Goal: Transaction & Acquisition: Purchase product/service

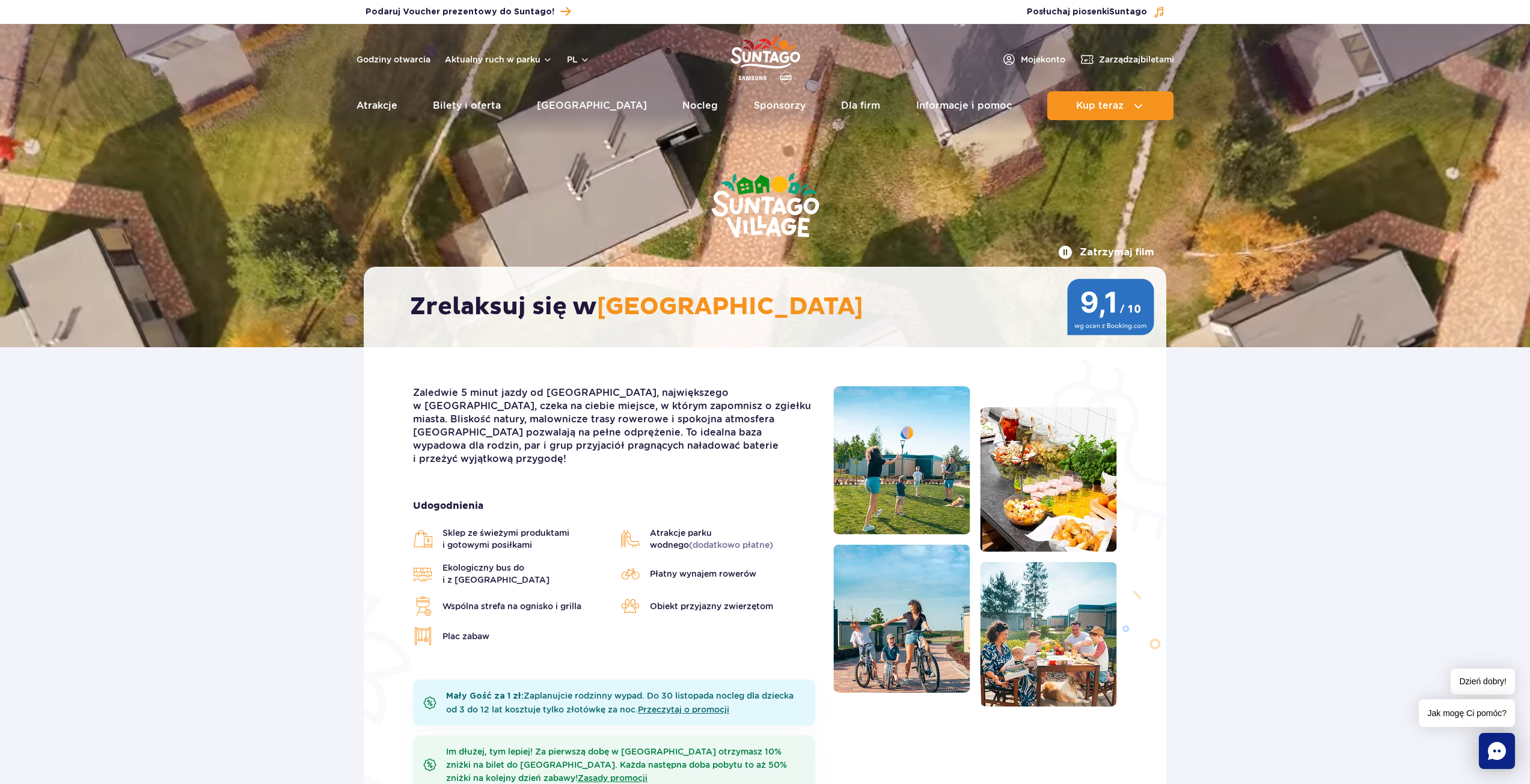
click at [782, 43] on img "Park of Poland" at bounding box center [765, 59] width 70 height 55
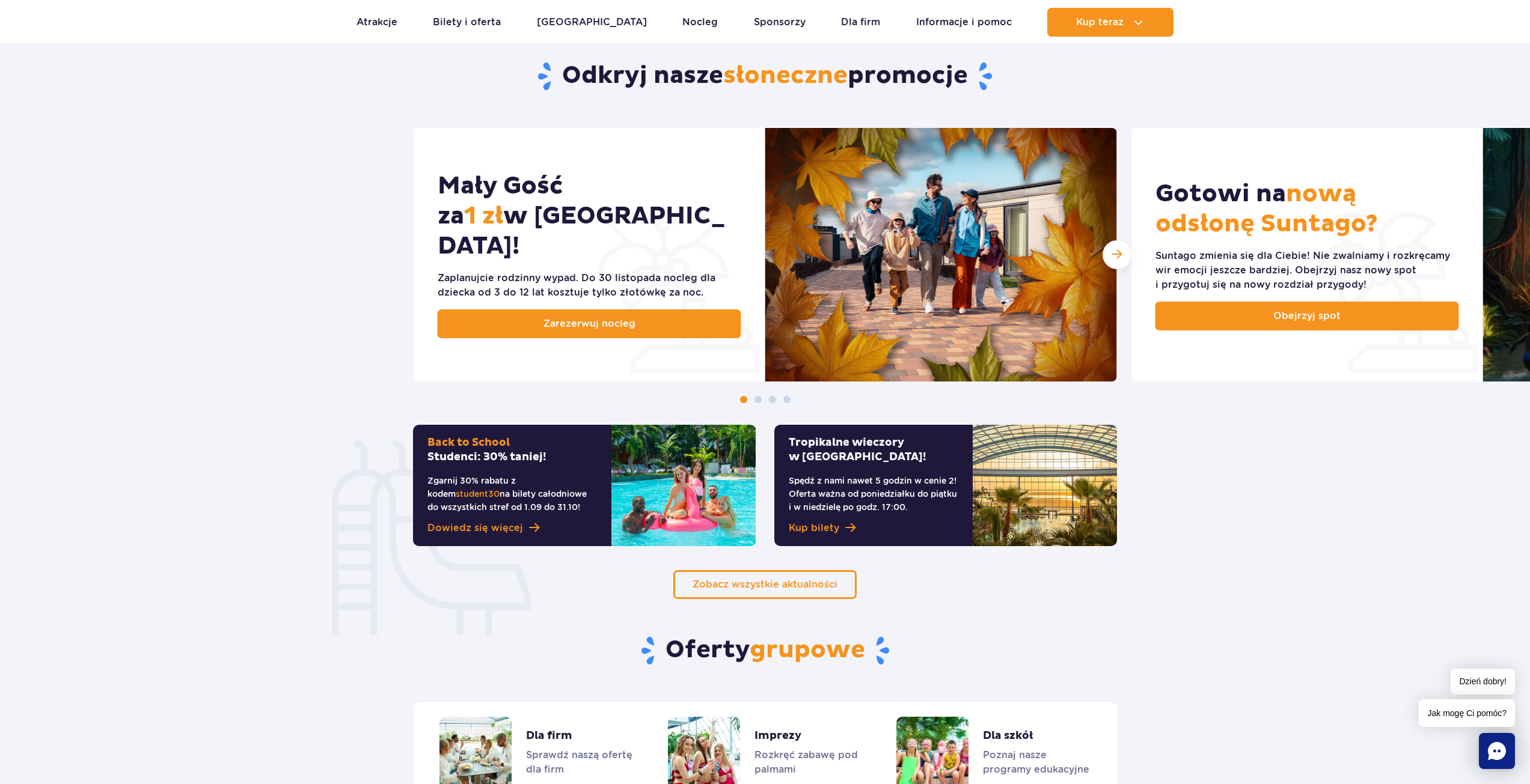
scroll to position [841, 0]
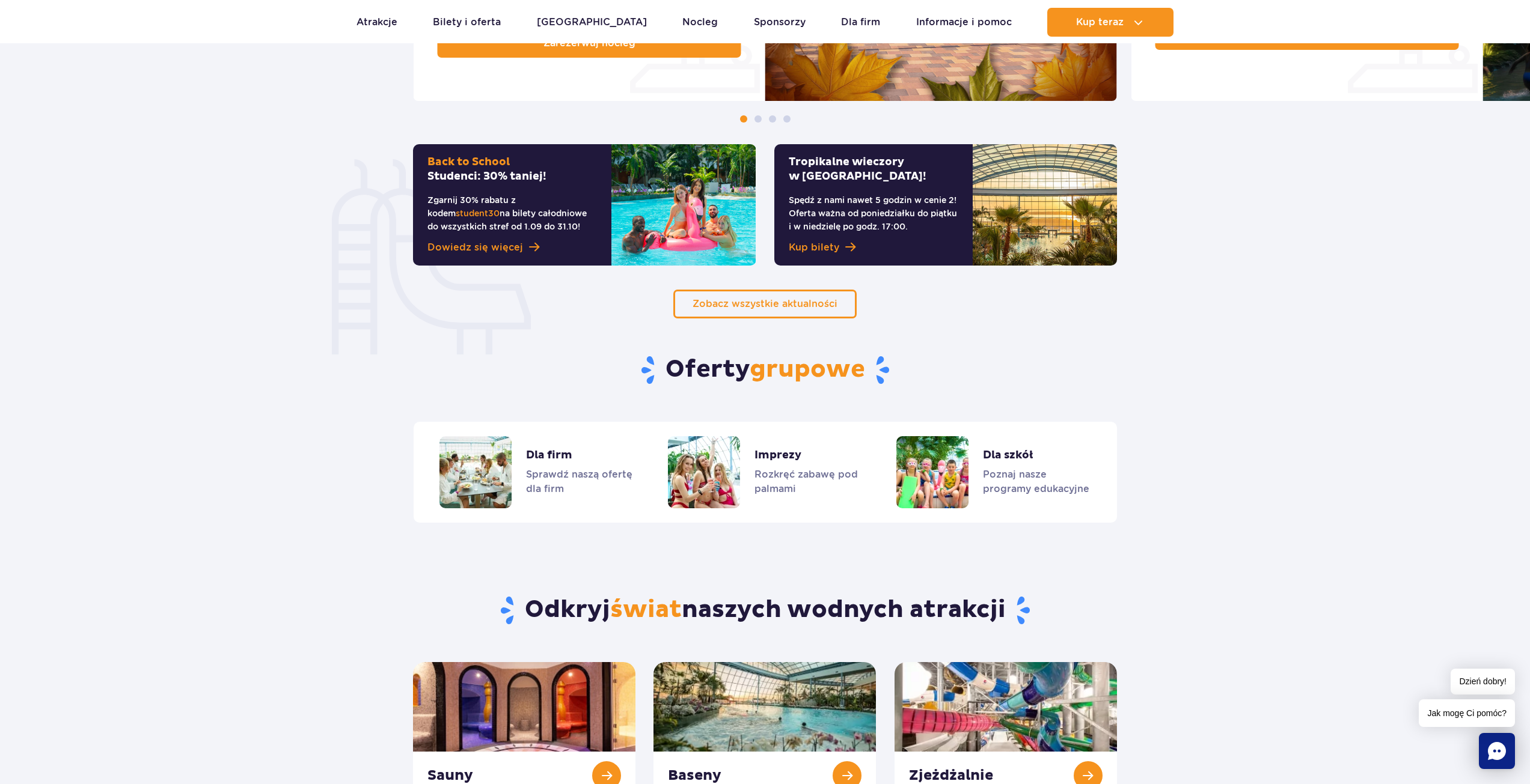
click at [622, 174] on img at bounding box center [683, 204] width 144 height 121
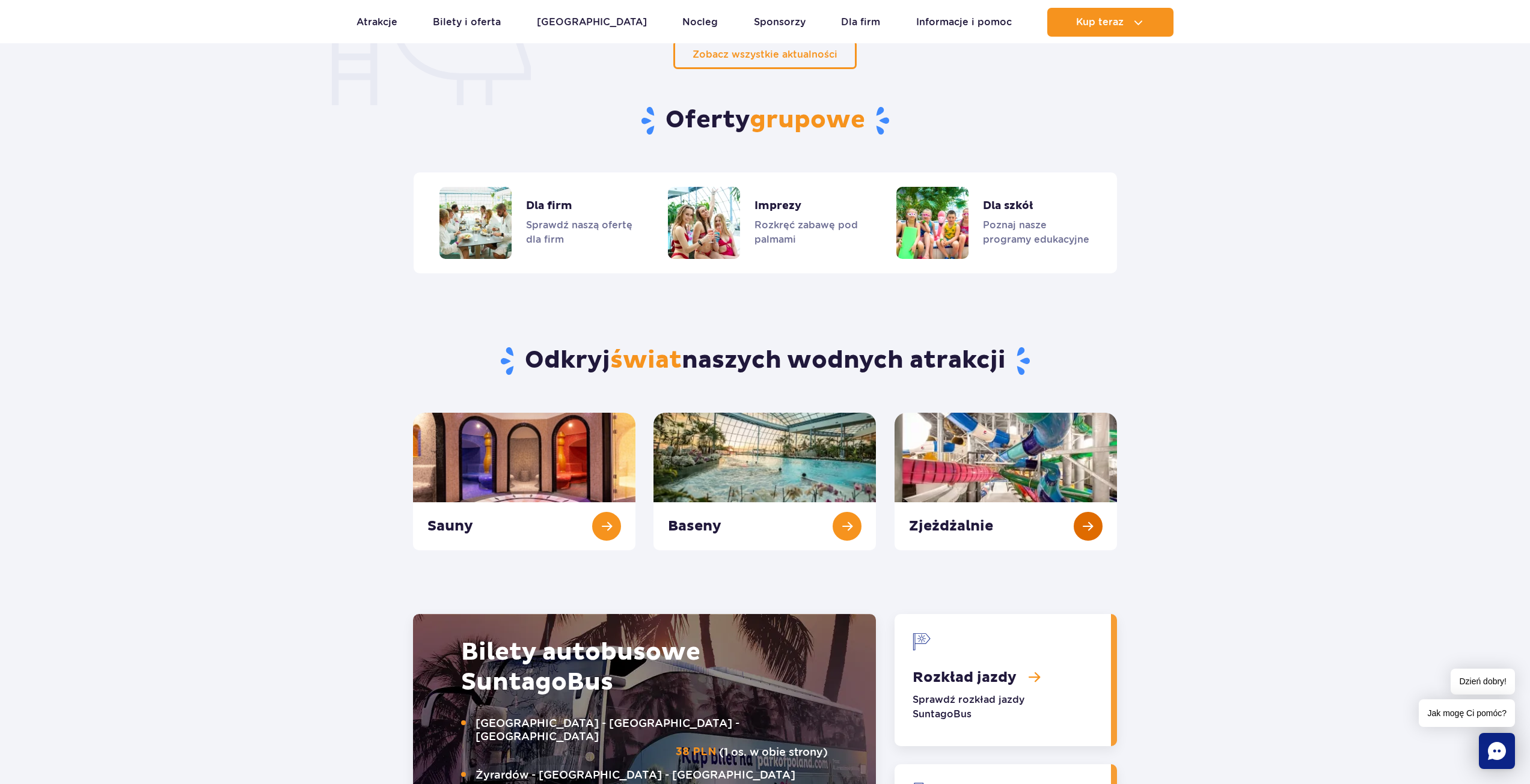
scroll to position [1122, 0]
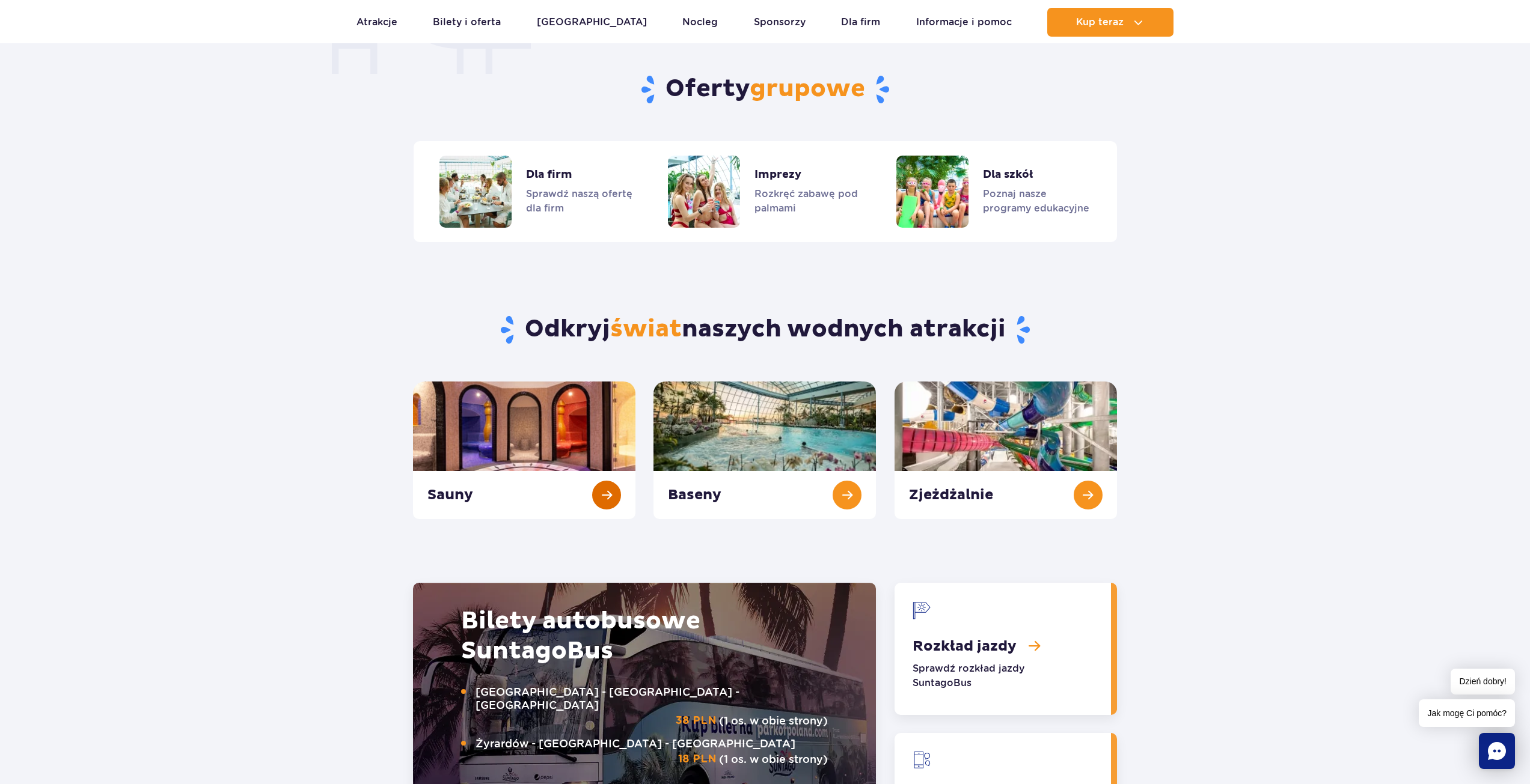
click at [598, 500] on link "Sauny" at bounding box center [524, 450] width 223 height 137
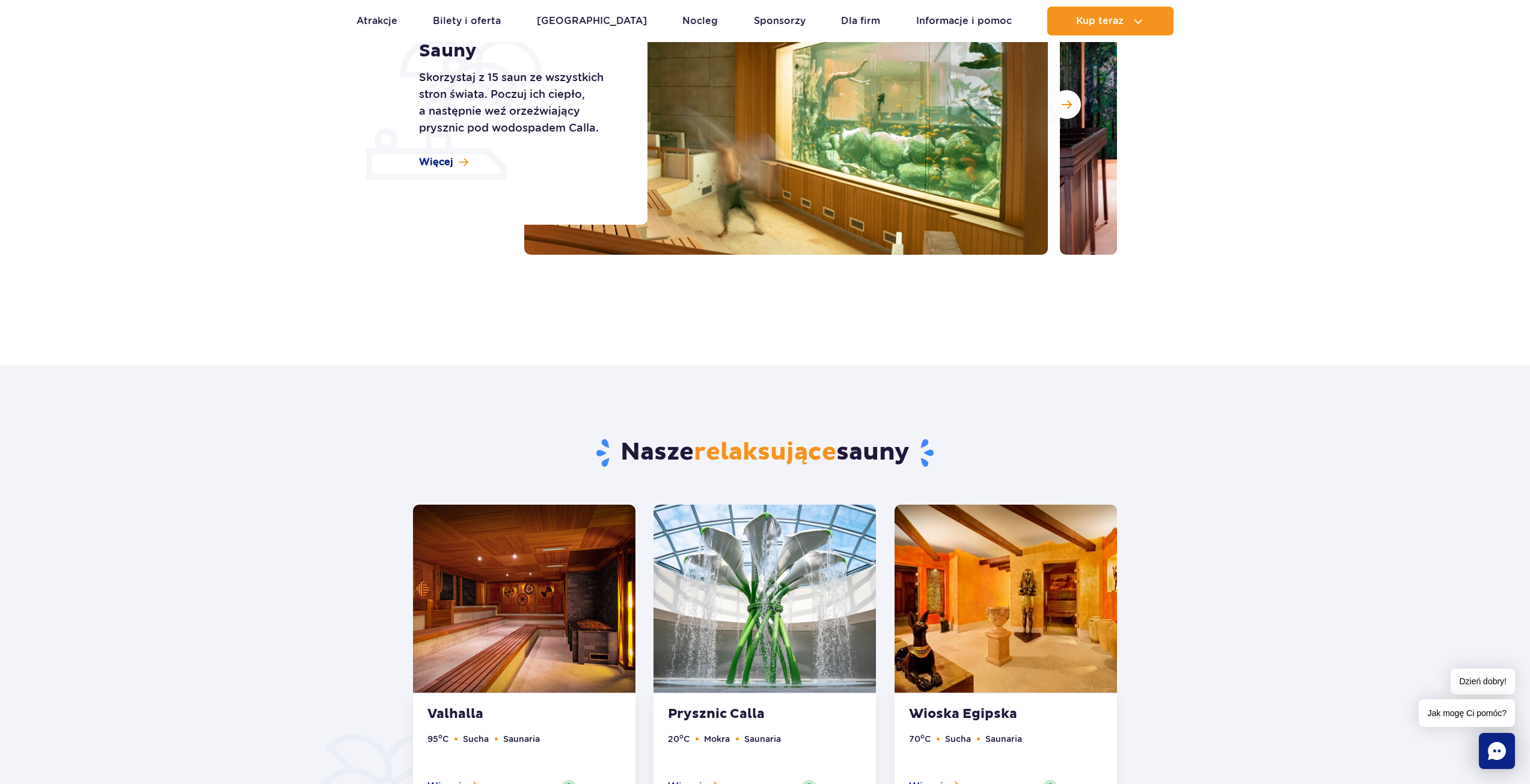
scroll to position [280, 0]
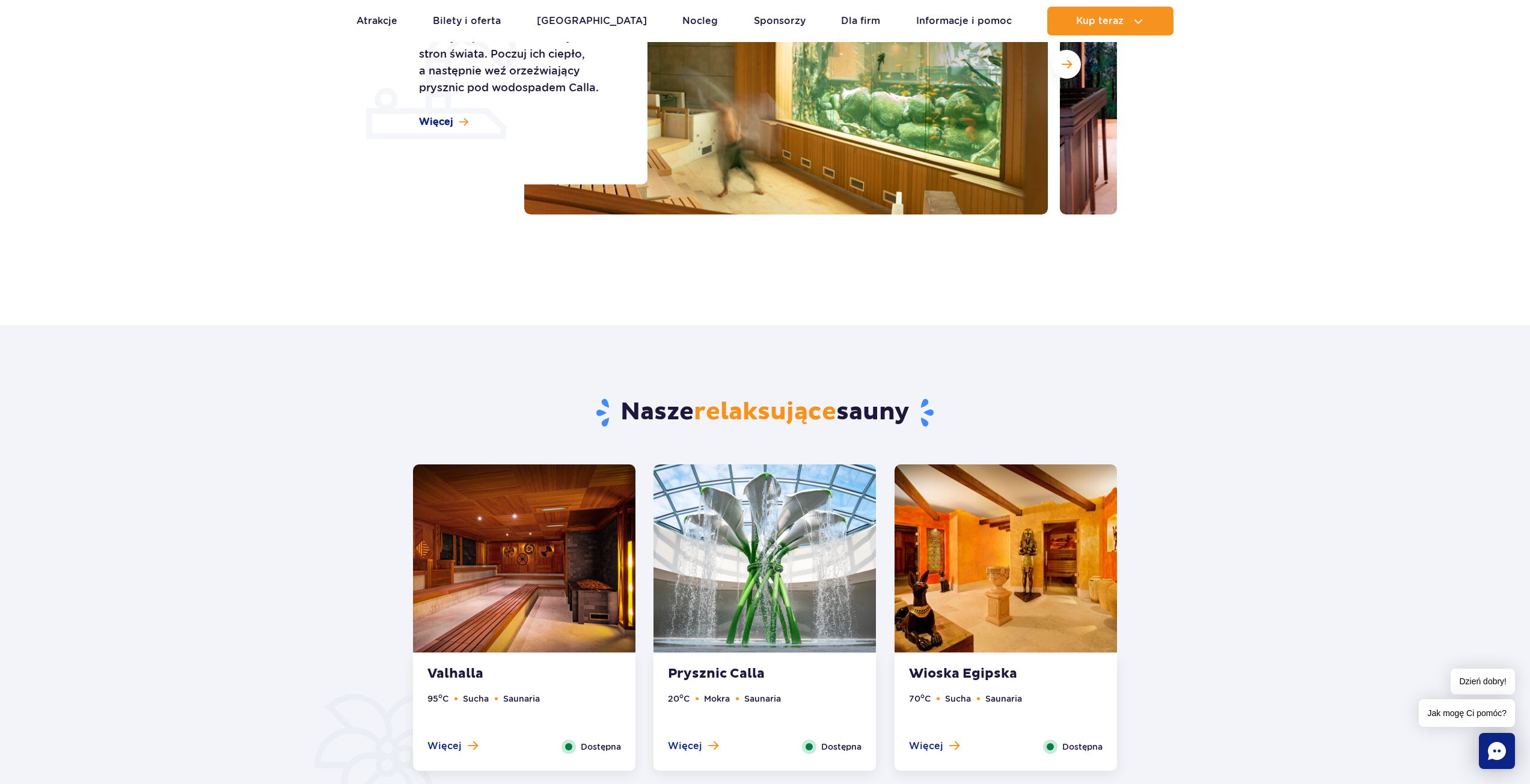
click at [560, 538] on img at bounding box center [524, 559] width 223 height 188
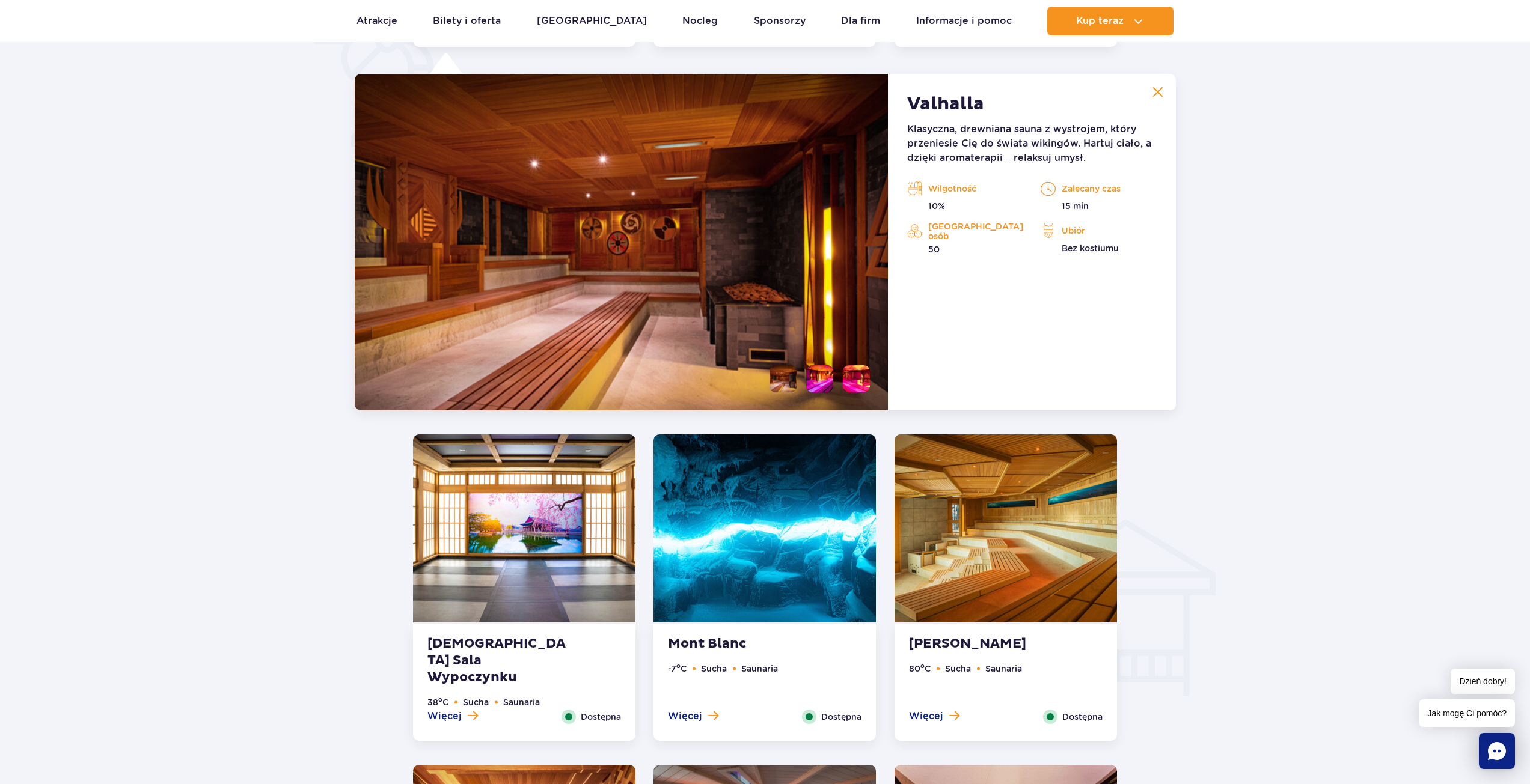
scroll to position [1006, 0]
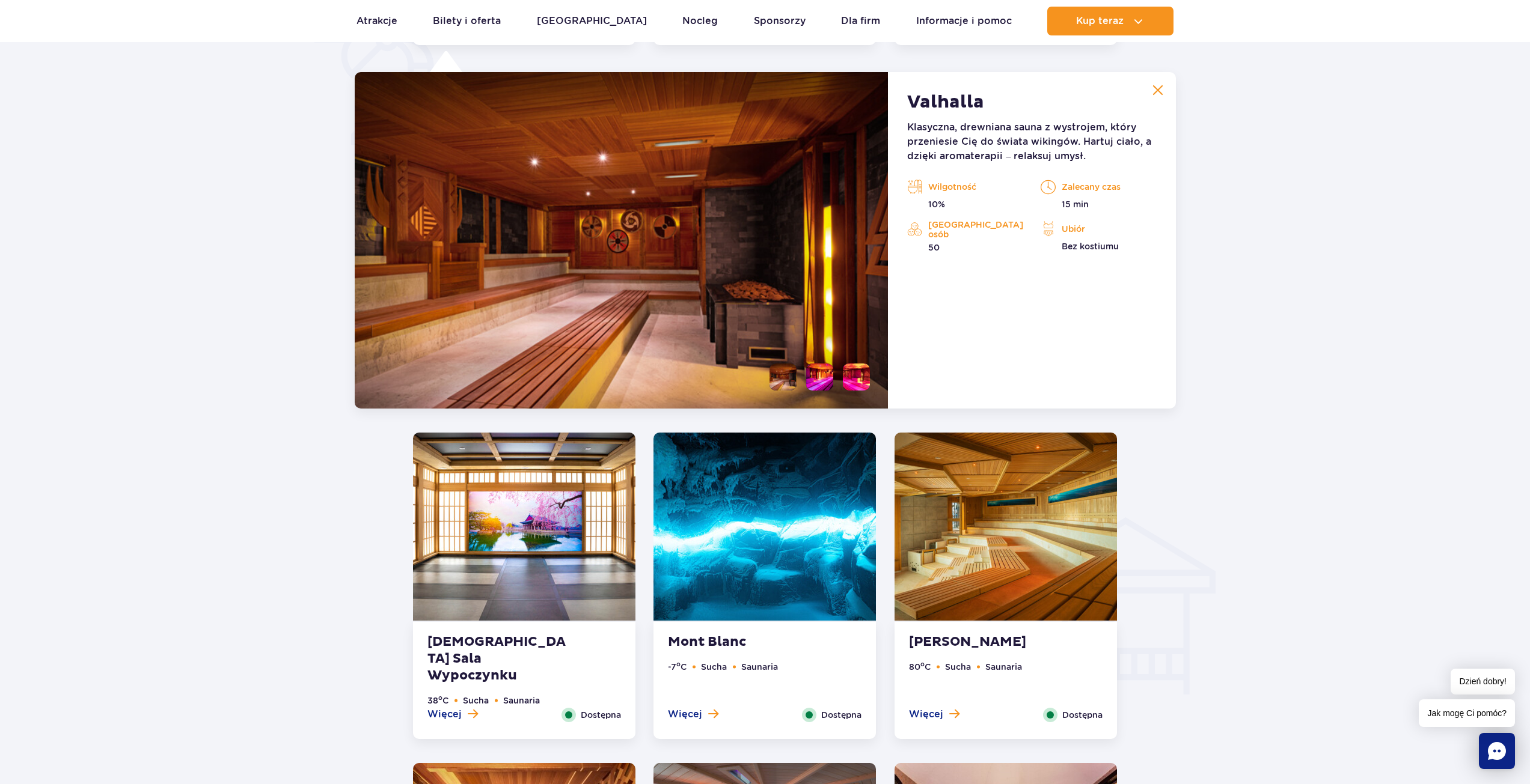
click at [810, 381] on li at bounding box center [820, 377] width 27 height 27
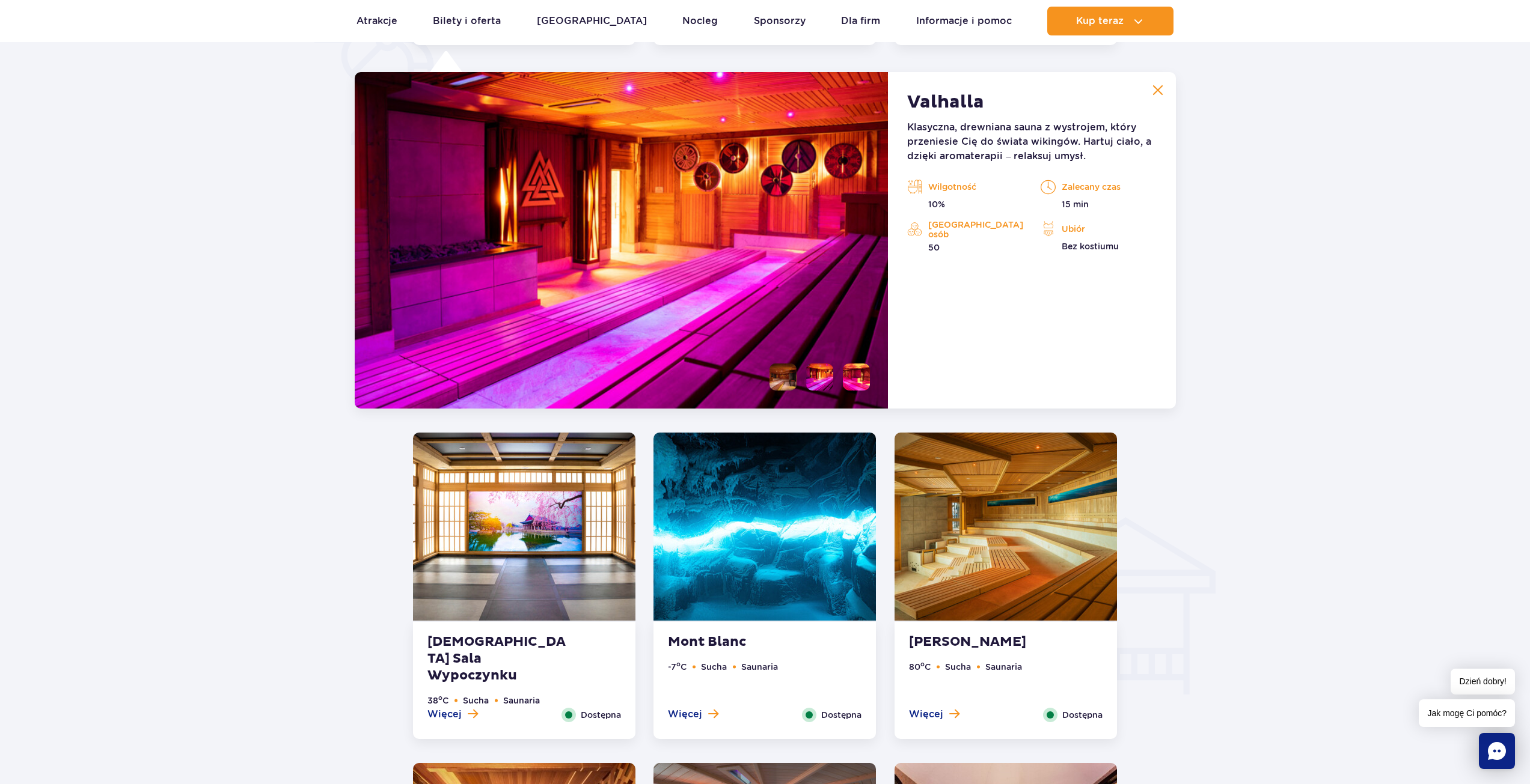
click at [568, 582] on img at bounding box center [524, 526] width 223 height 188
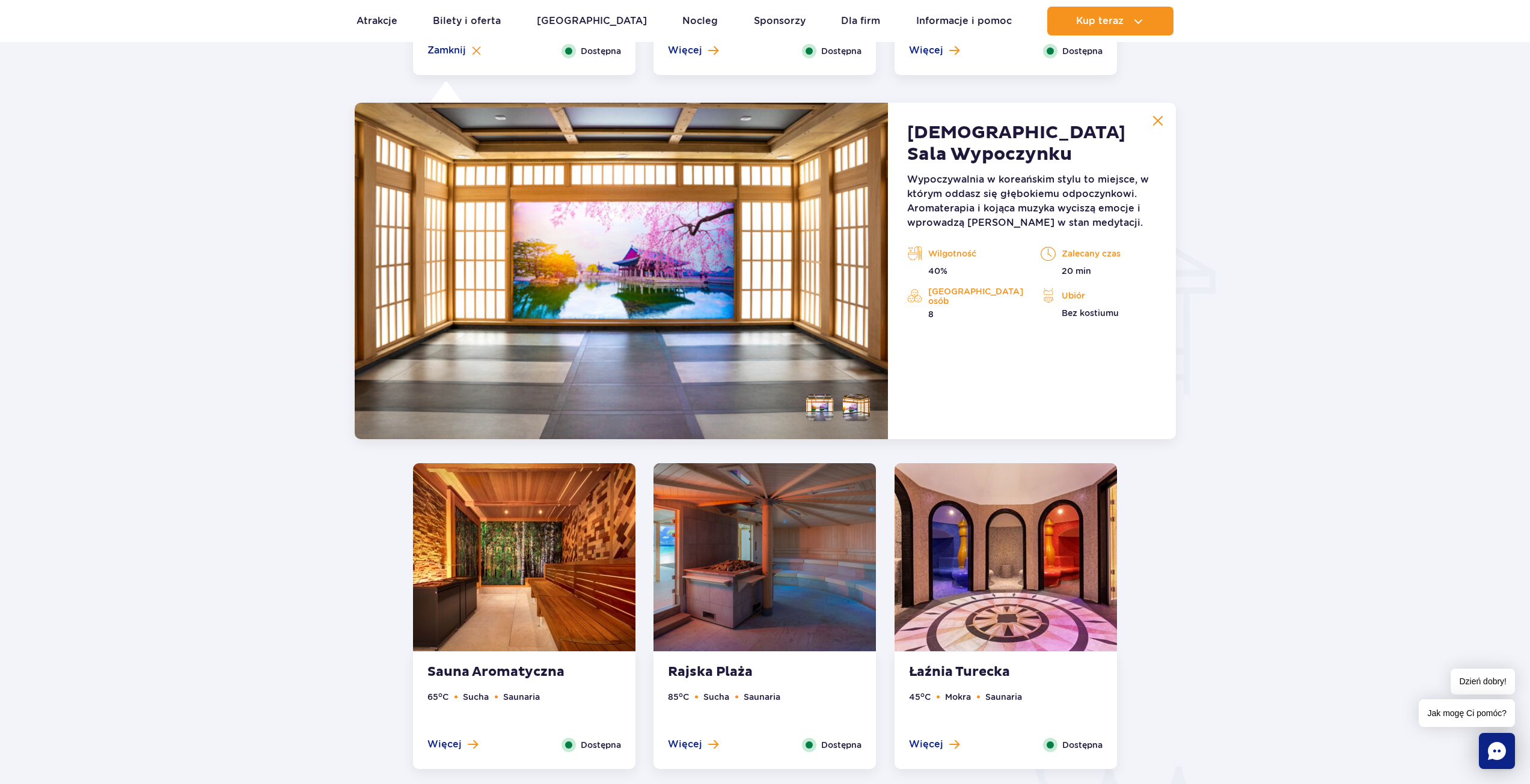
scroll to position [1337, 0]
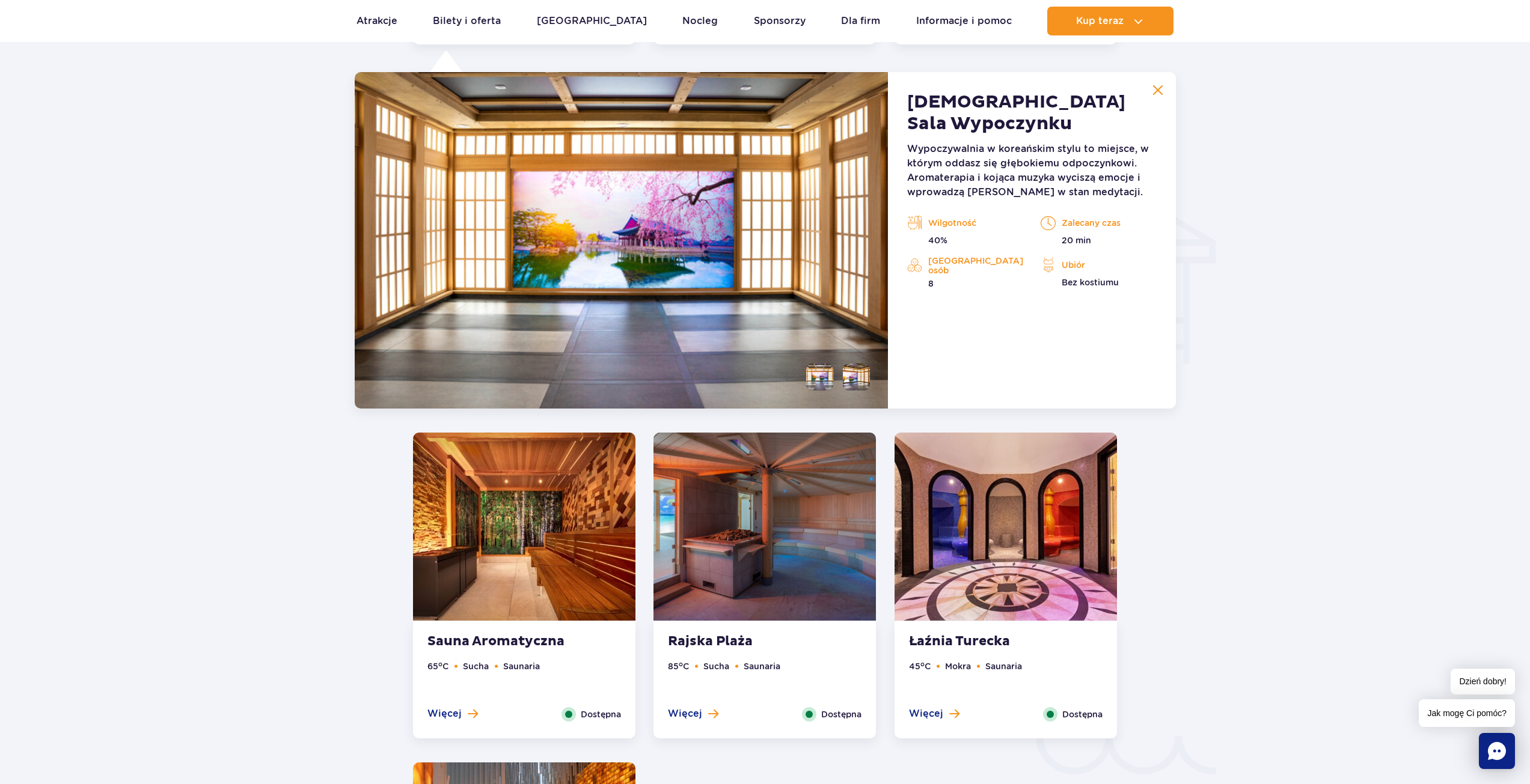
click at [860, 378] on li at bounding box center [856, 377] width 27 height 27
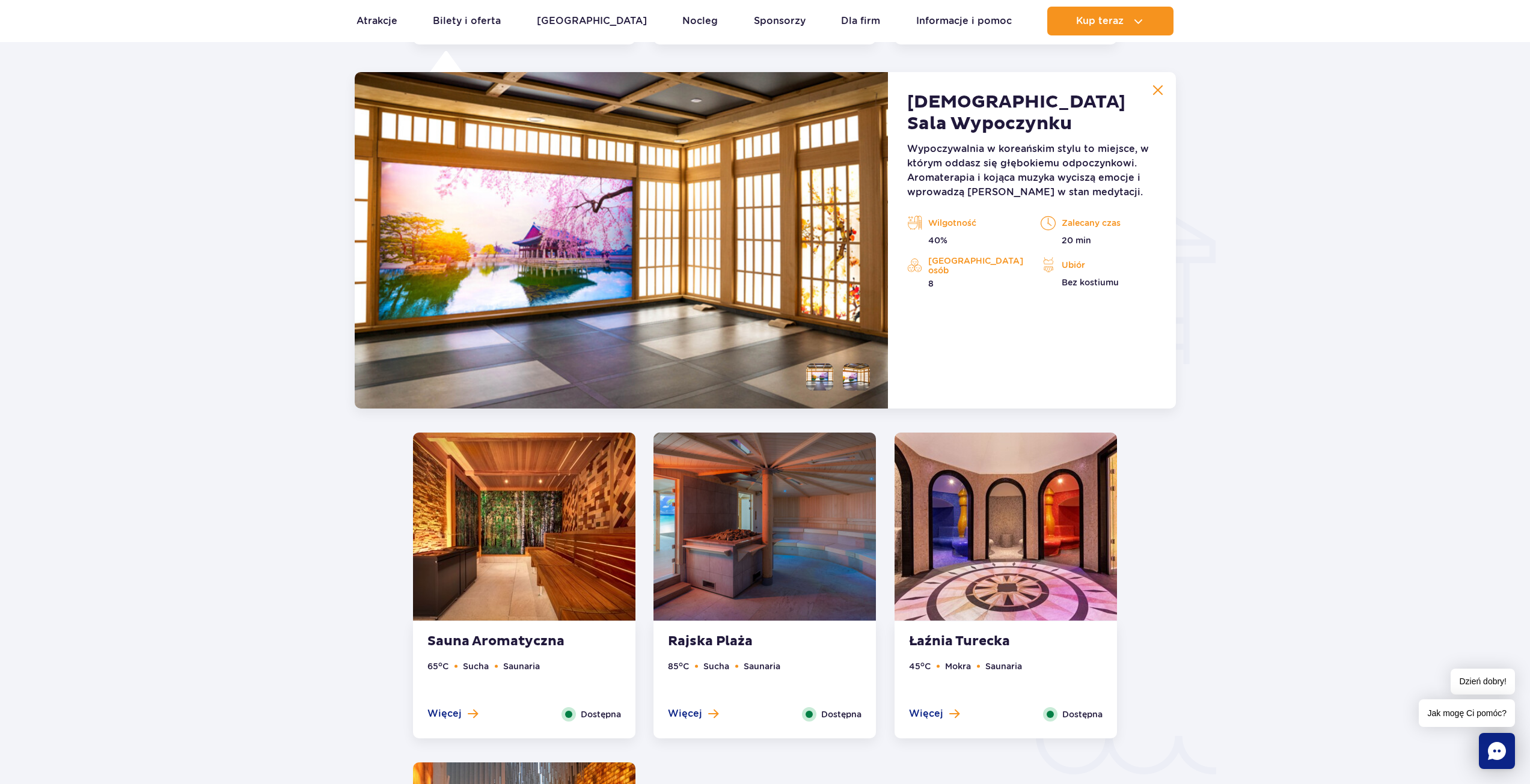
click at [716, 516] on img at bounding box center [765, 526] width 223 height 188
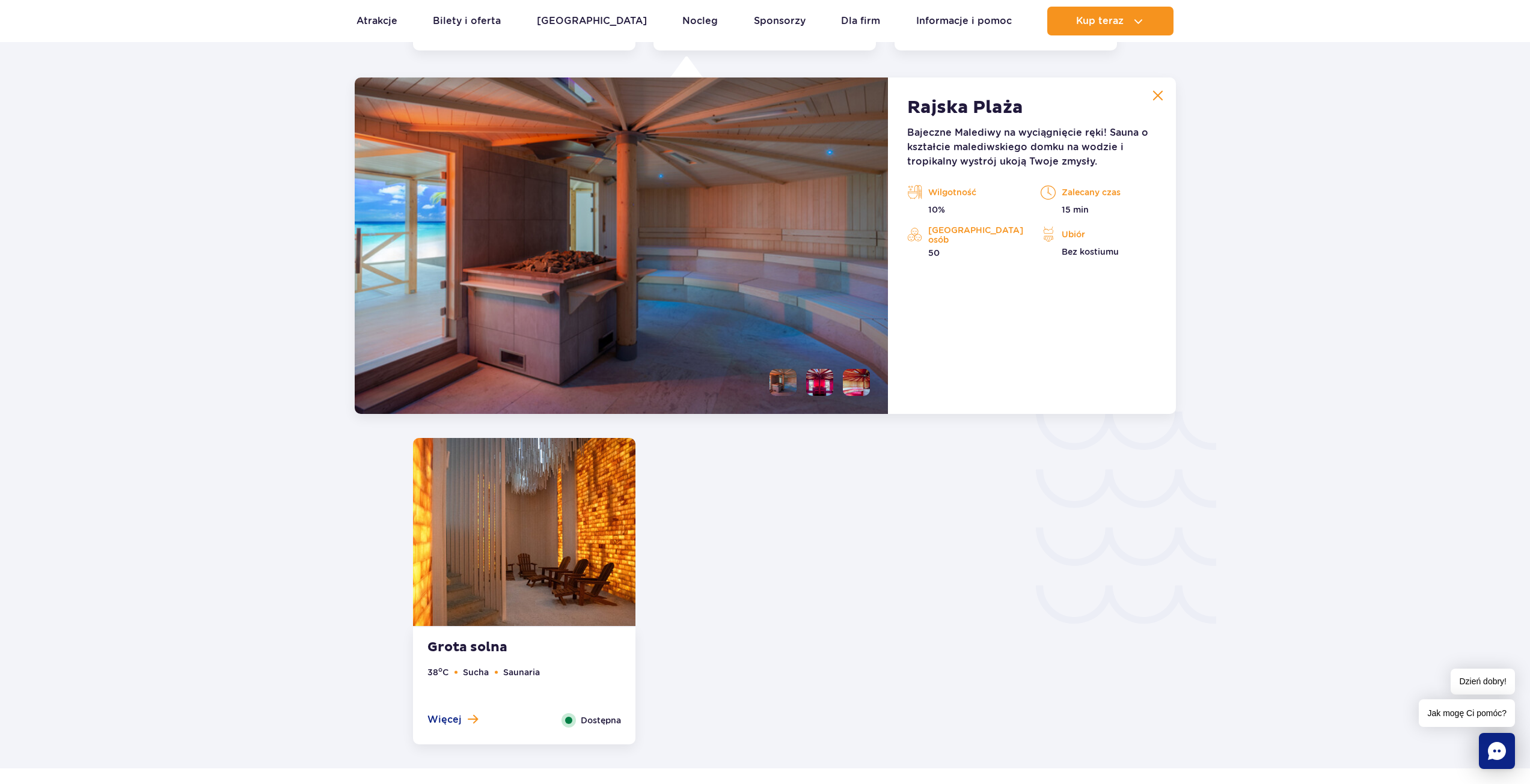
scroll to position [1666, 0]
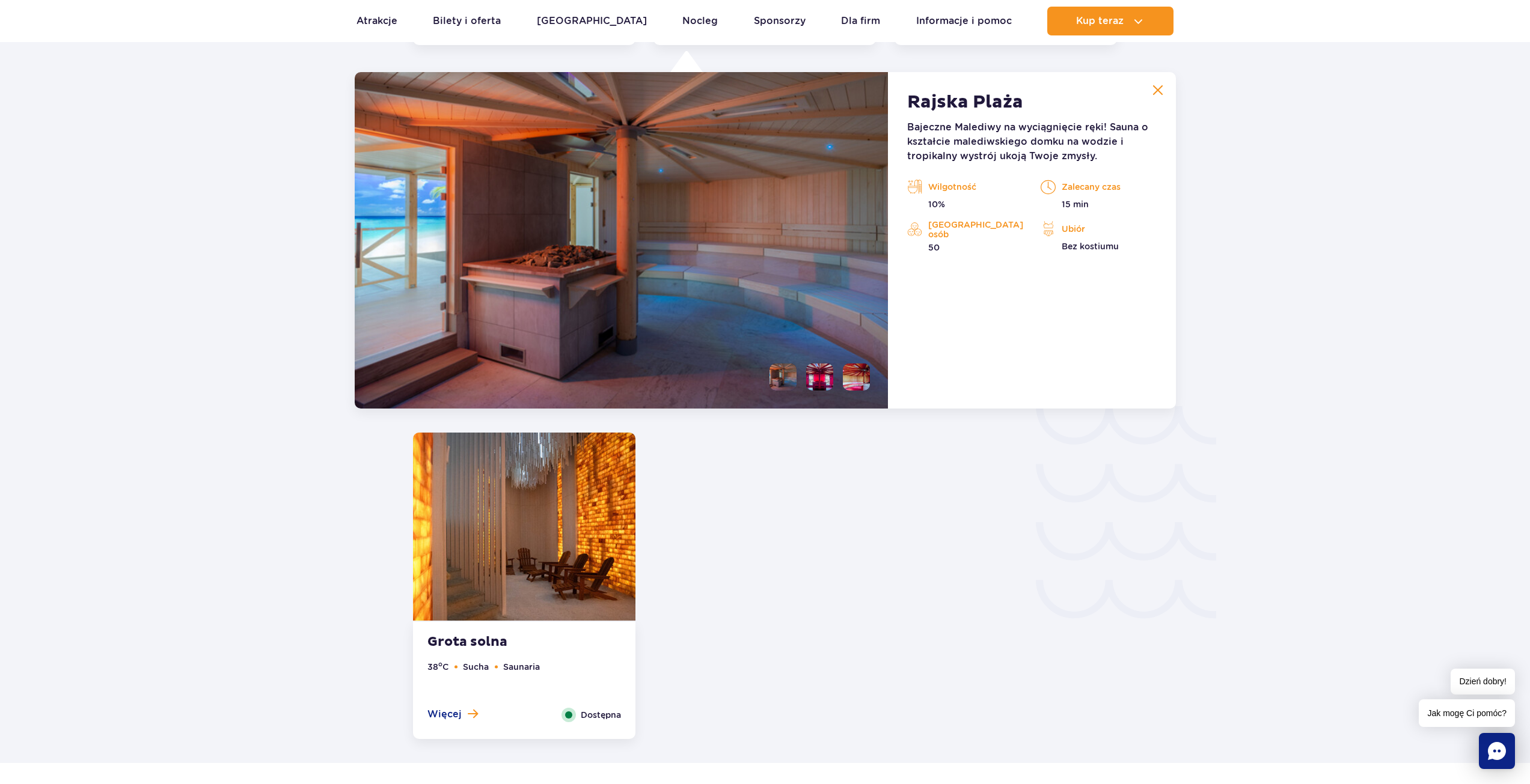
click at [826, 375] on li at bounding box center [820, 377] width 27 height 27
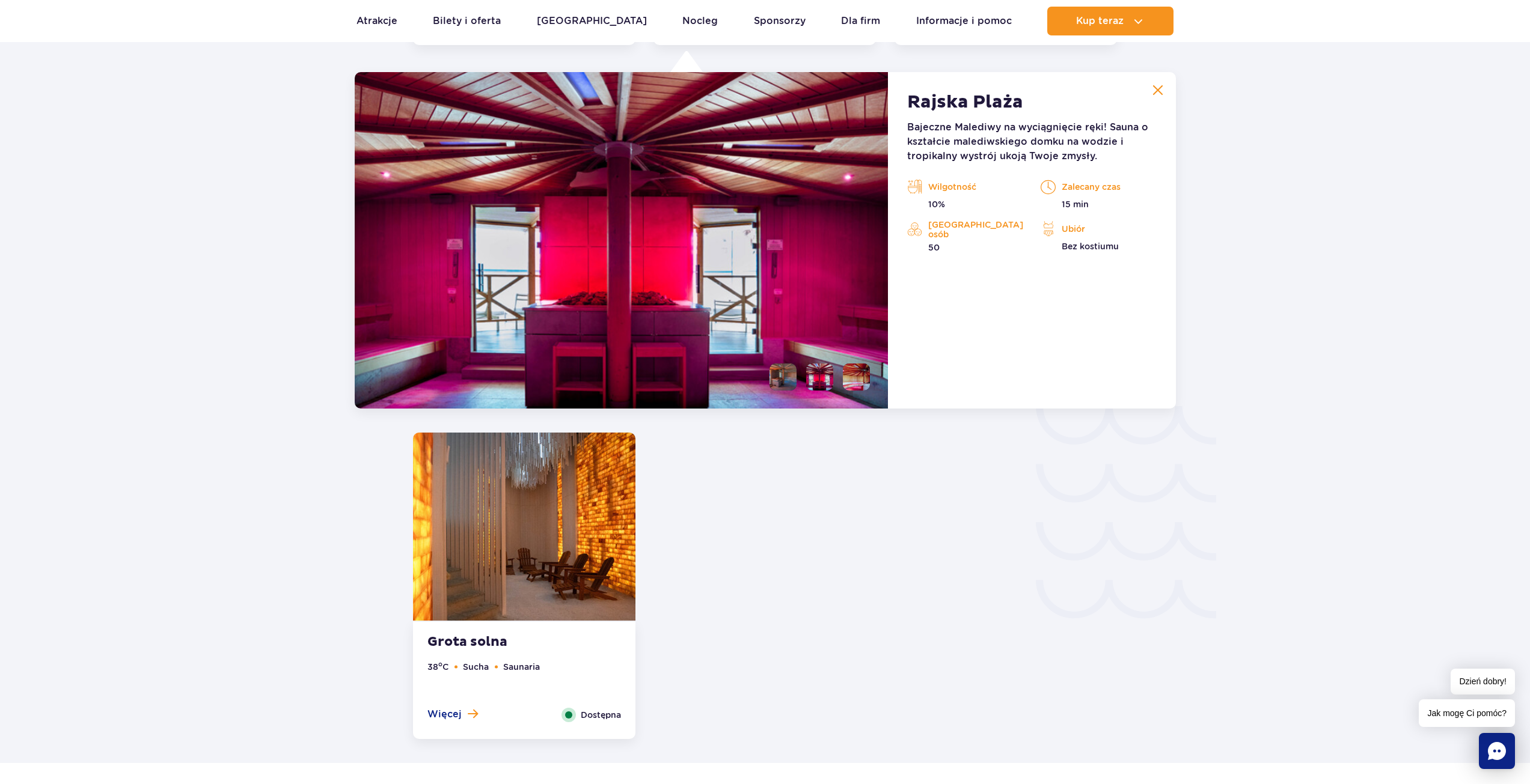
click at [857, 371] on li at bounding box center [856, 377] width 27 height 27
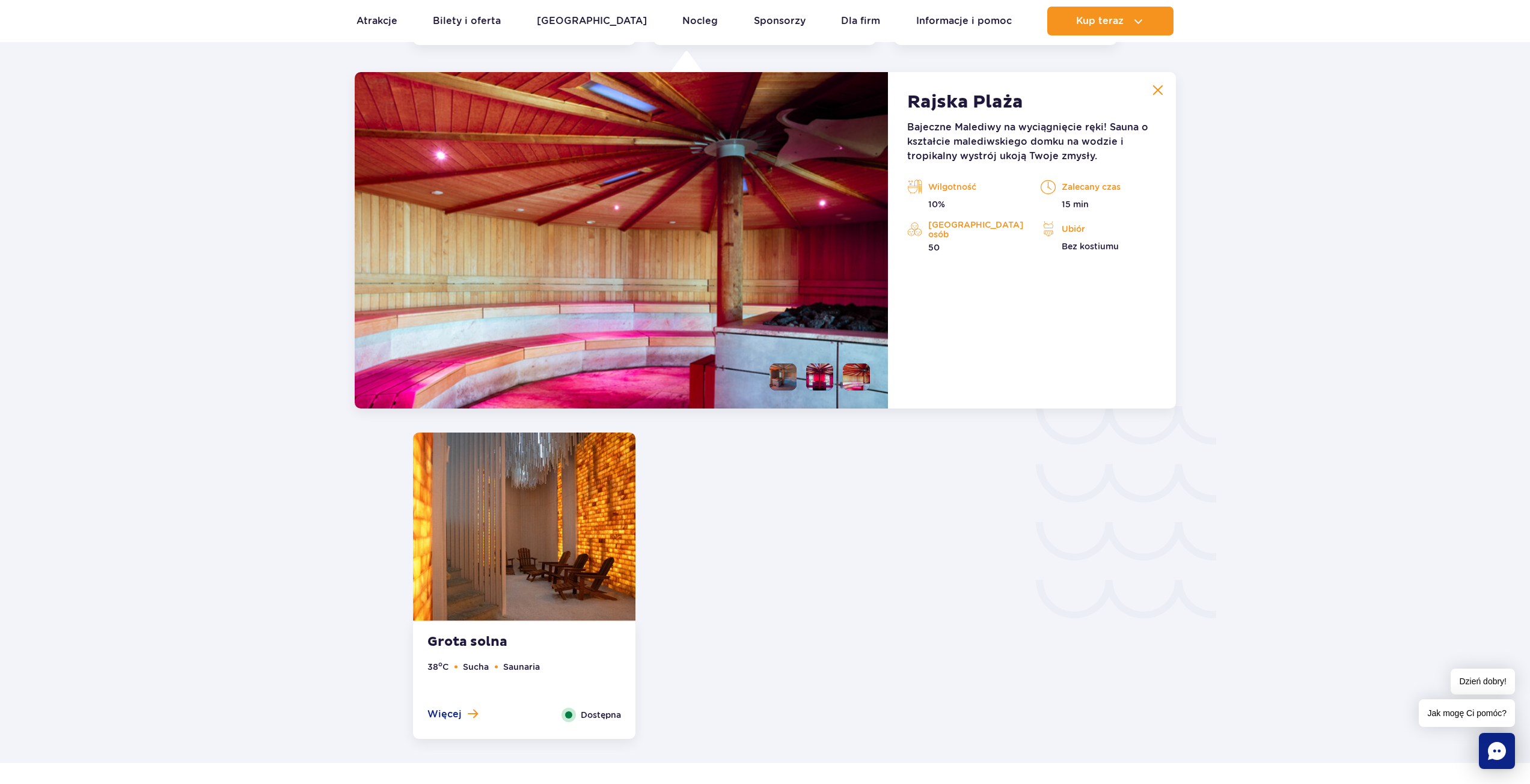
click at [776, 382] on li at bounding box center [783, 377] width 27 height 27
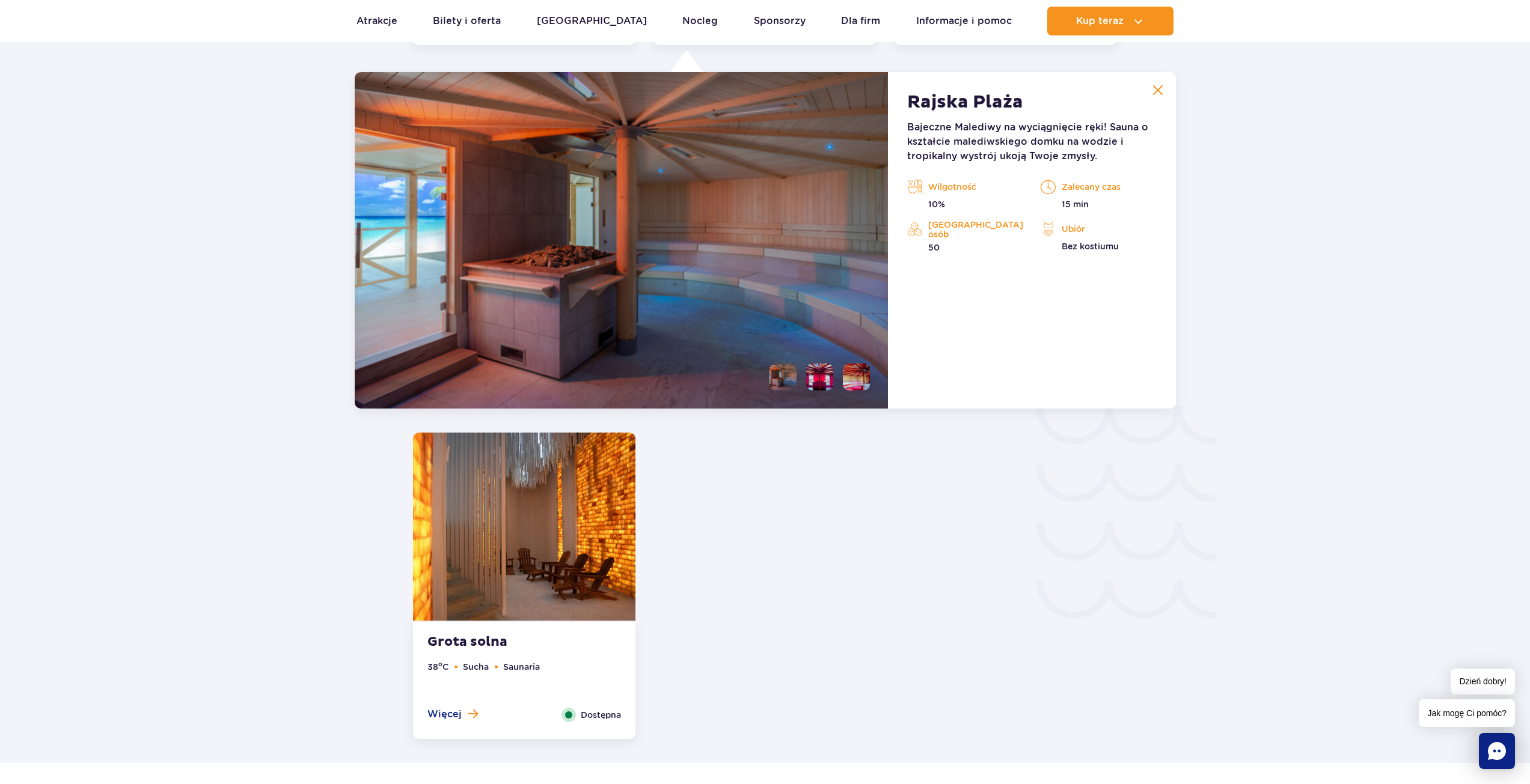
click at [585, 521] on img at bounding box center [524, 526] width 223 height 188
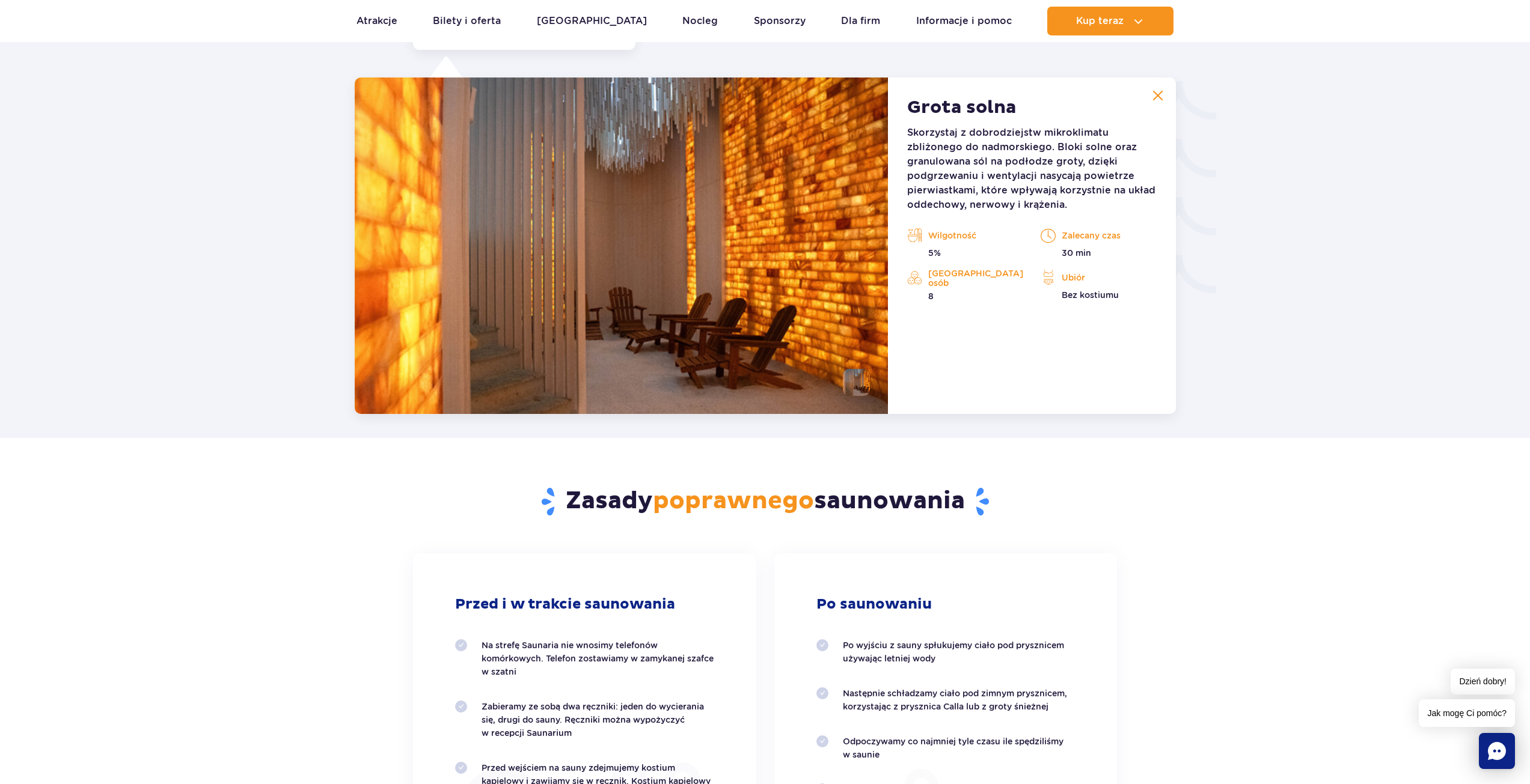
scroll to position [1997, 0]
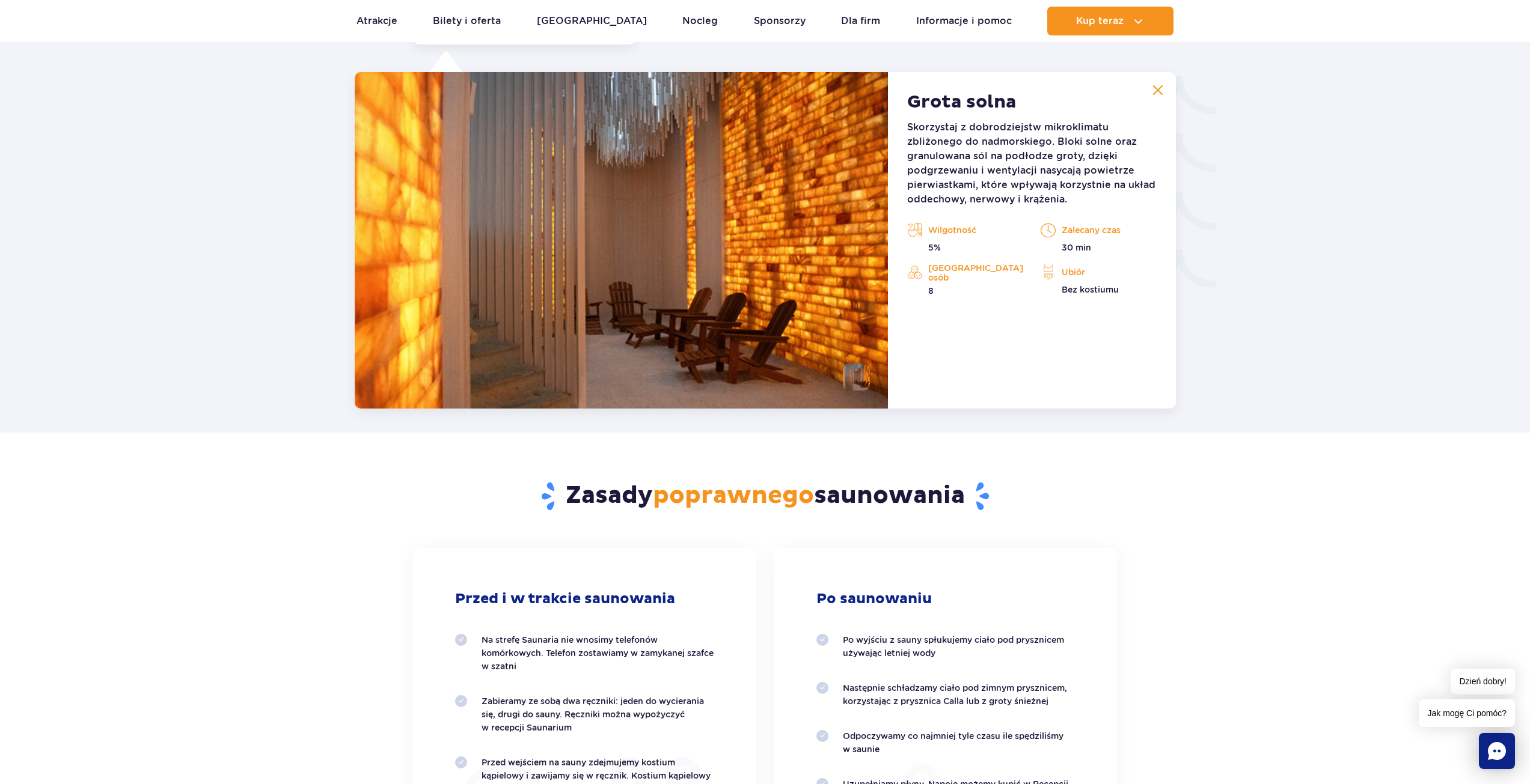
click at [754, 286] on img at bounding box center [621, 240] width 534 height 336
click at [863, 379] on li at bounding box center [856, 377] width 27 height 27
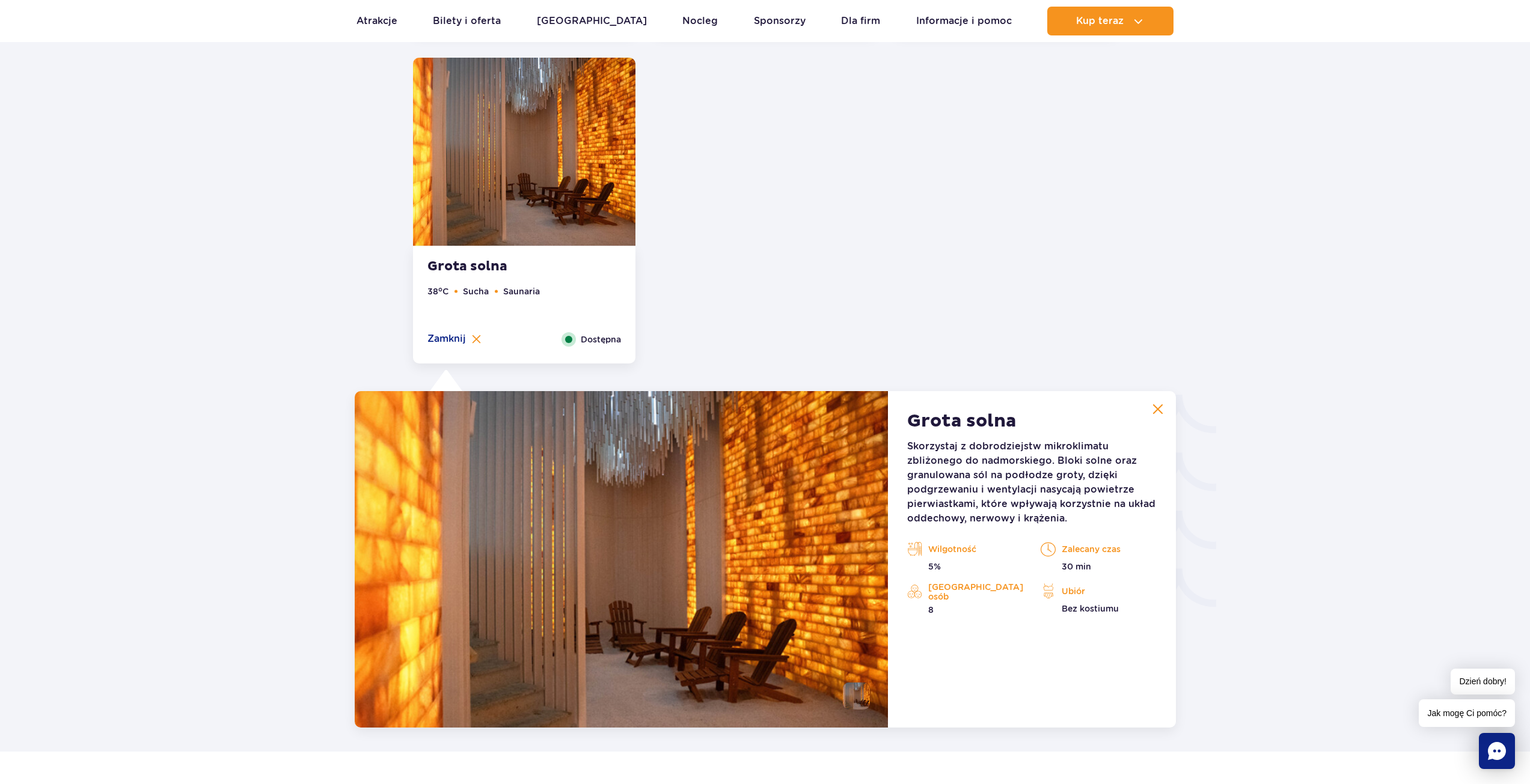
scroll to position [1716, 0]
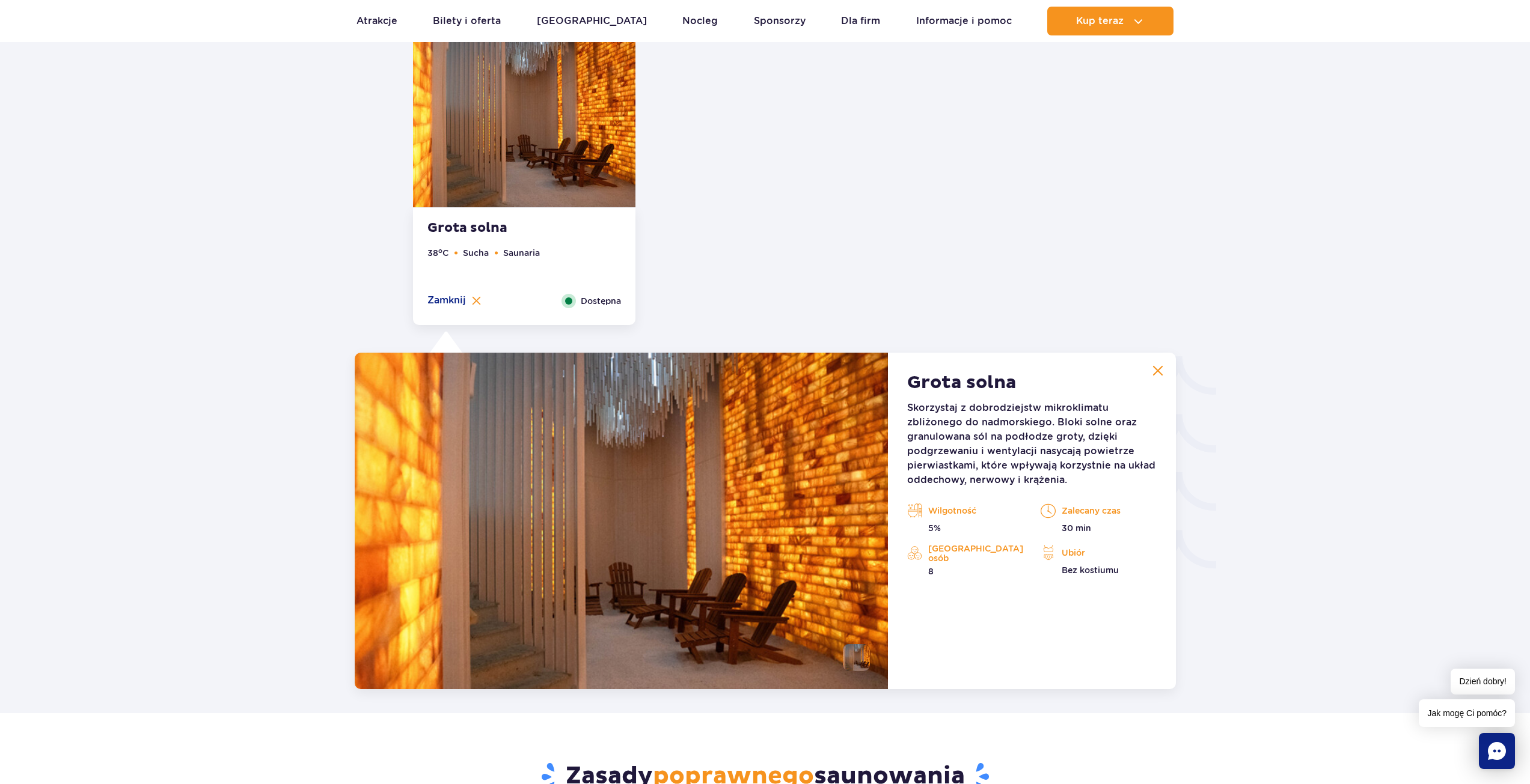
click at [458, 440] on img at bounding box center [621, 520] width 534 height 336
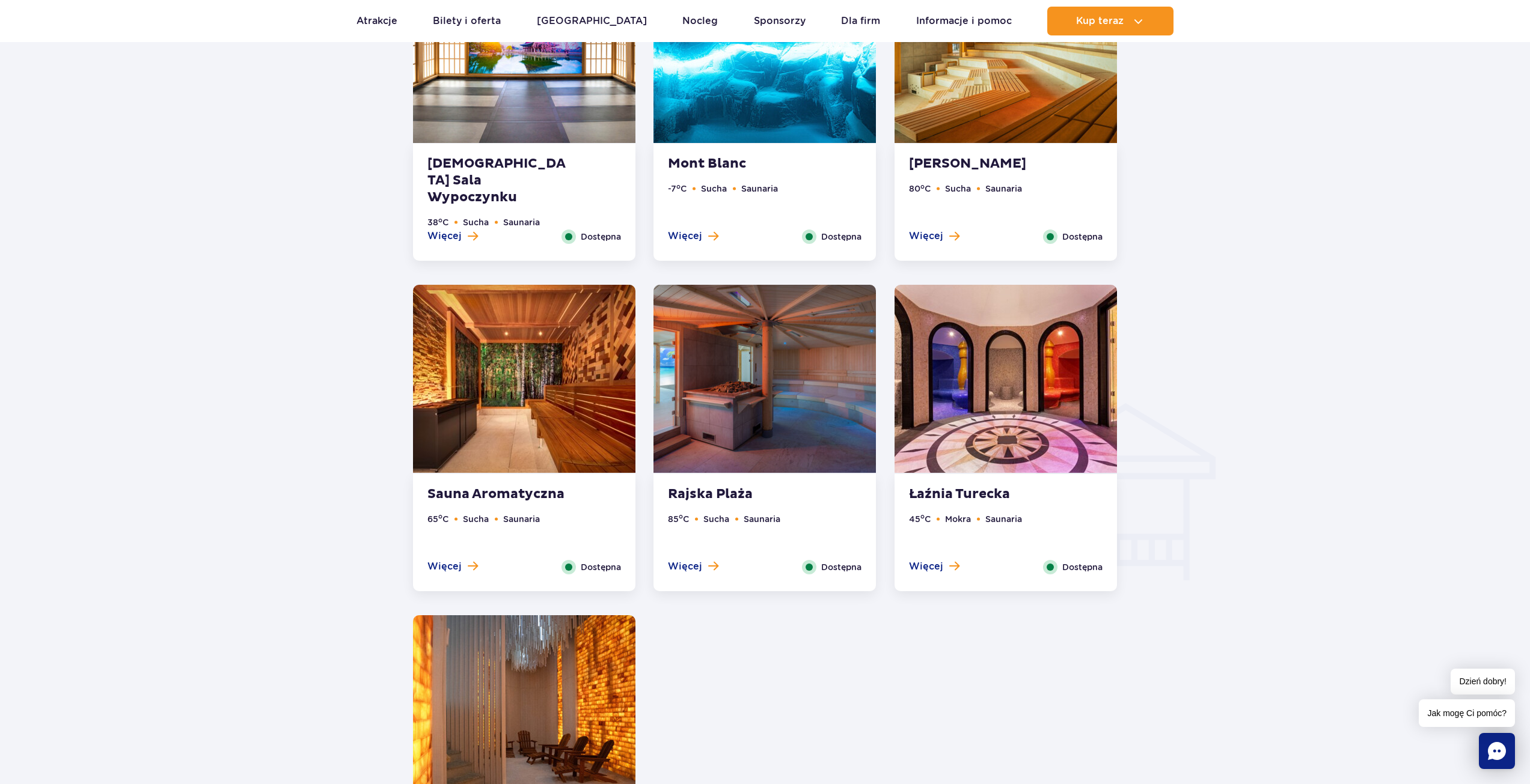
scroll to position [1156, 0]
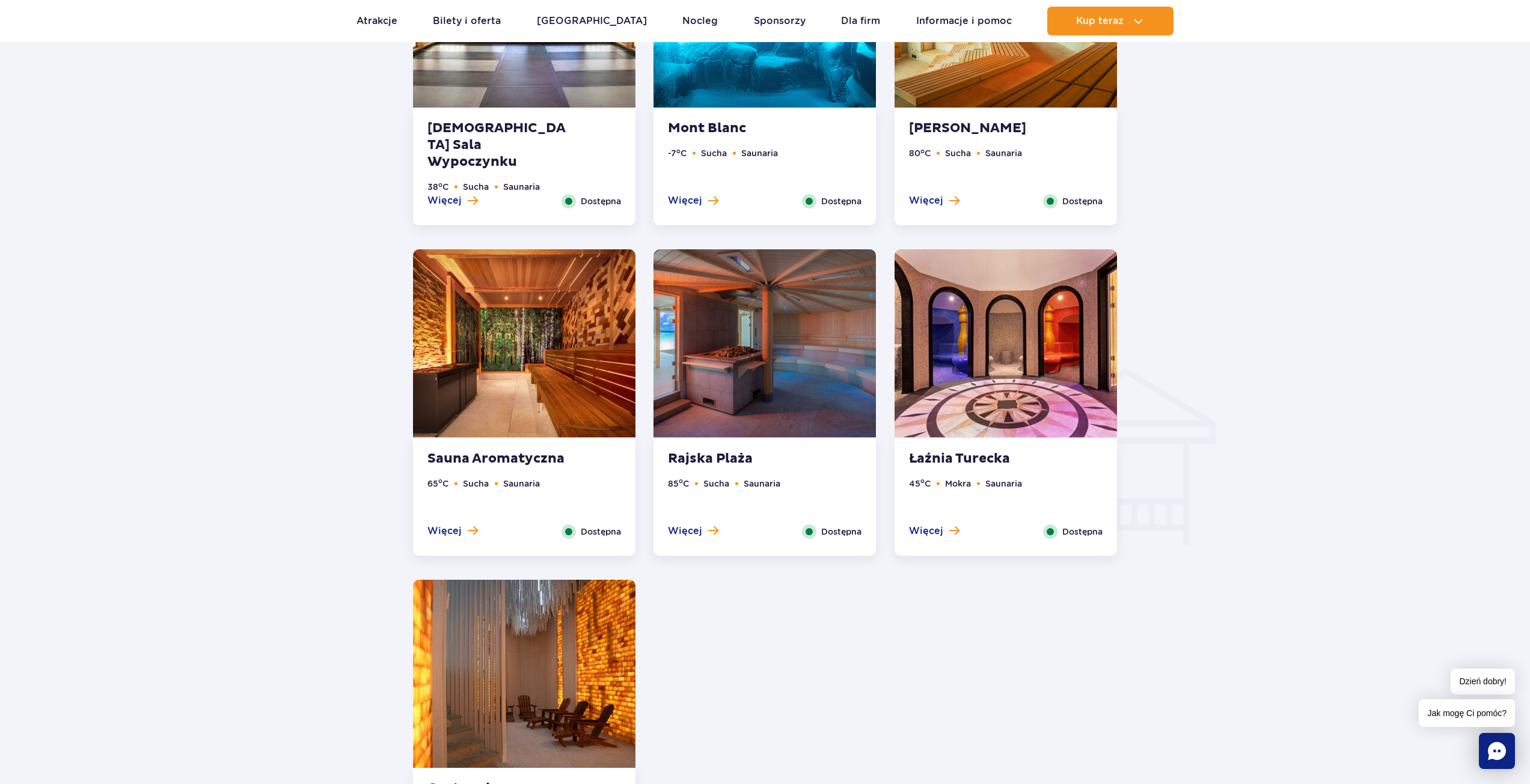
click at [1008, 364] on img at bounding box center [1006, 344] width 223 height 188
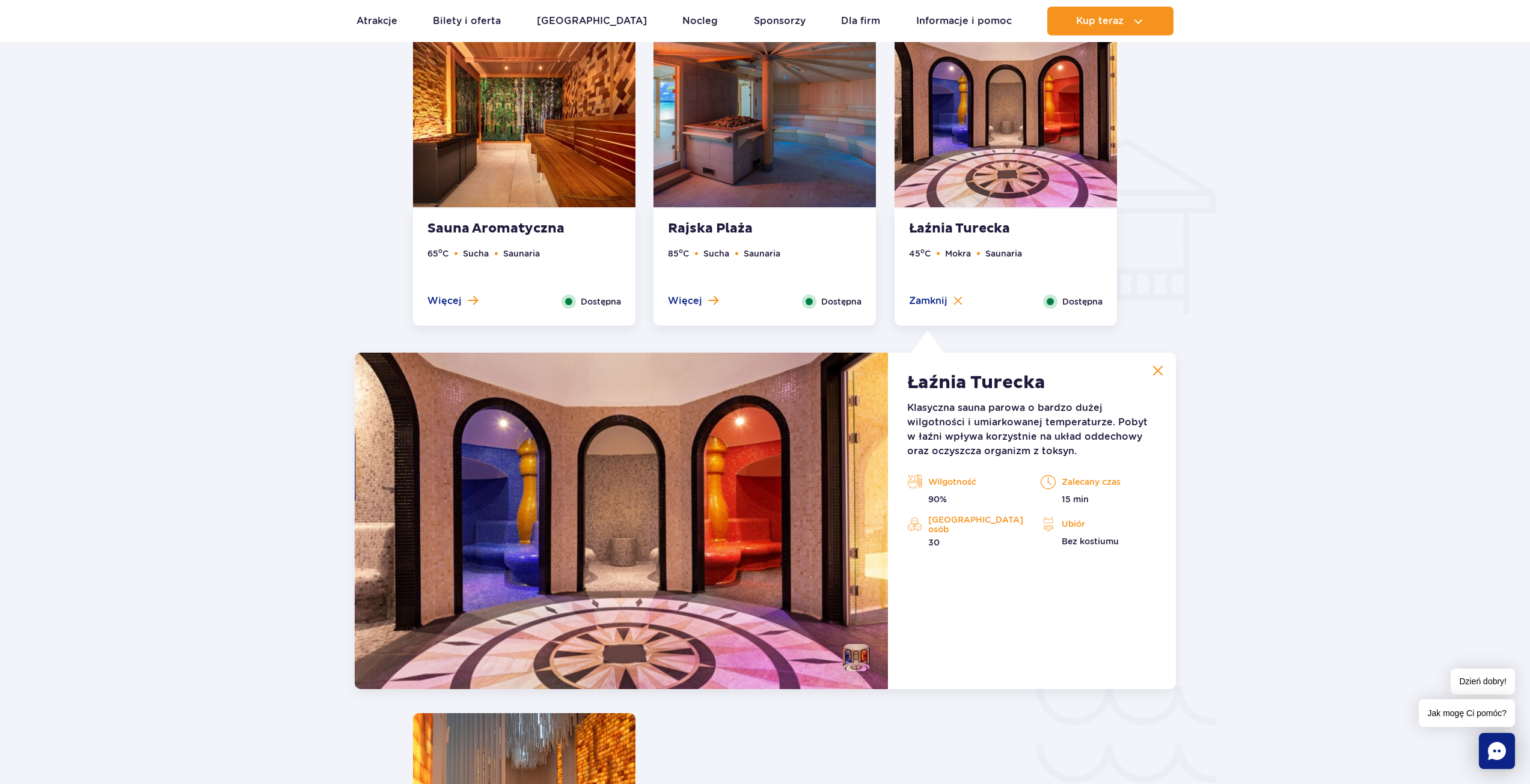
scroll to position [1106, 0]
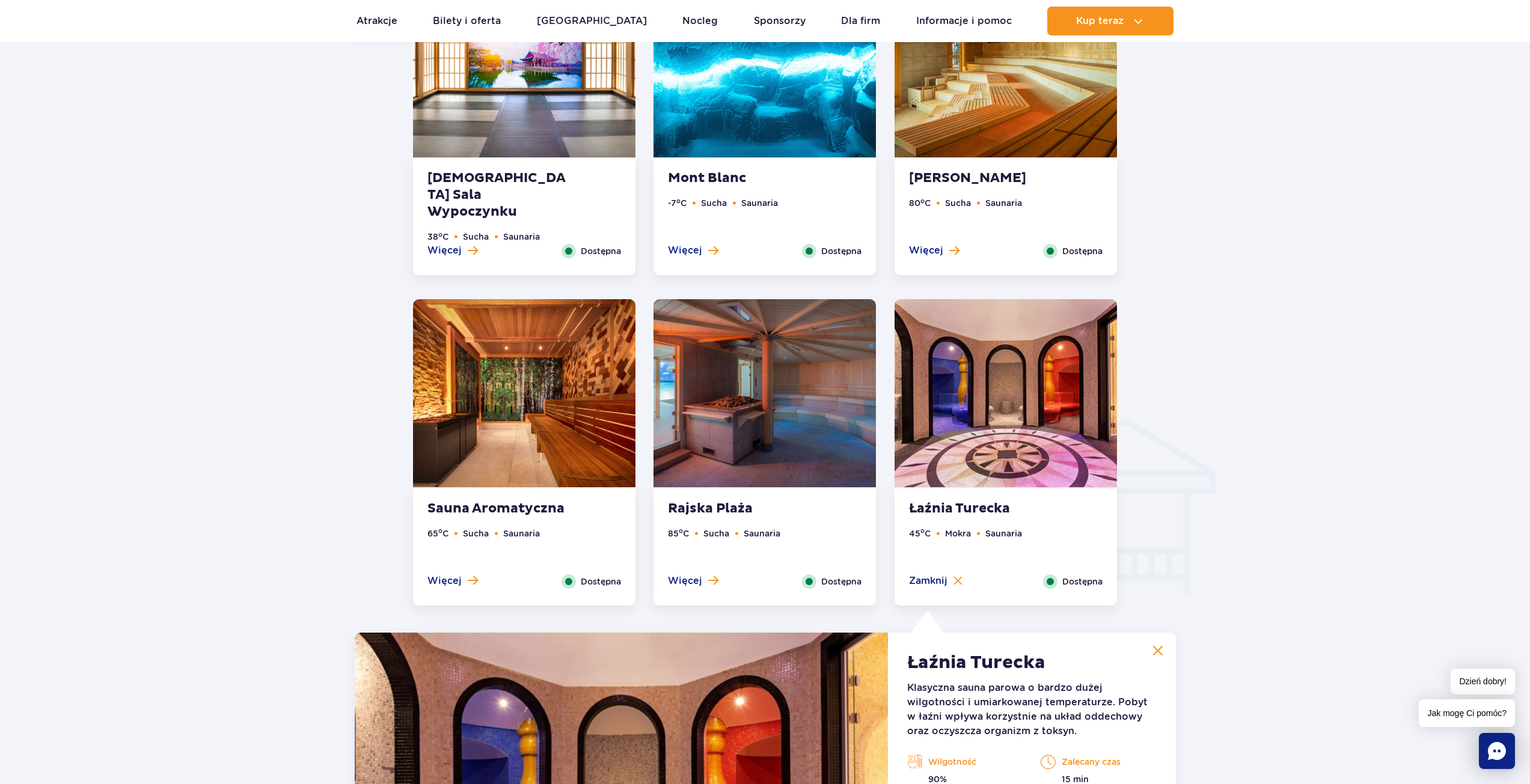
click at [545, 415] on img at bounding box center [524, 393] width 223 height 188
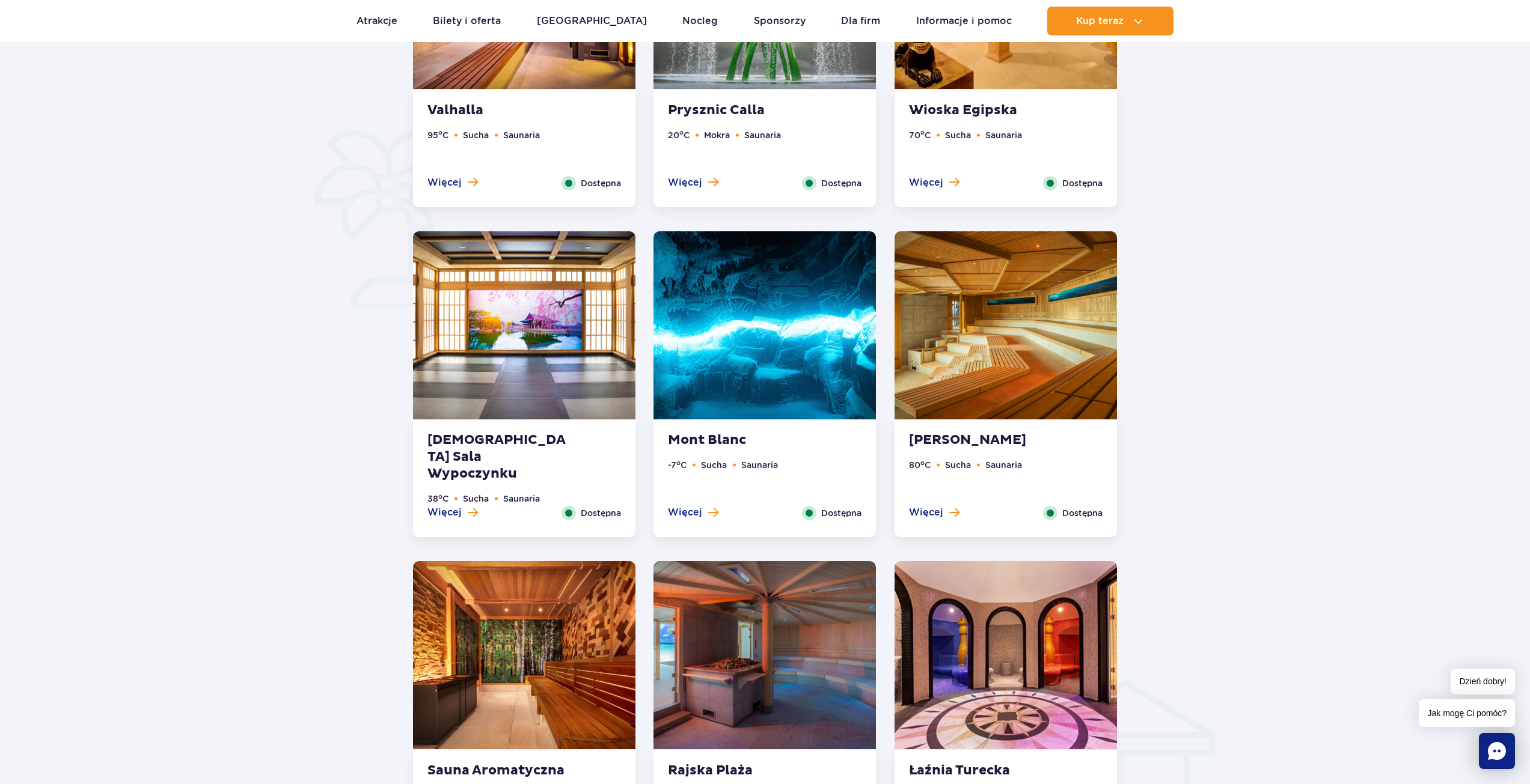
scroll to position [826, 0]
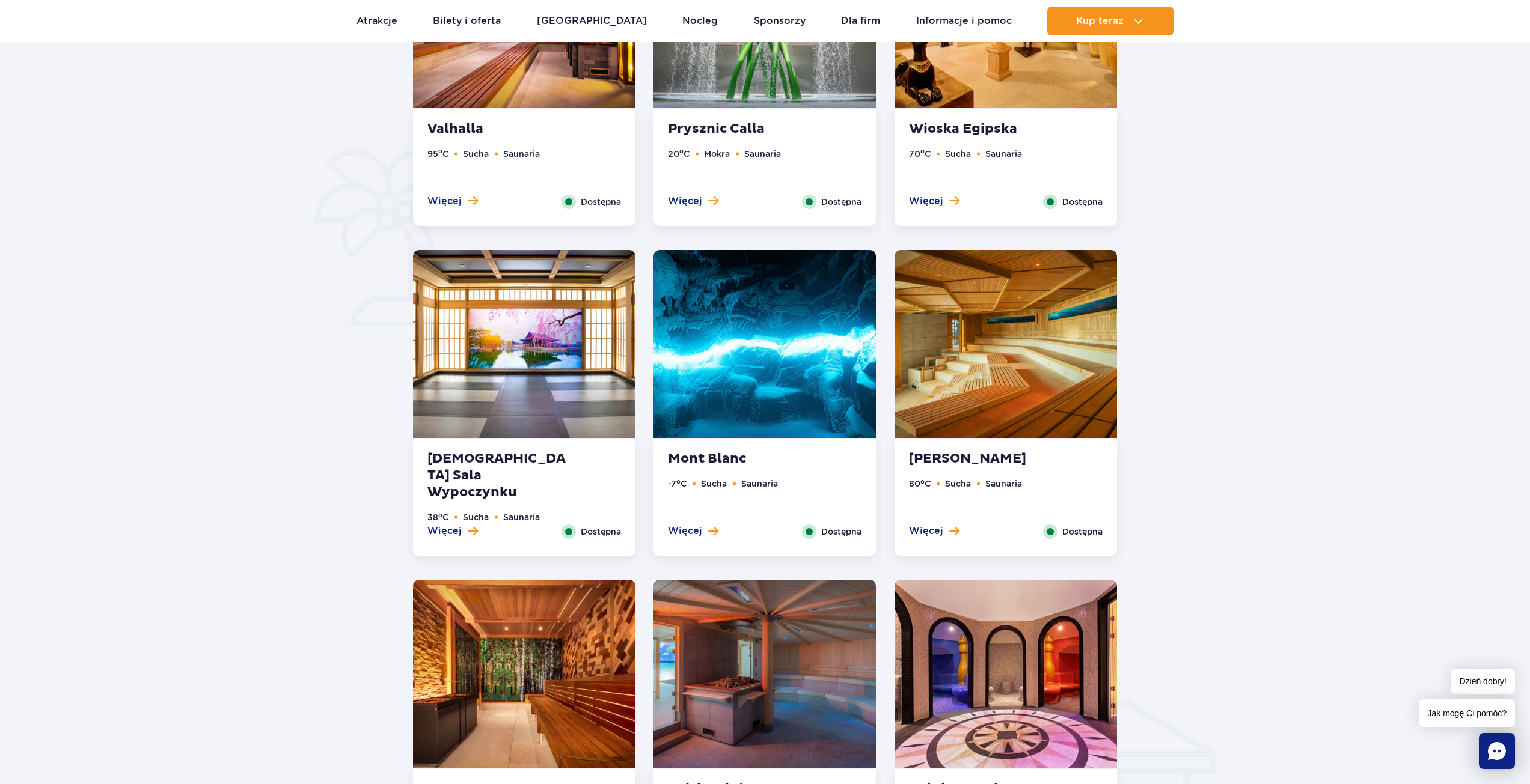
click at [995, 343] on img at bounding box center [1006, 344] width 223 height 188
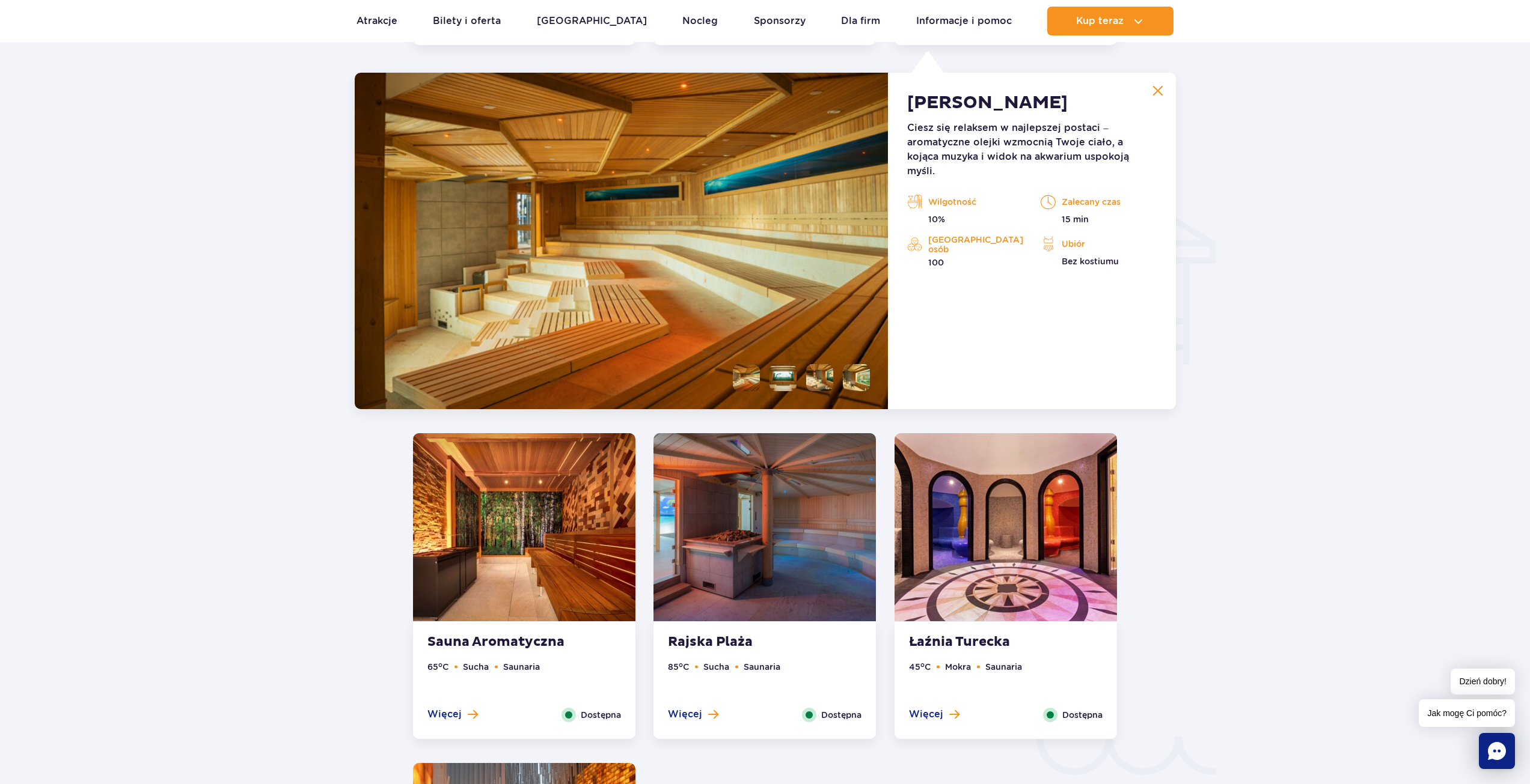
scroll to position [1337, 0]
click at [786, 369] on li at bounding box center [783, 377] width 27 height 27
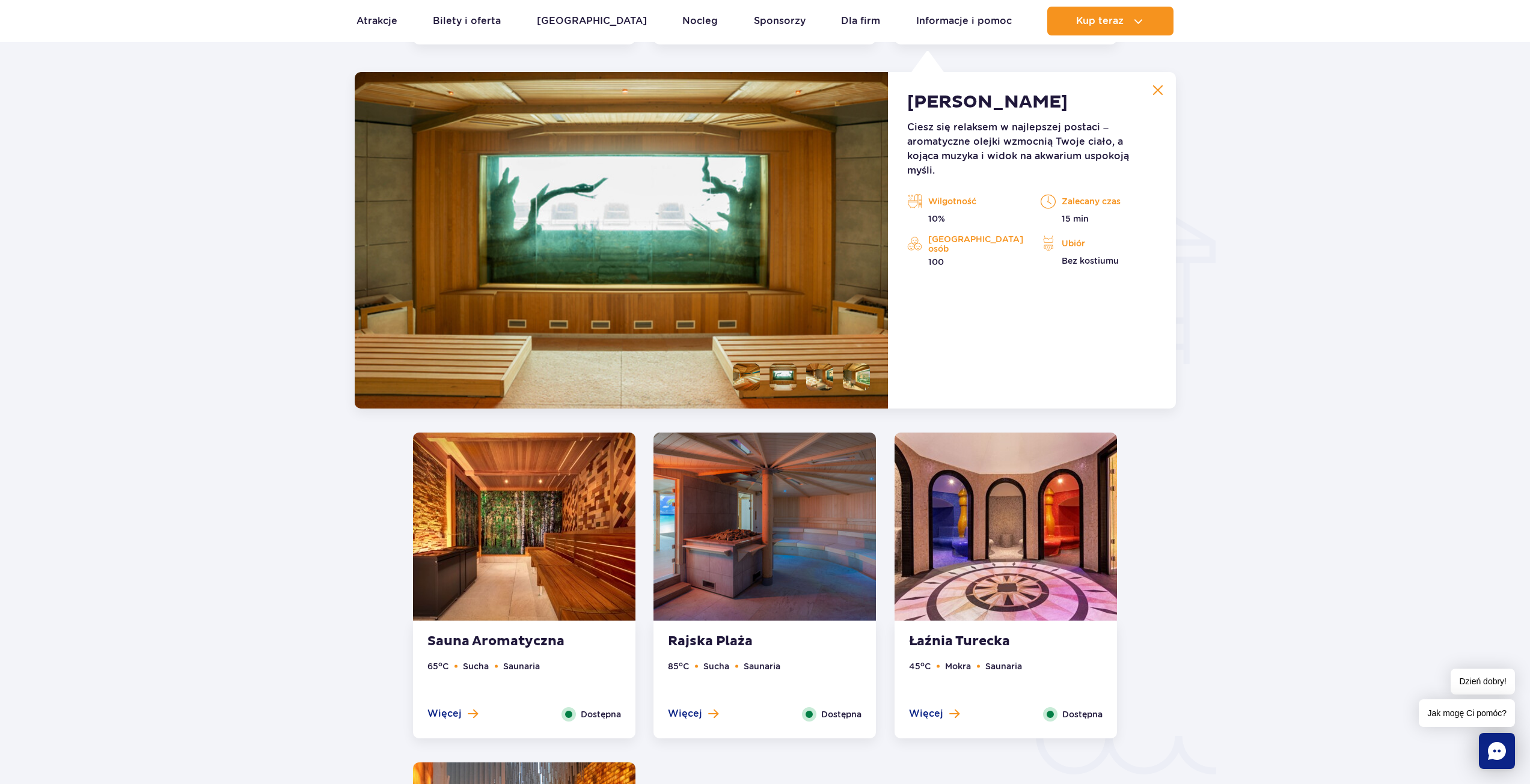
click at [820, 371] on li at bounding box center [820, 377] width 27 height 27
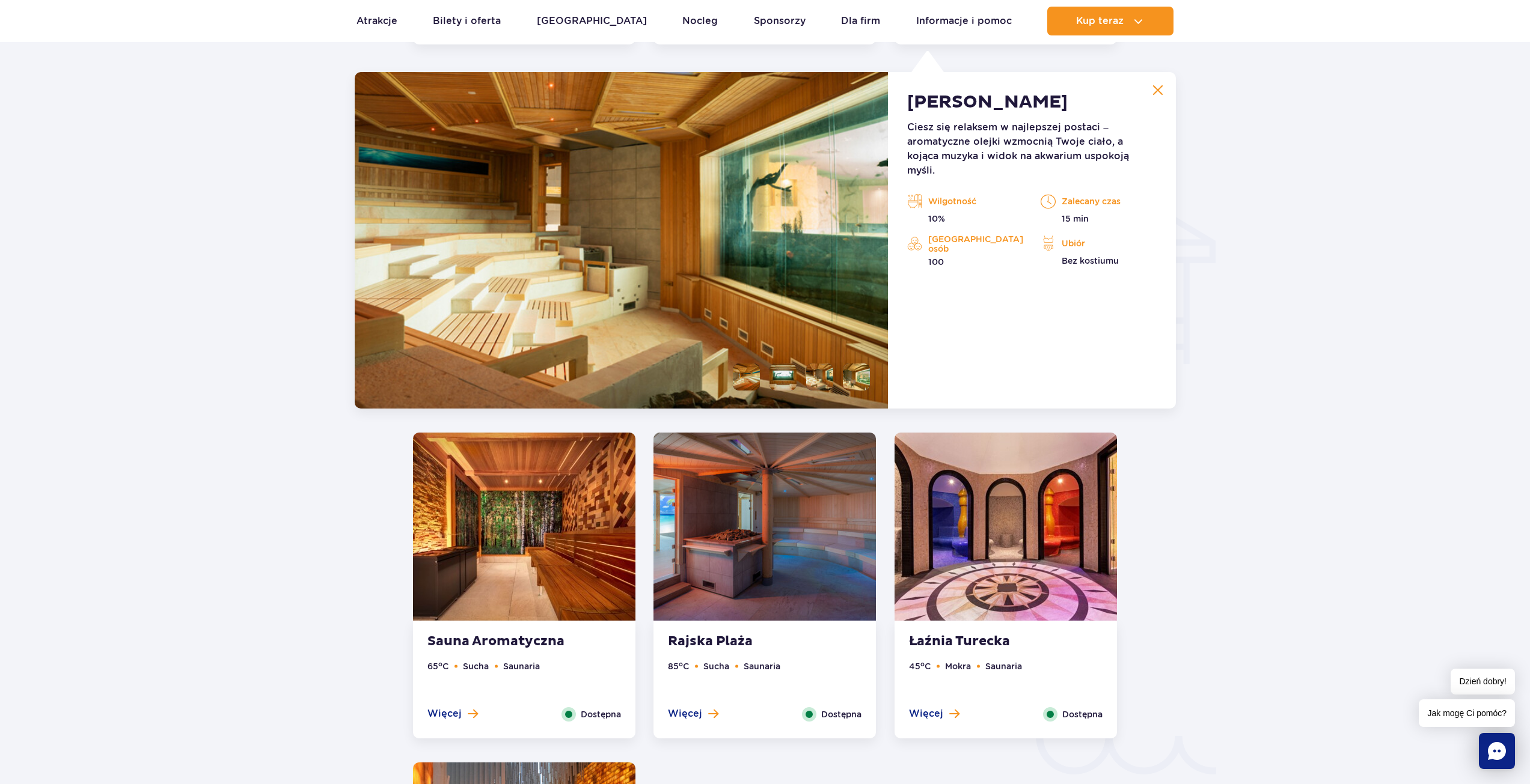
click at [857, 379] on li at bounding box center [856, 377] width 27 height 27
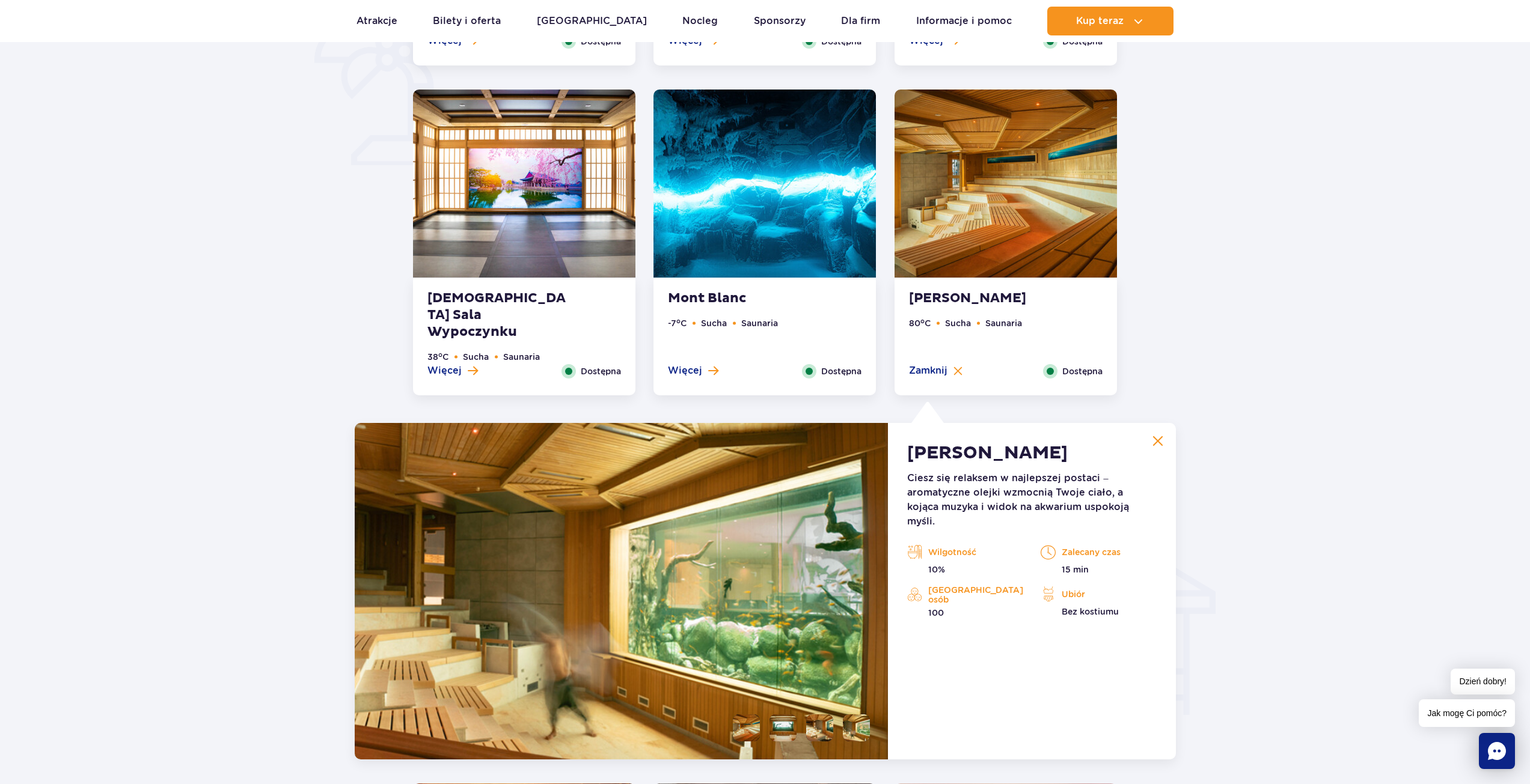
scroll to position [776, 0]
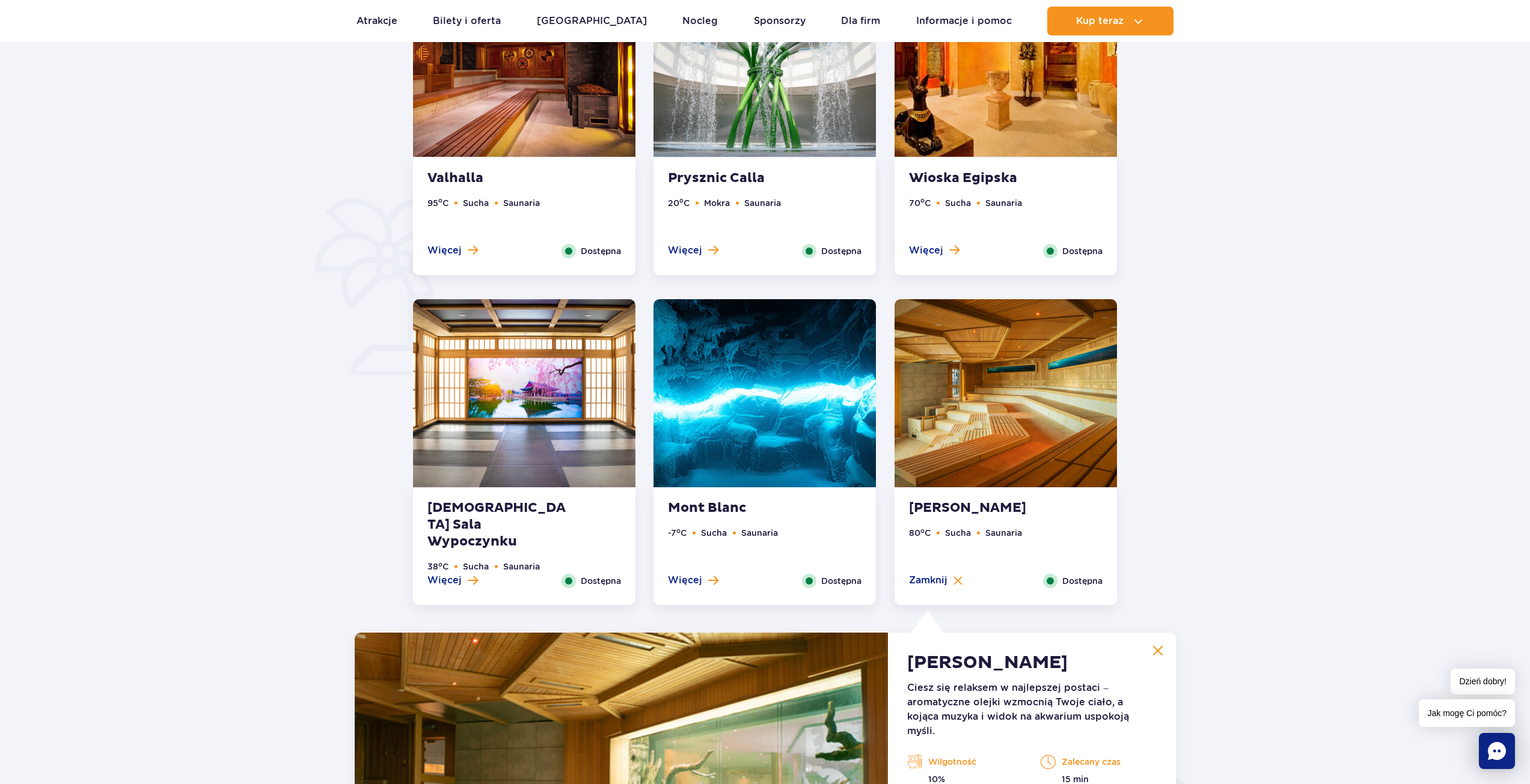
click at [720, 449] on img at bounding box center [765, 393] width 223 height 188
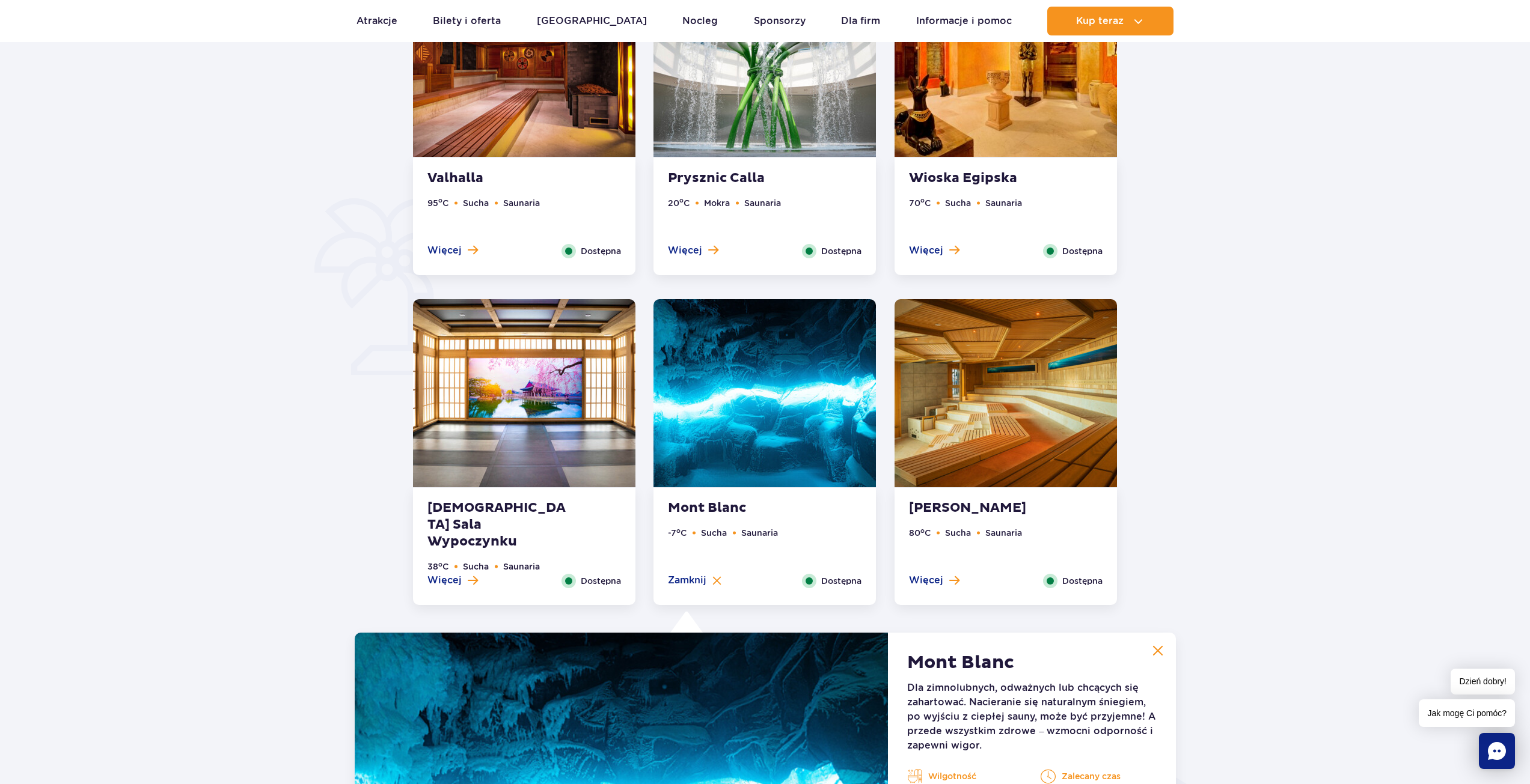
click at [1154, 645] on img at bounding box center [1158, 650] width 11 height 11
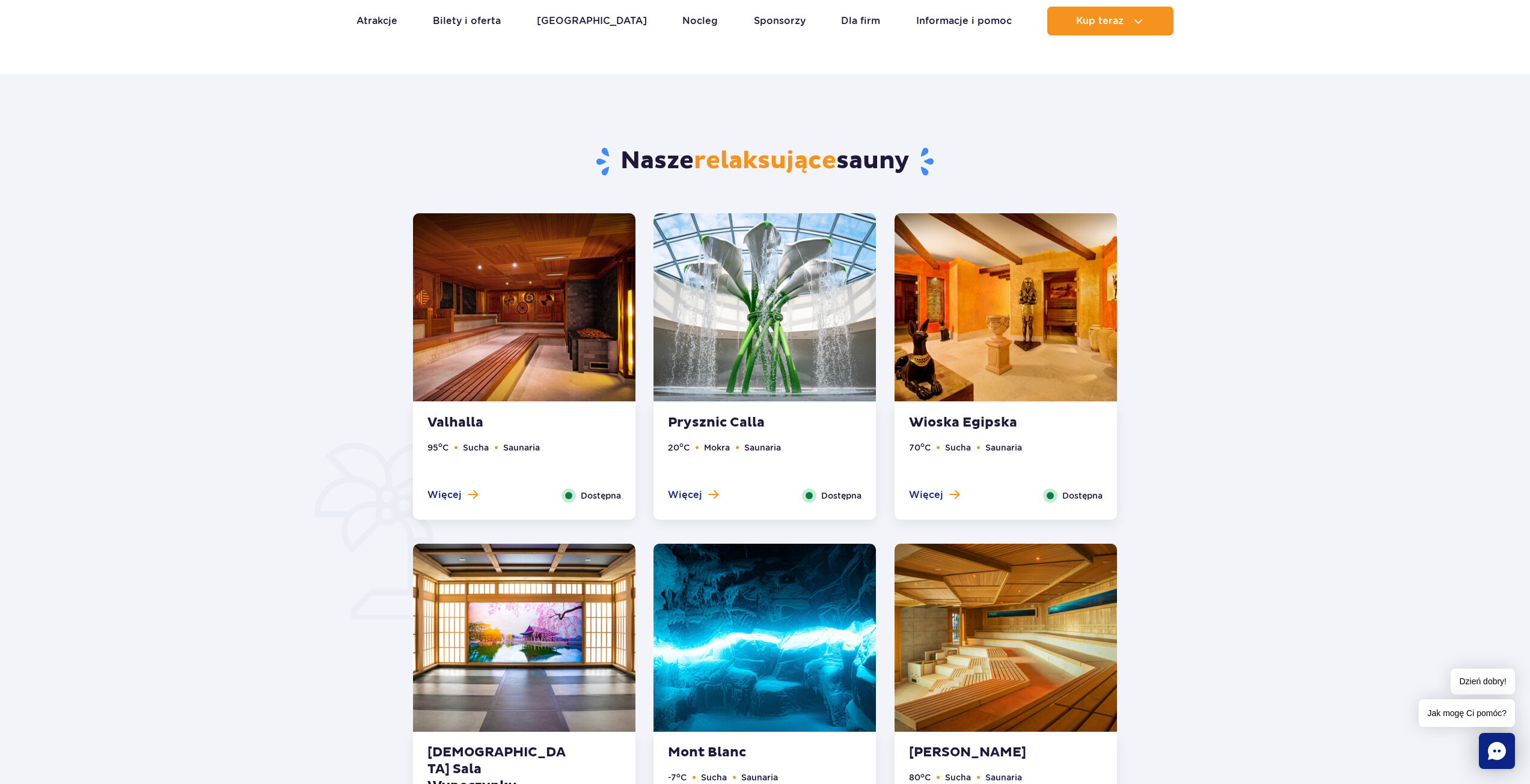
scroll to position [496, 0]
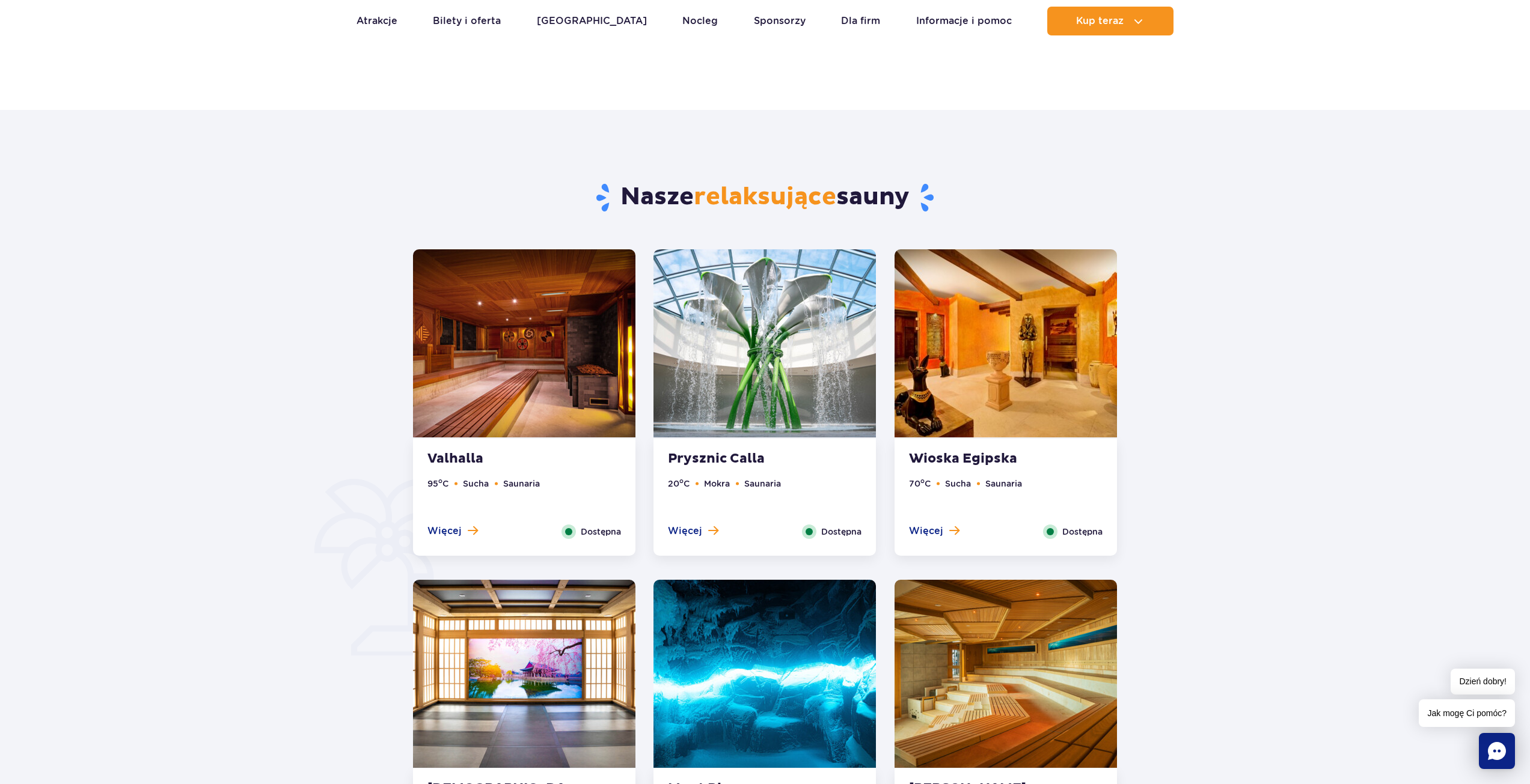
click at [757, 346] on img at bounding box center [765, 344] width 223 height 188
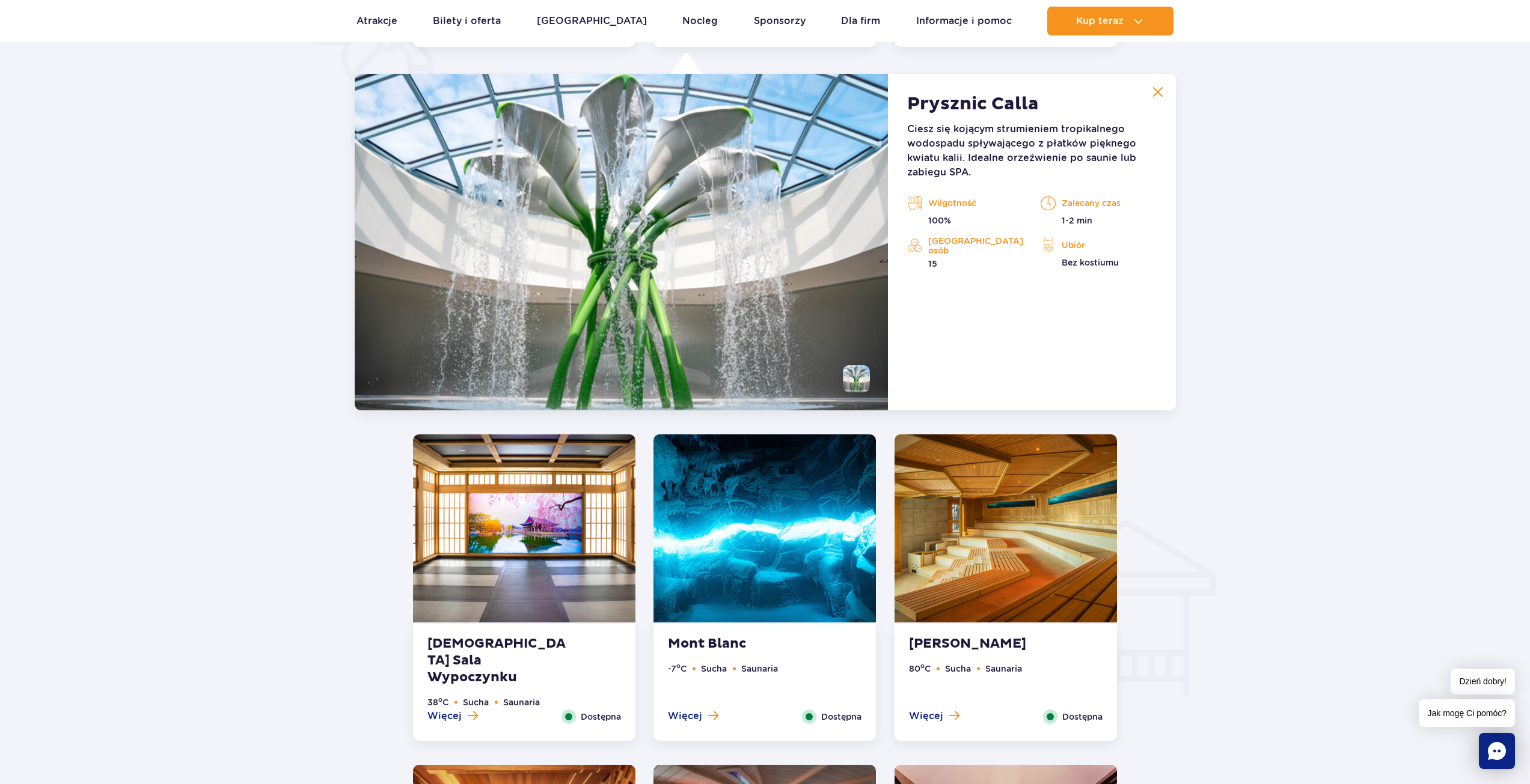
scroll to position [1006, 0]
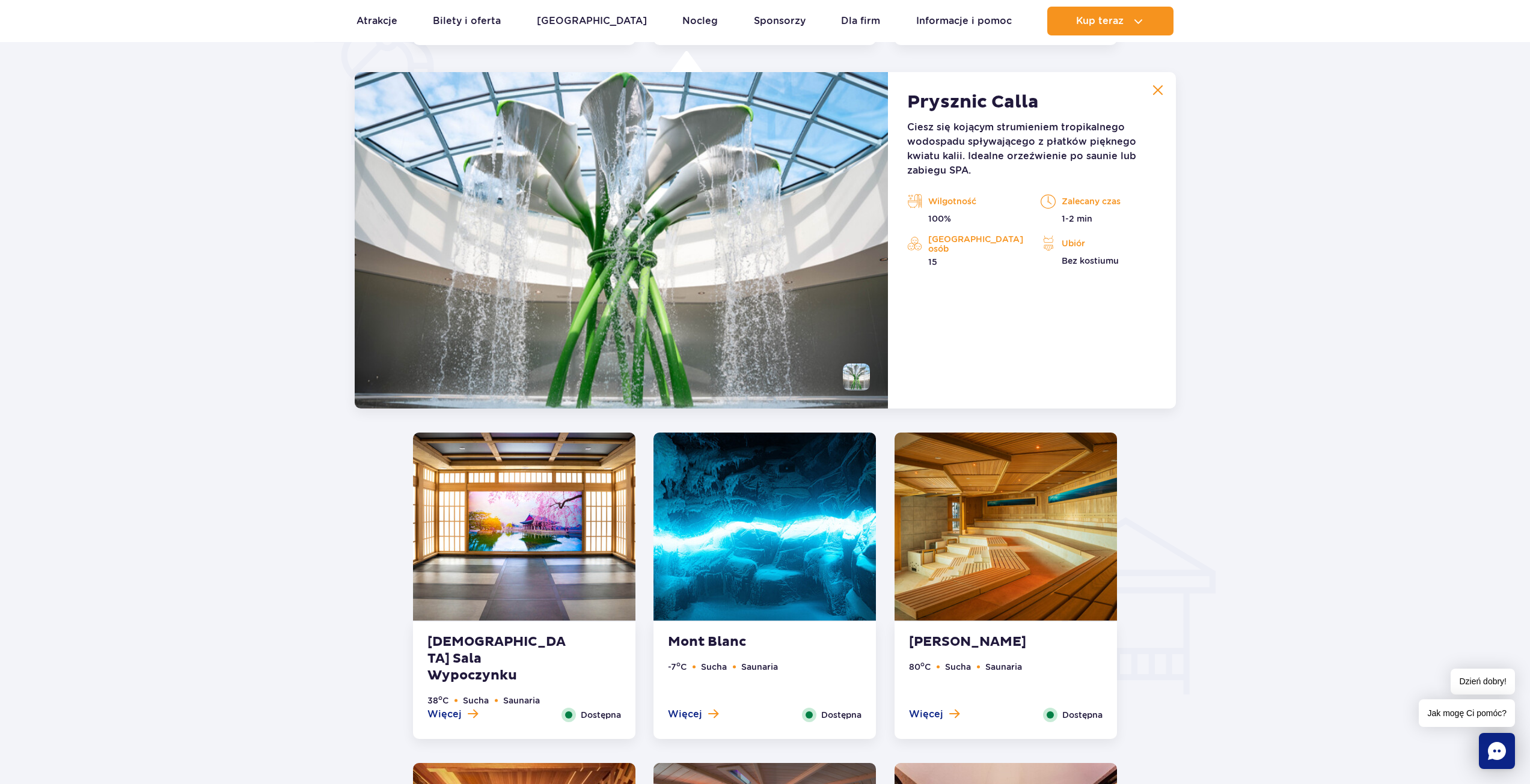
drag, startPoint x: 859, startPoint y: 376, endPoint x: 867, endPoint y: 373, distance: 8.5
click at [862, 376] on li at bounding box center [856, 377] width 27 height 27
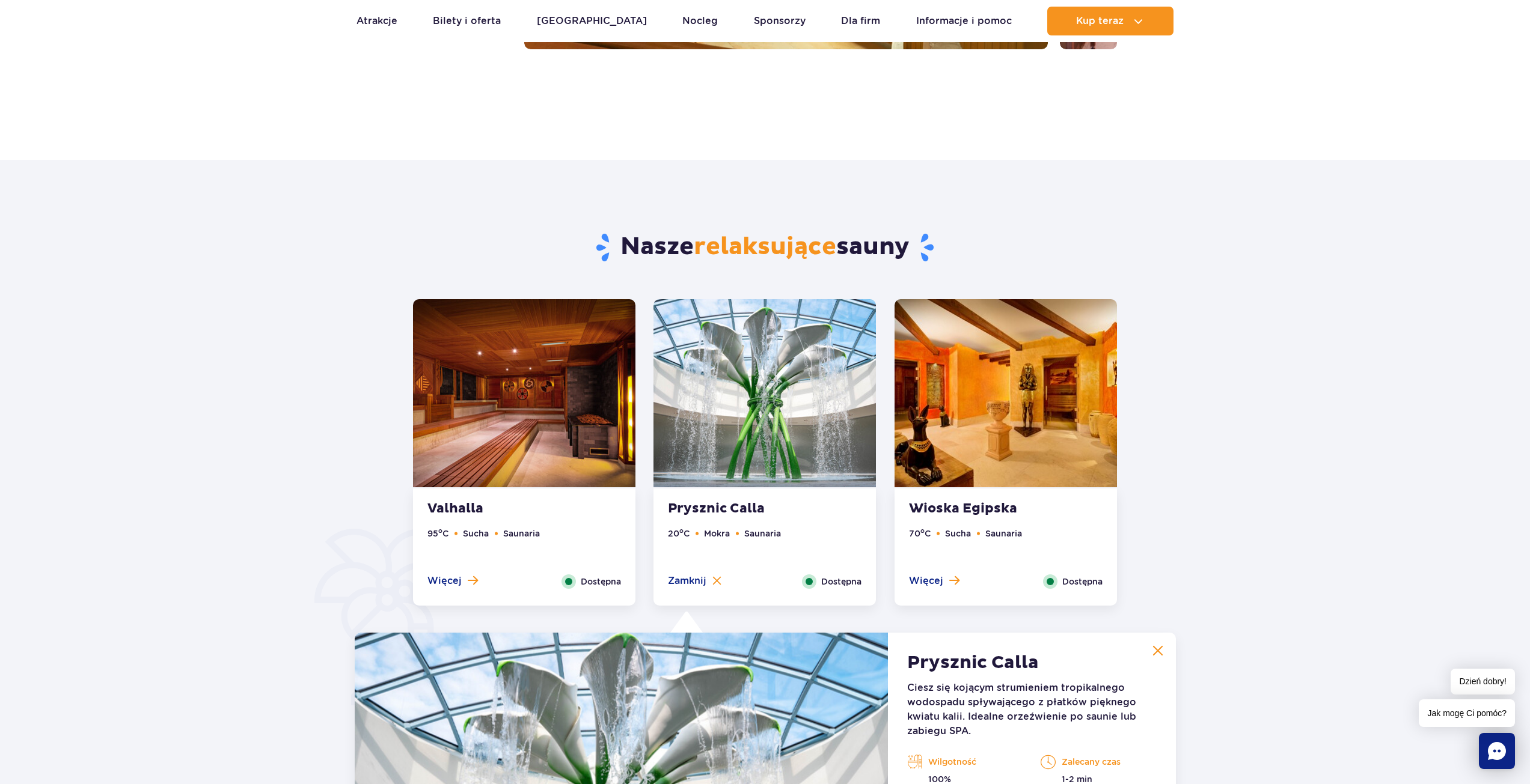
click at [1025, 417] on img at bounding box center [1006, 393] width 223 height 188
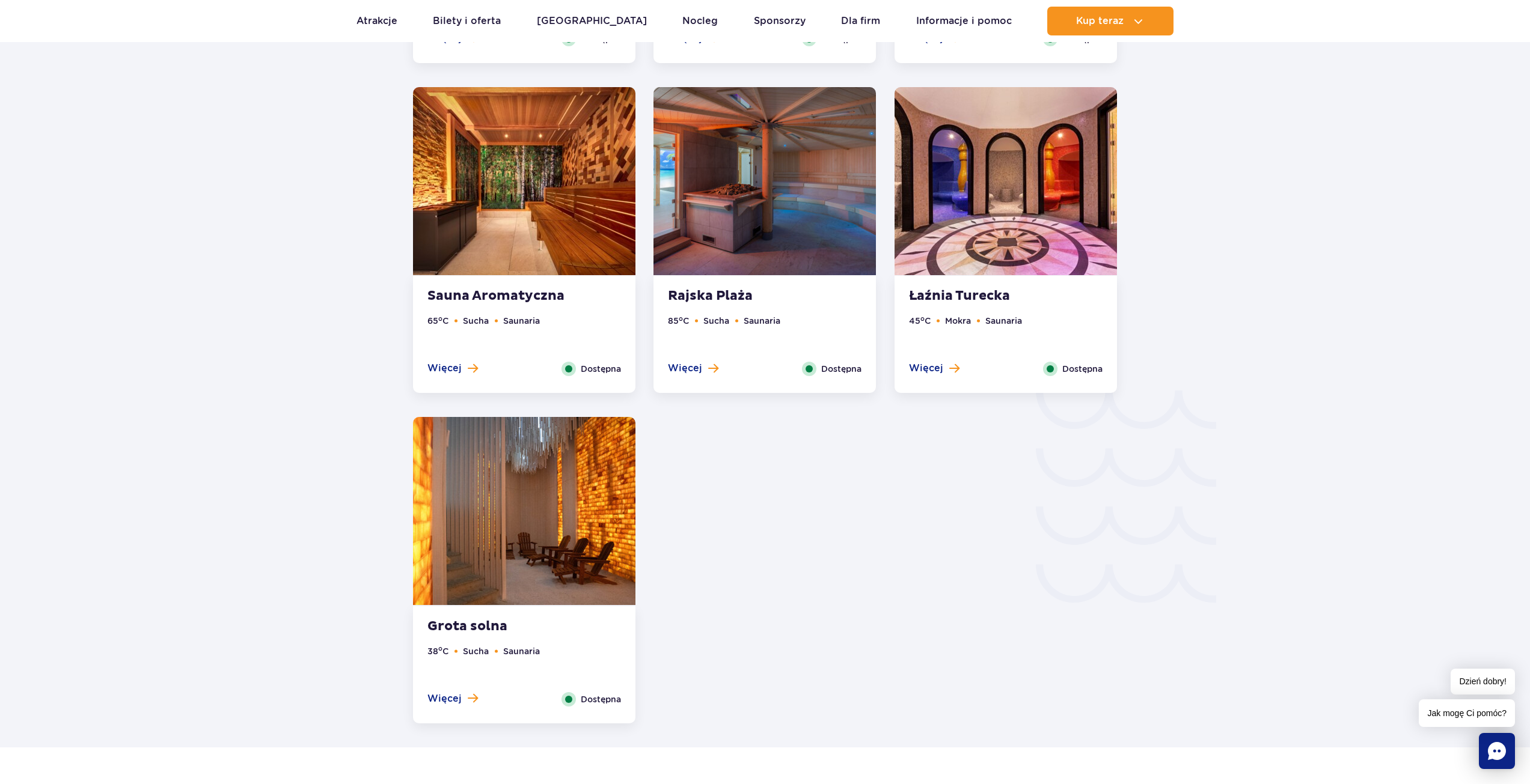
scroll to position [1122, 0]
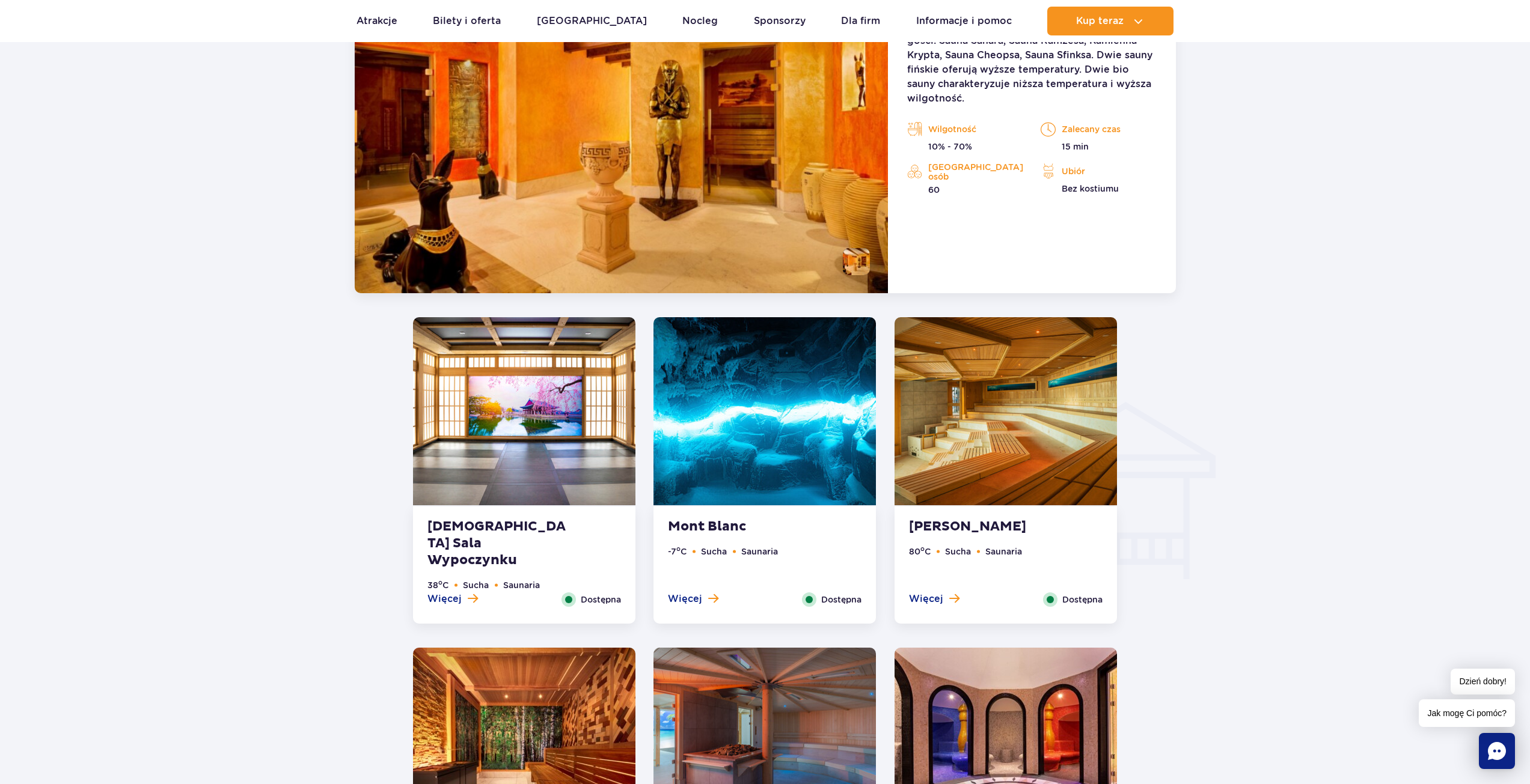
click at [775, 418] on img at bounding box center [765, 411] width 223 height 188
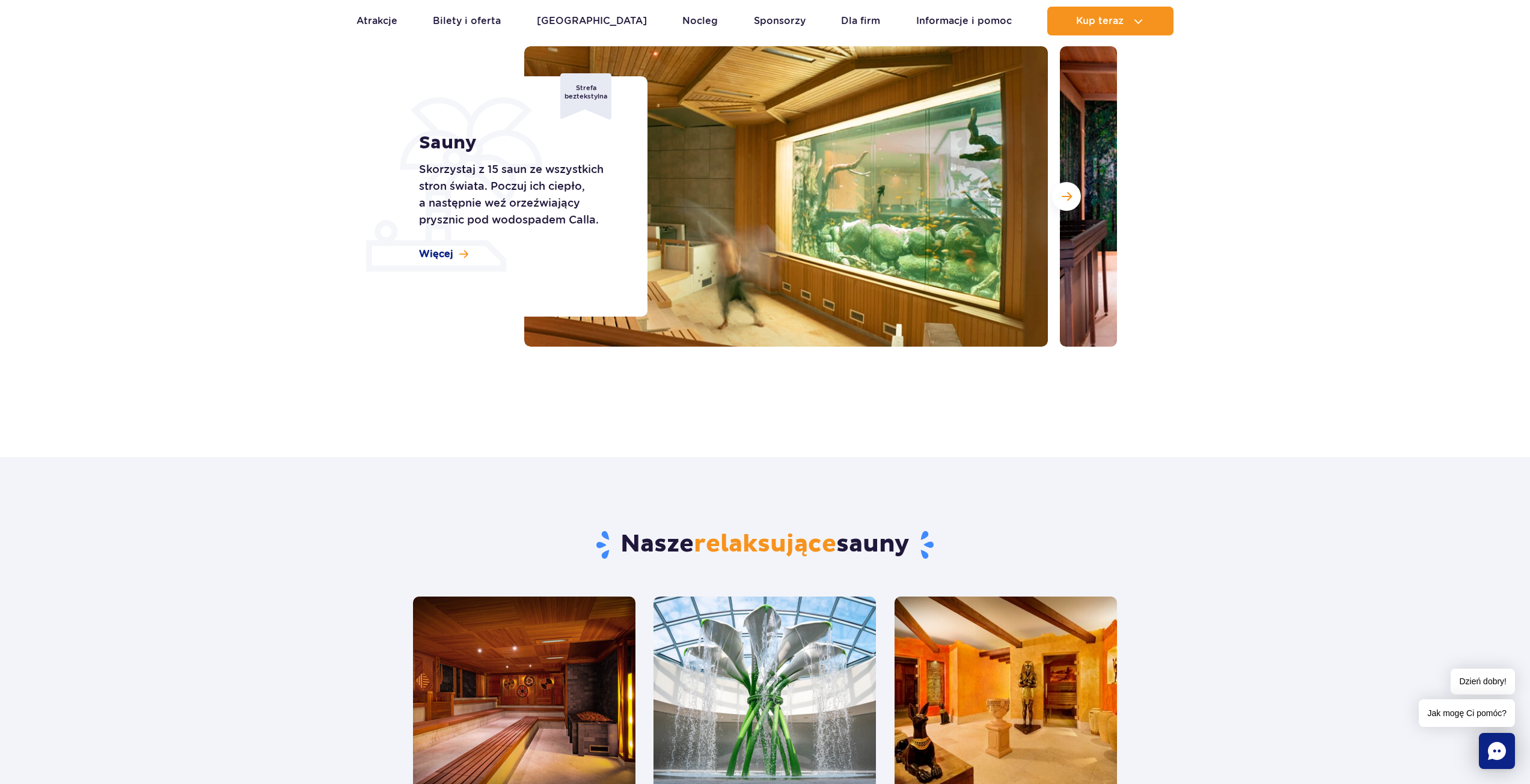
scroll to position [0, 0]
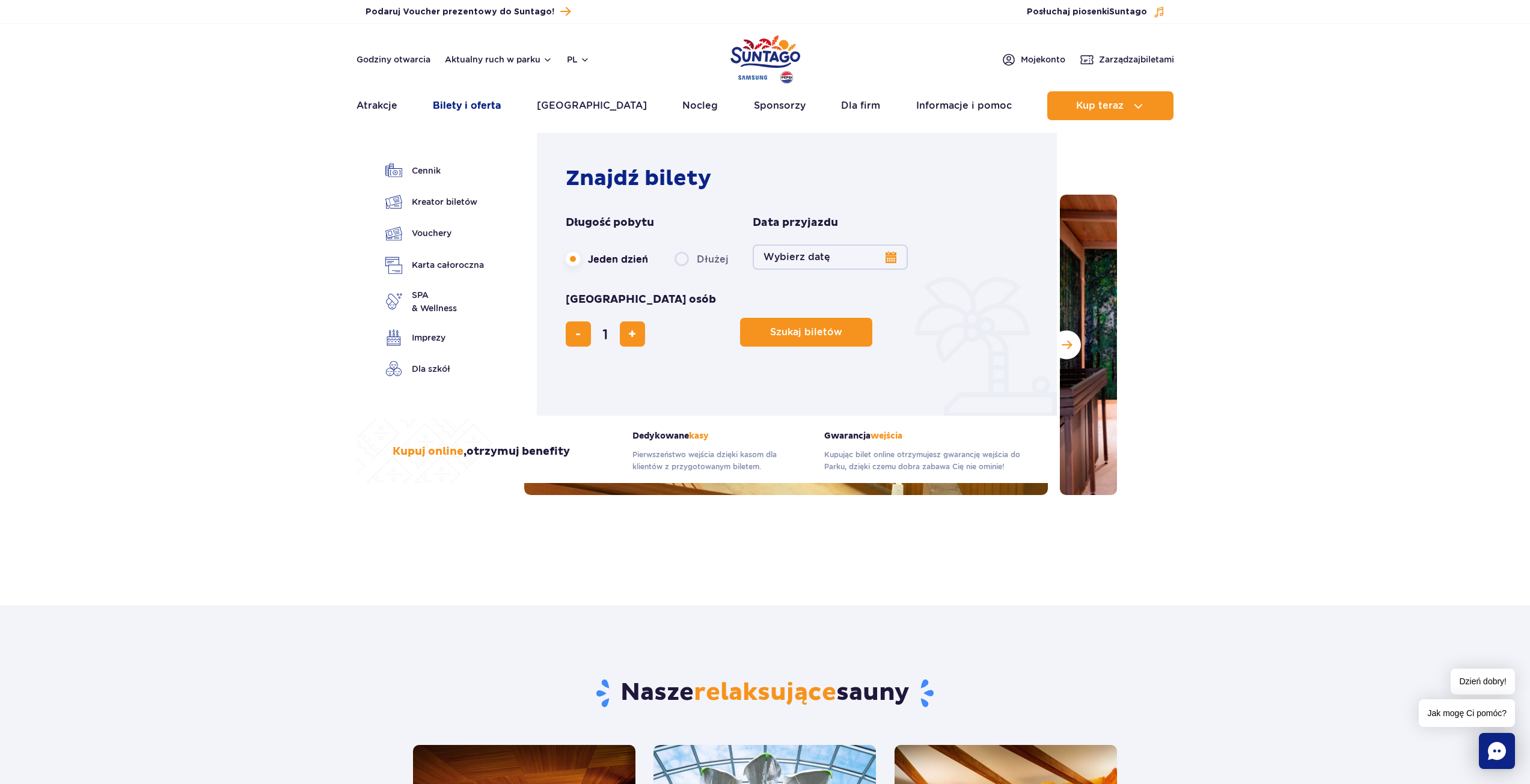
click at [485, 105] on link "Bilety i oferta" at bounding box center [466, 105] width 68 height 29
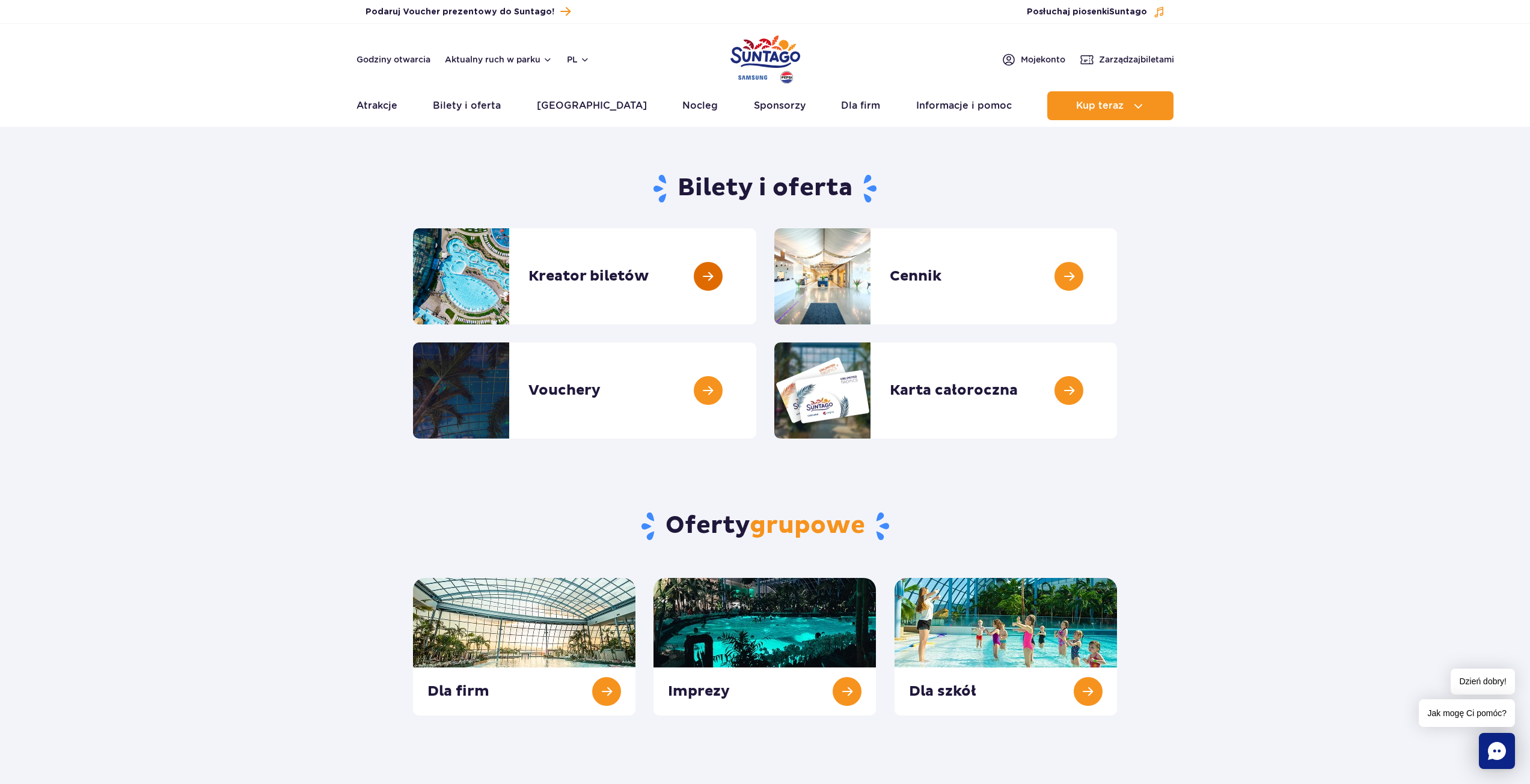
click at [757, 275] on link at bounding box center [757, 276] width 0 height 96
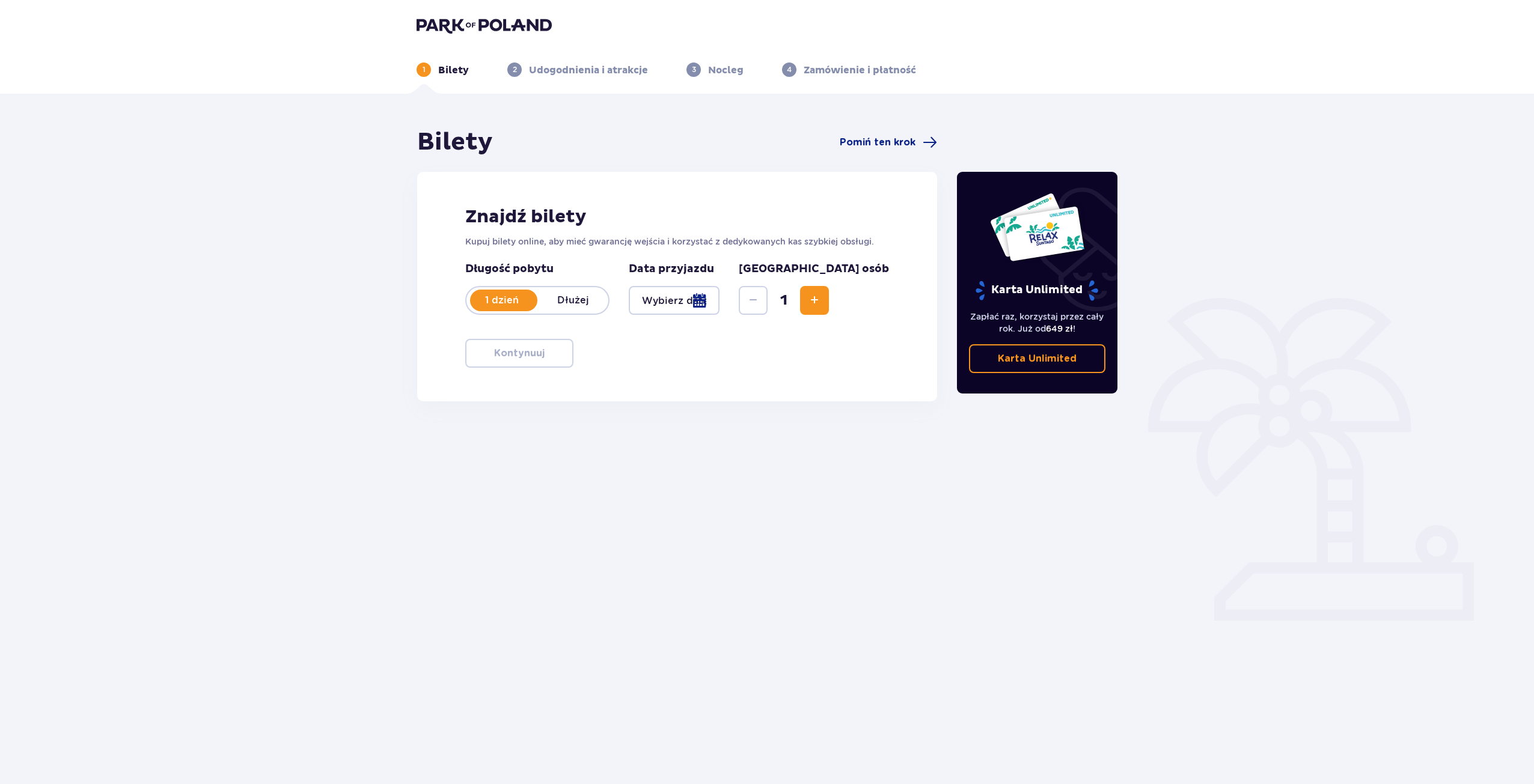
click at [706, 303] on div at bounding box center [674, 300] width 91 height 29
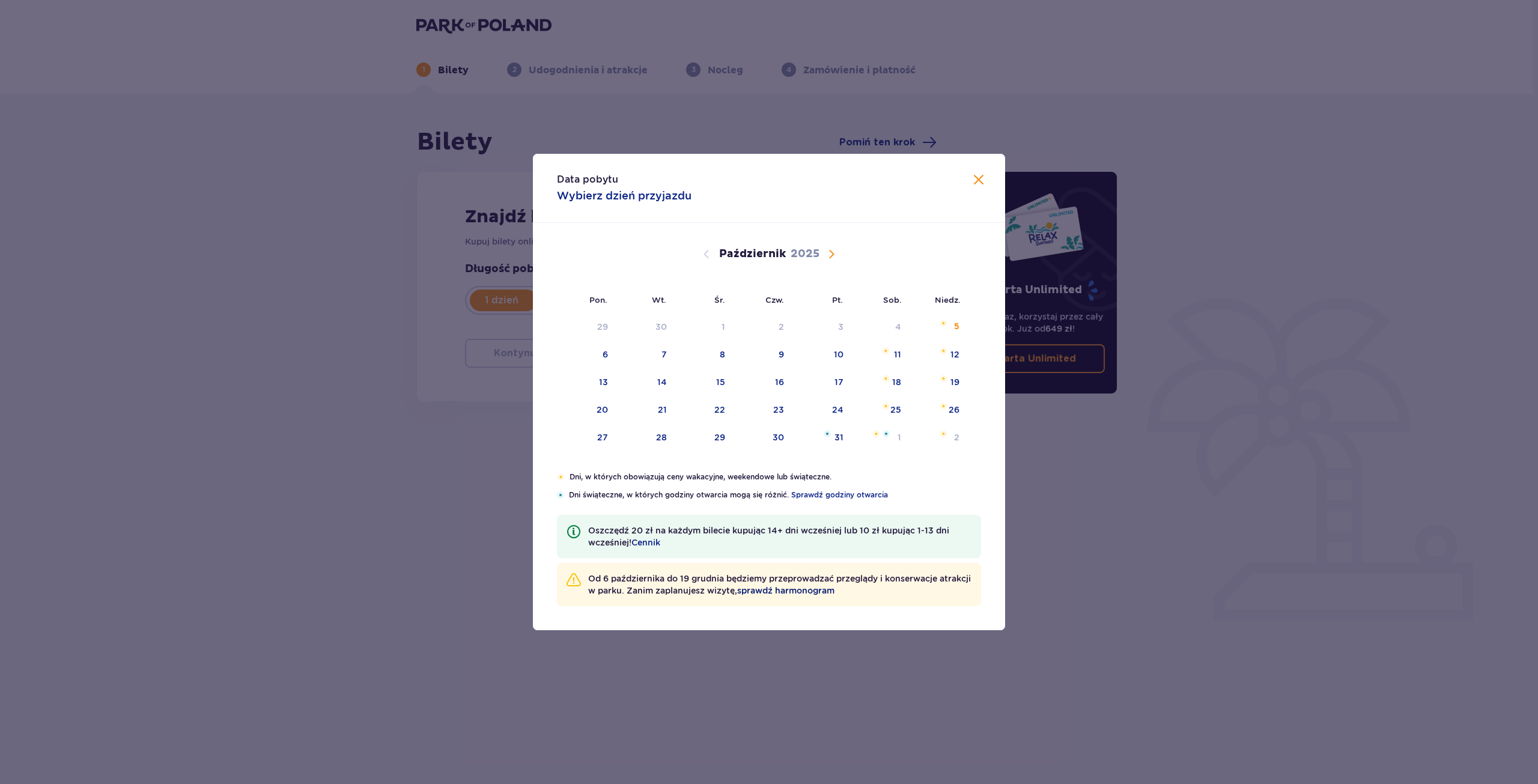
click at [826, 593] on span "sprawdź harmonogram" at bounding box center [786, 590] width 98 height 12
drag, startPoint x: 906, startPoint y: 412, endPoint x: 926, endPoint y: 408, distance: 20.4
click at [906, 412] on div "25" at bounding box center [881, 410] width 58 height 26
type input "[DATE]"
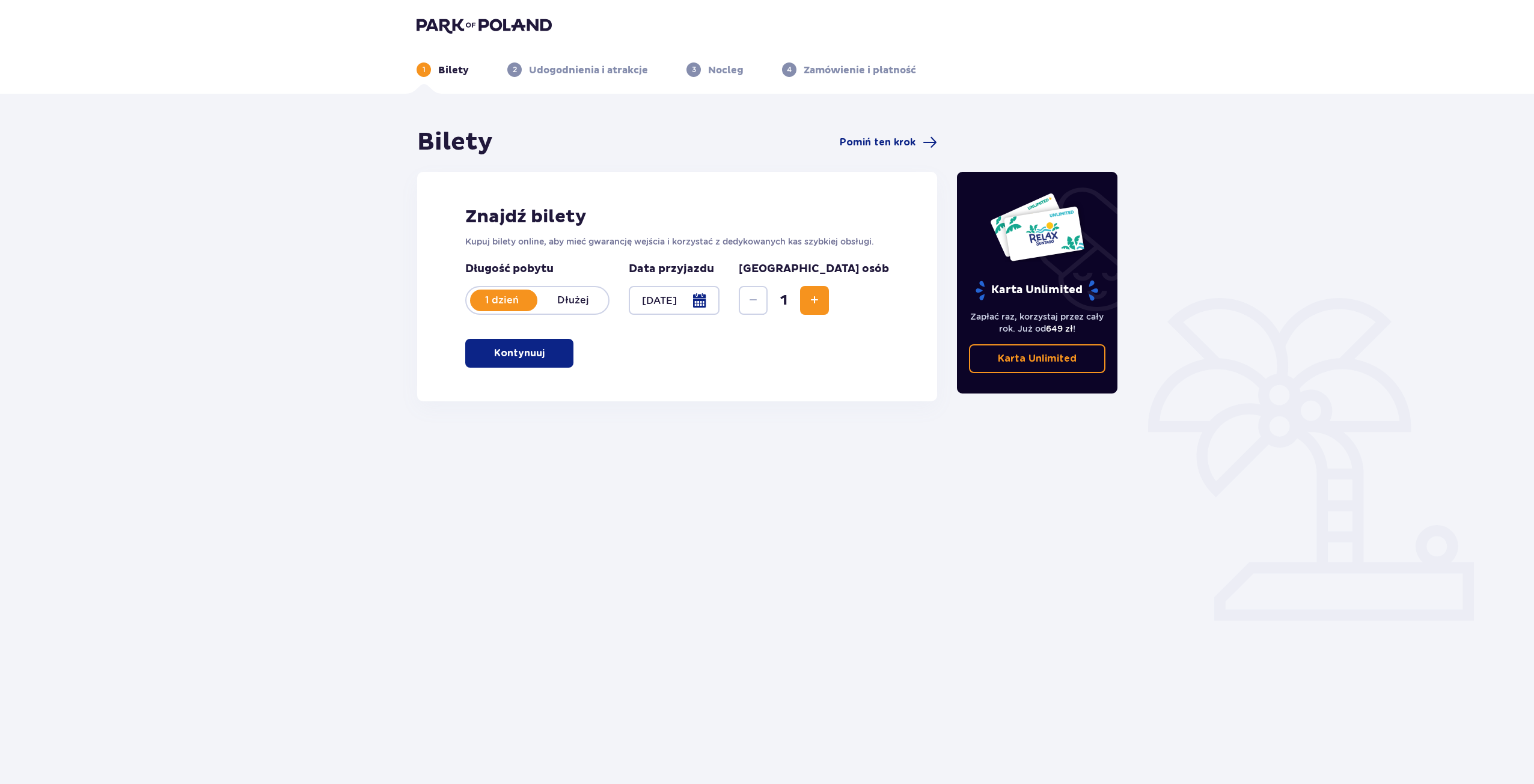
click at [955, 409] on div "Karta Unlimited Zapłać raz, korzystaj przez cały rok. Już od 649 zł ! Karta Unl…" at bounding box center [1038, 334] width 181 height 413
click at [822, 308] on span "Zwiększ" at bounding box center [814, 300] width 15 height 15
click at [538, 338] on div "Znajdź bilety Kupuj bilety online, aby mieć gwarancję wejścia i korzystać z ded…" at bounding box center [677, 286] width 520 height 230
click at [538, 346] on button "Kontynuuj" at bounding box center [518, 353] width 108 height 29
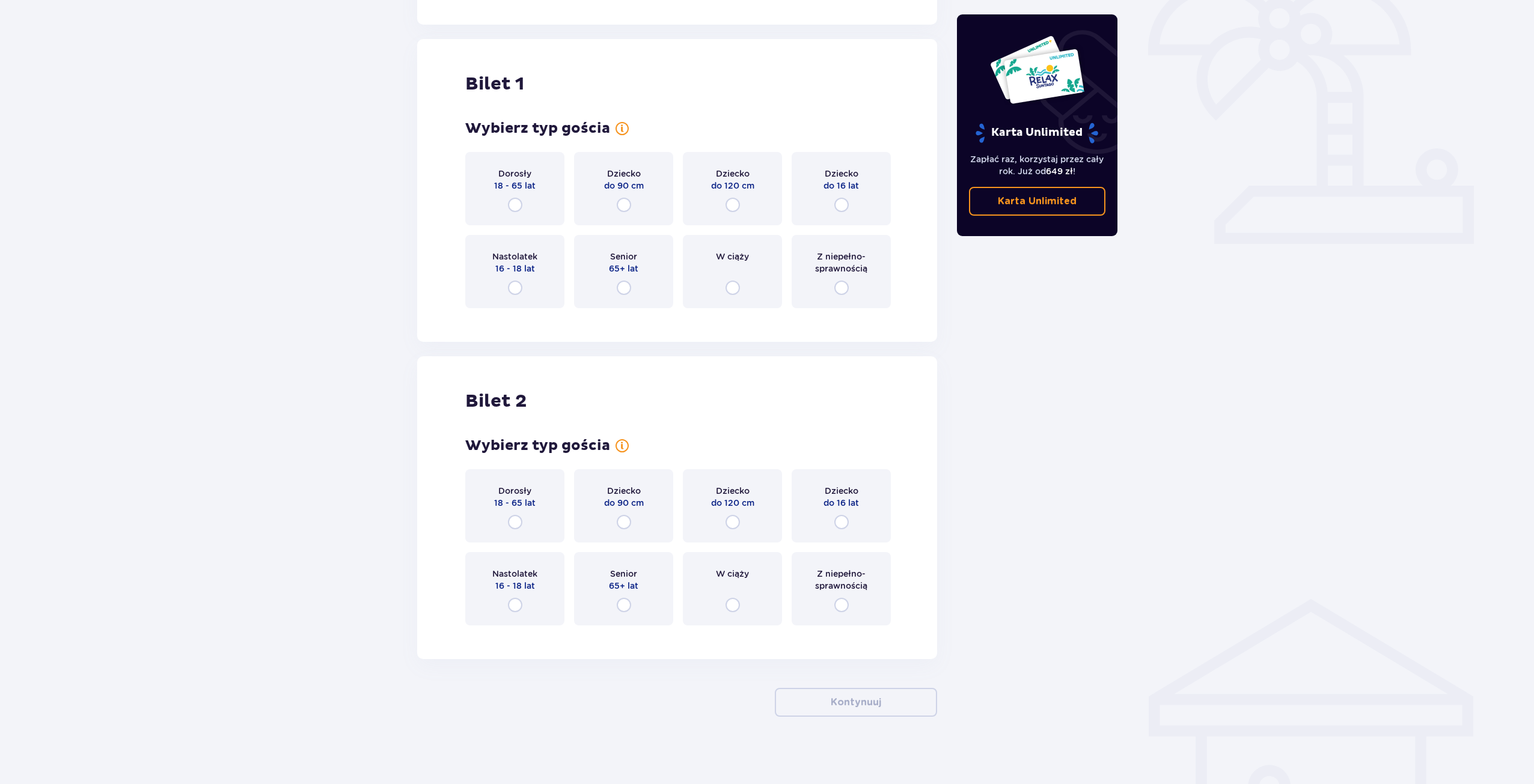
scroll to position [382, 0]
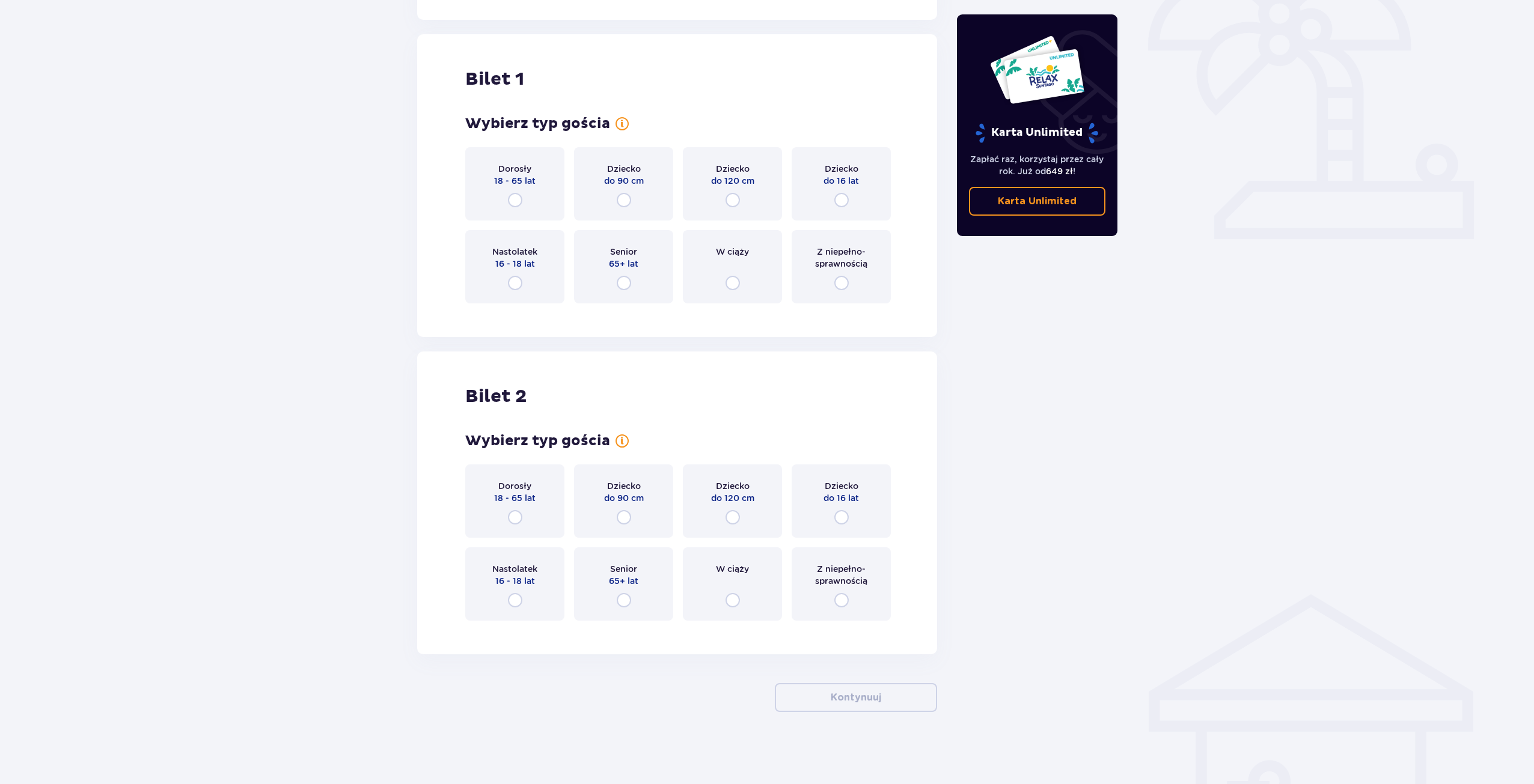
click at [518, 198] on input "radio" at bounding box center [515, 200] width 15 height 15
radio input "true"
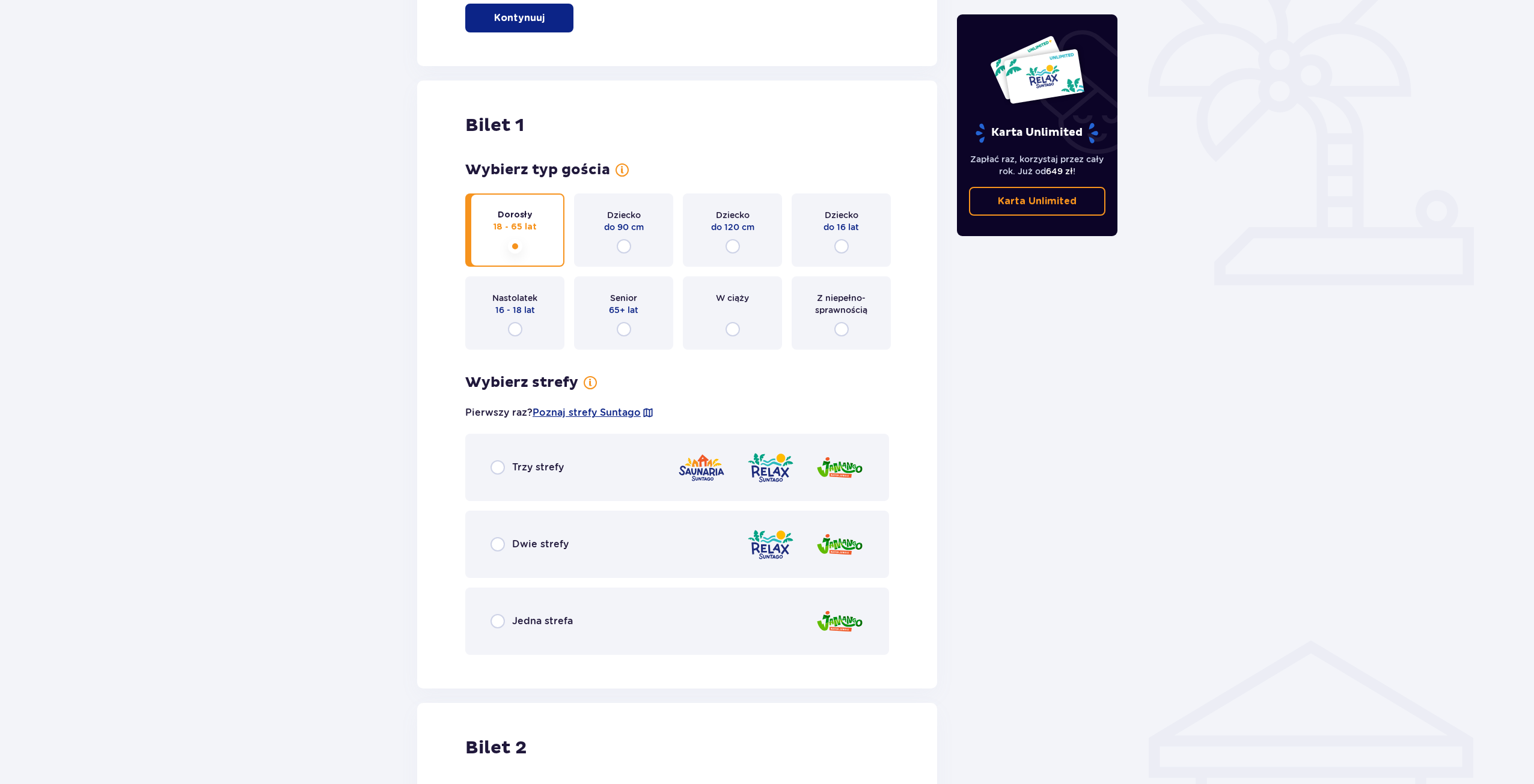
scroll to position [0, 0]
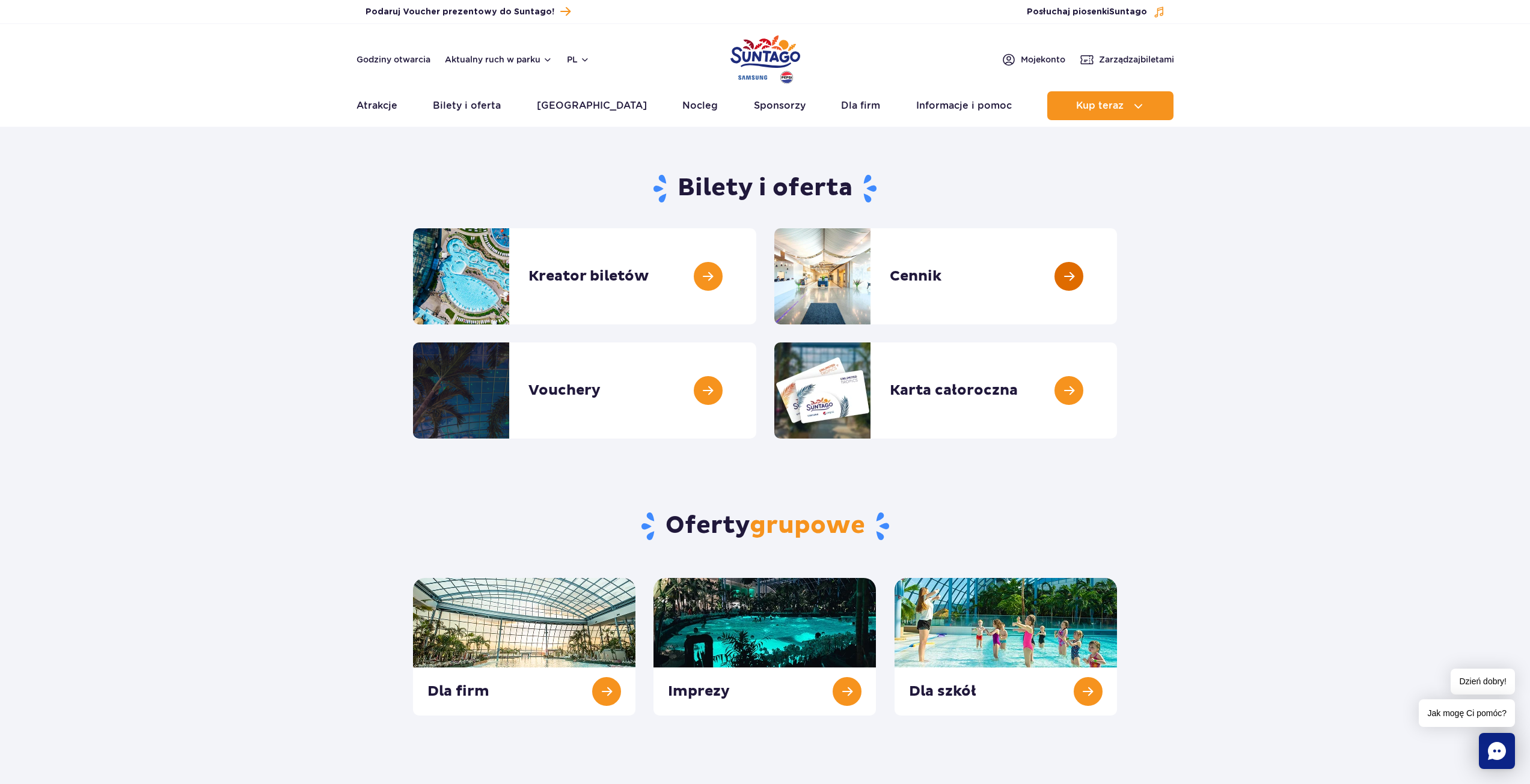
click at [1117, 293] on link at bounding box center [1117, 276] width 0 height 96
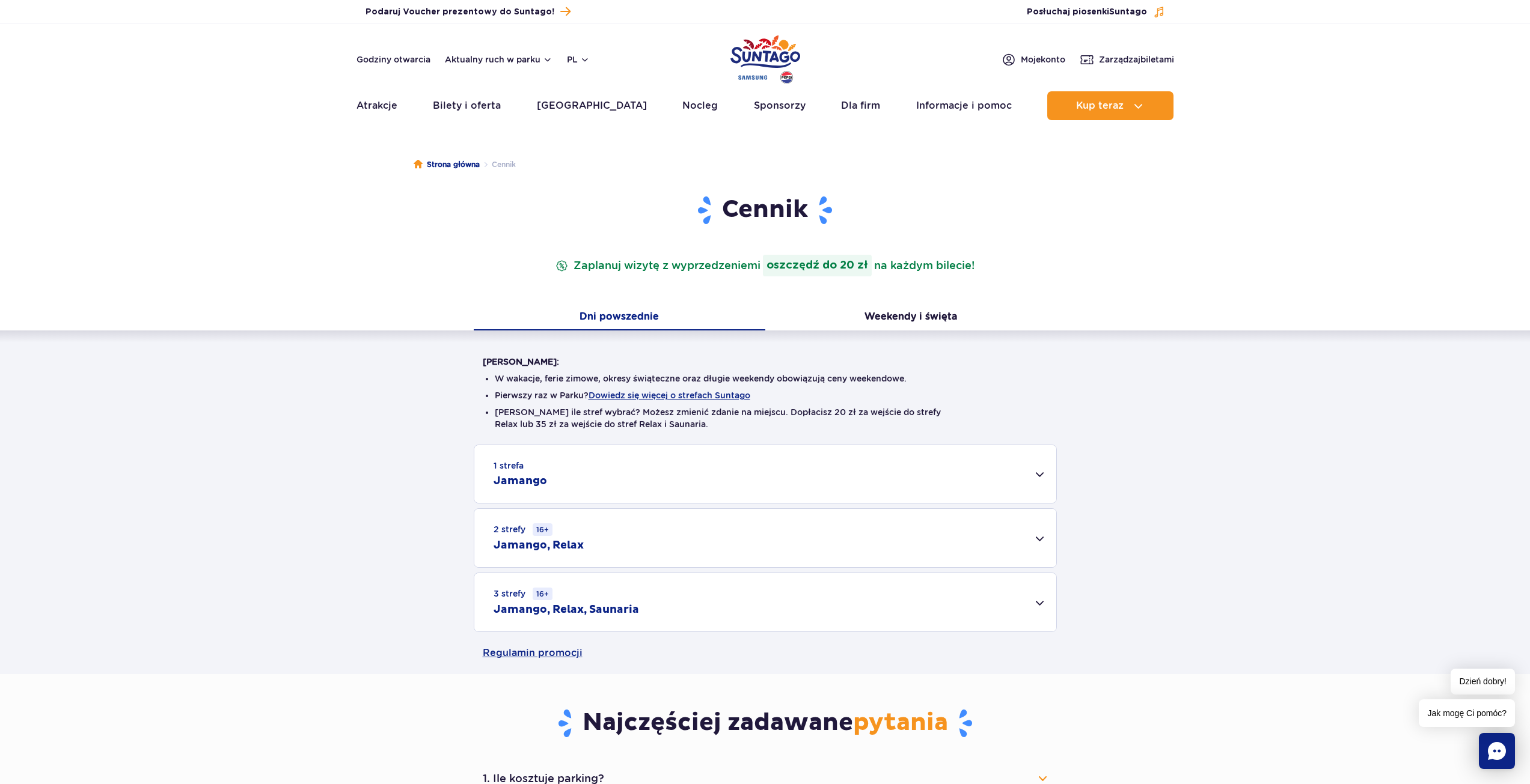
click at [593, 548] on div "2 strefy 16+ Jamango, Relax" at bounding box center [765, 537] width 582 height 58
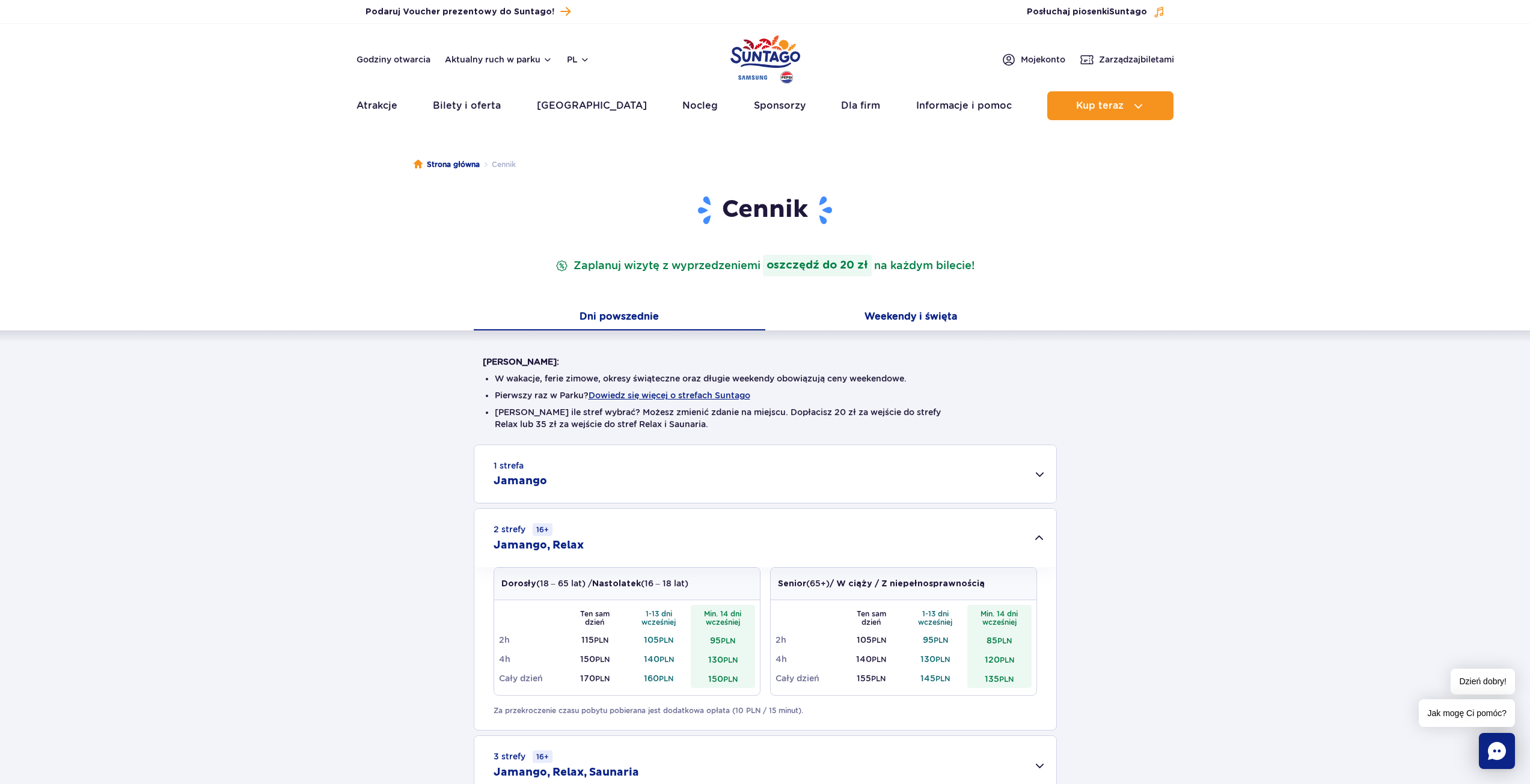
click at [899, 313] on button "Weekendy i święta" at bounding box center [911, 318] width 292 height 25
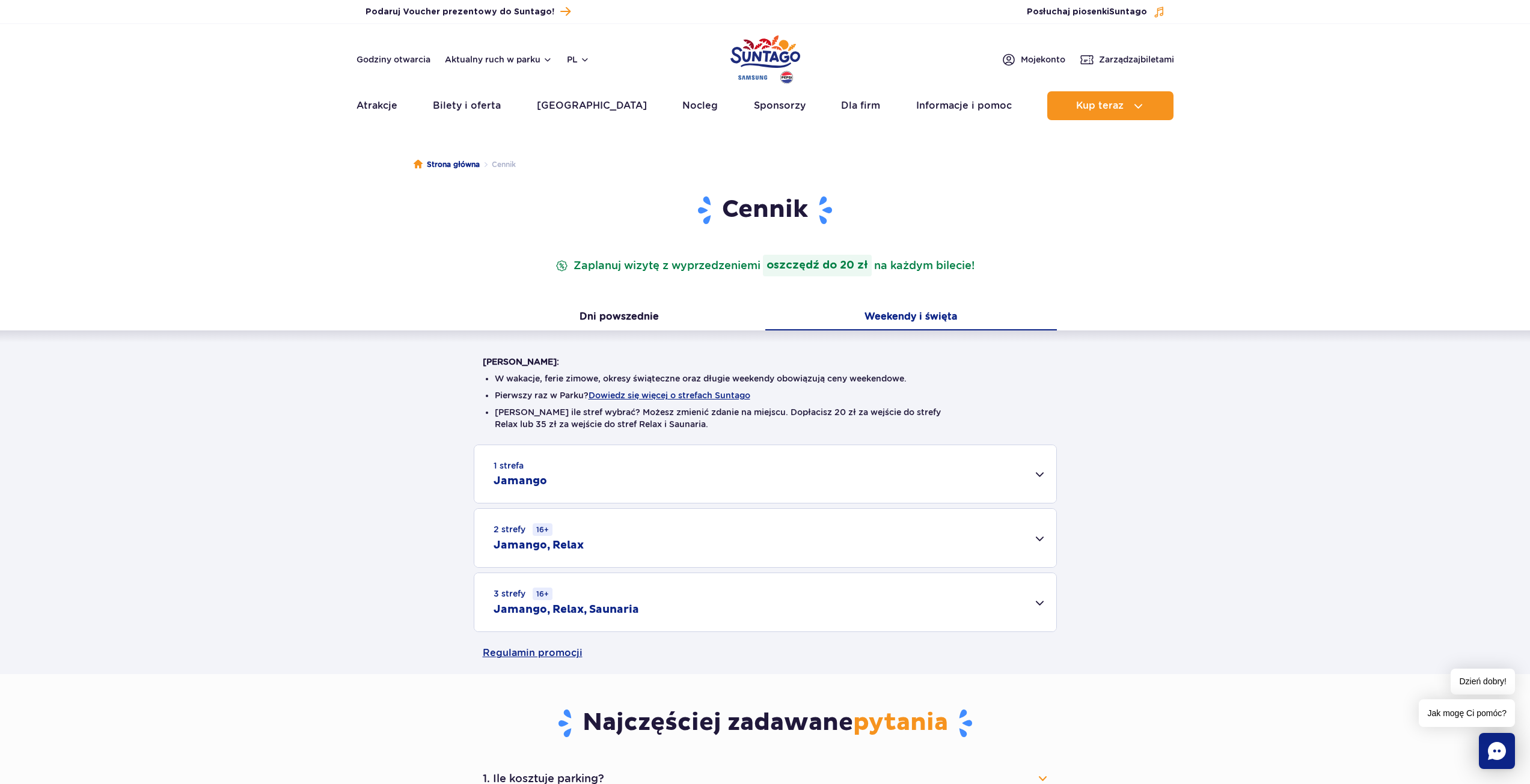
click at [660, 547] on div "2 strefy 16+ Jamango, Relax" at bounding box center [765, 537] width 582 height 58
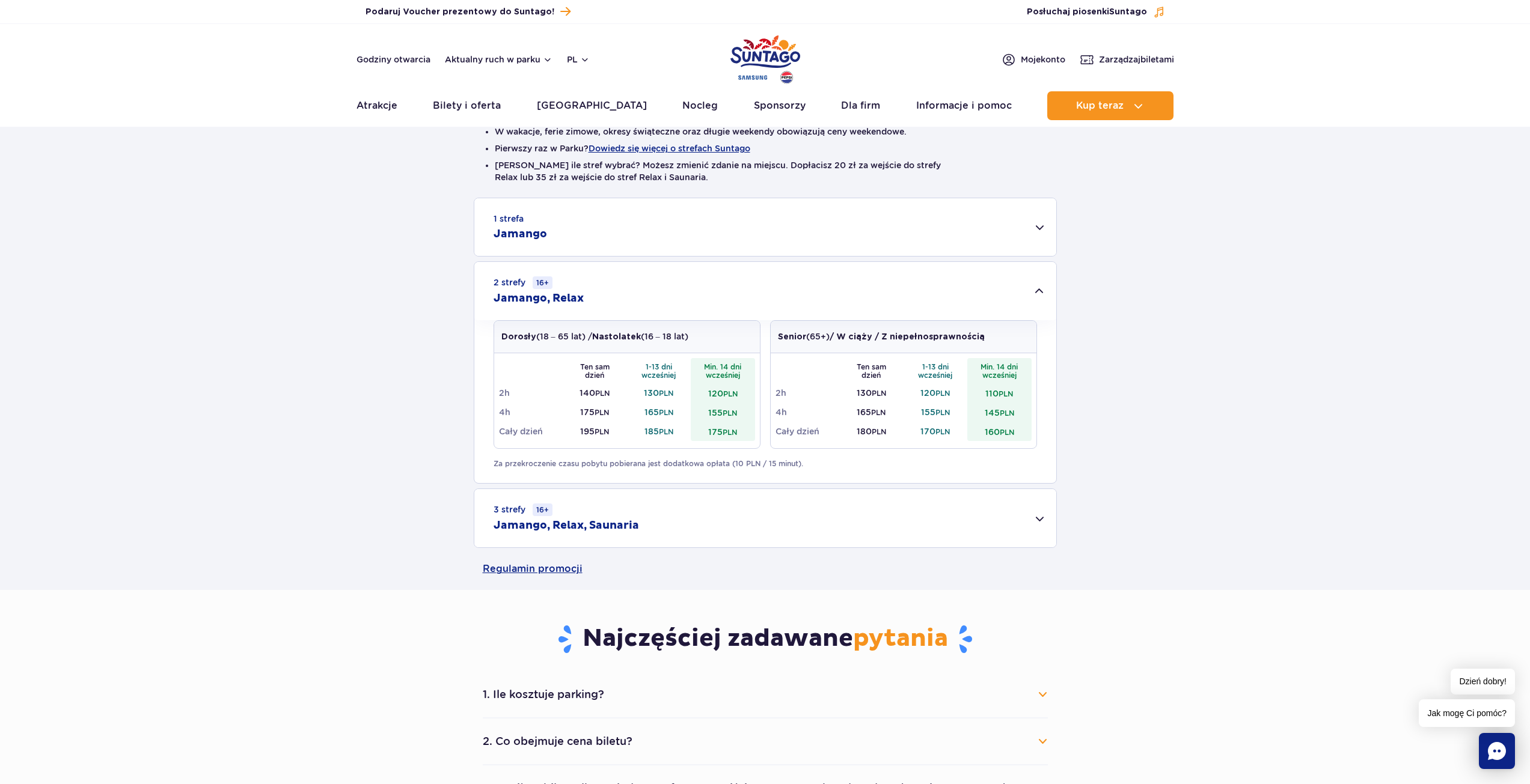
scroll to position [280, 0]
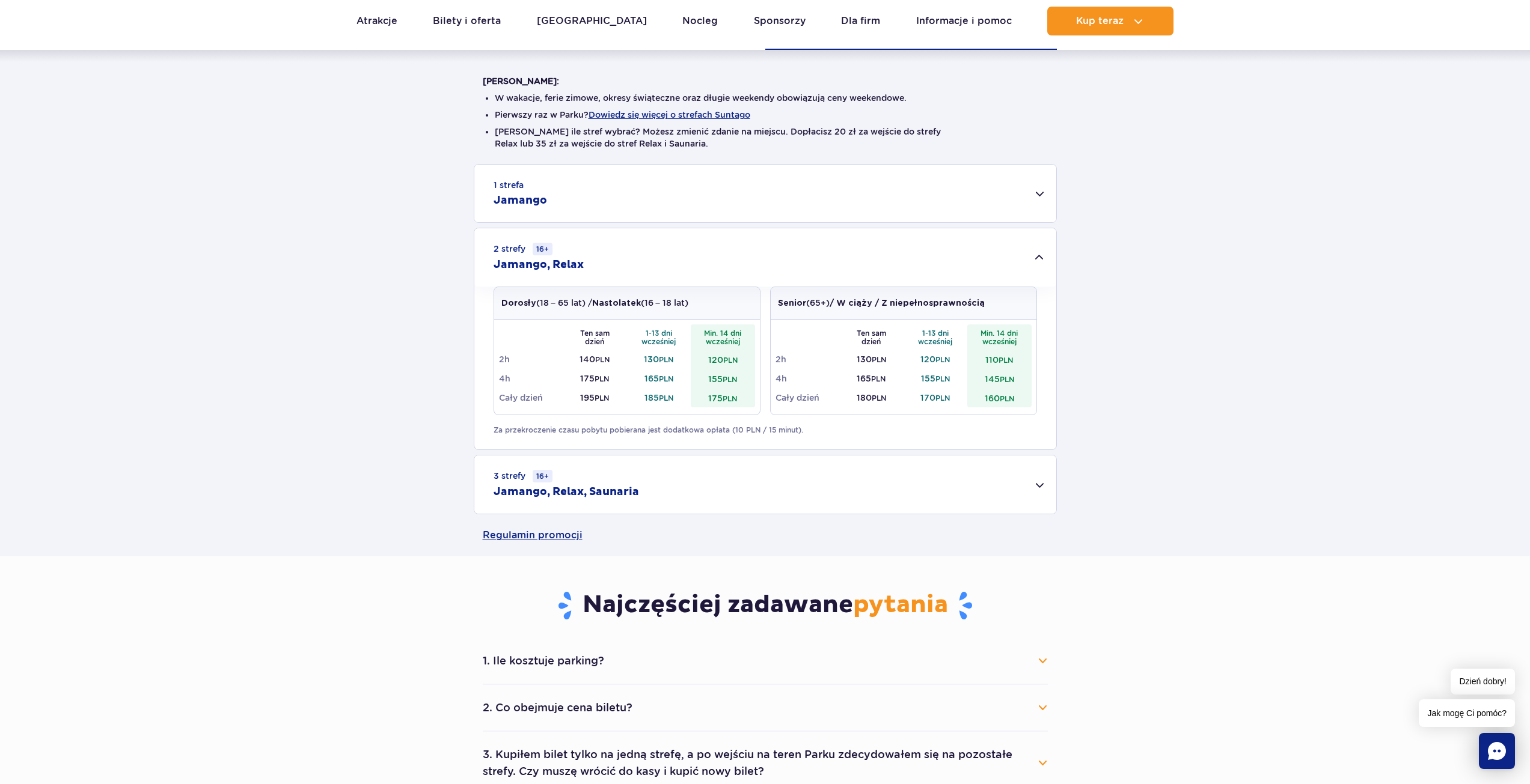
click at [752, 490] on div "3 strefy 16+ Jamango, Relax, Saunaria" at bounding box center [765, 484] width 582 height 58
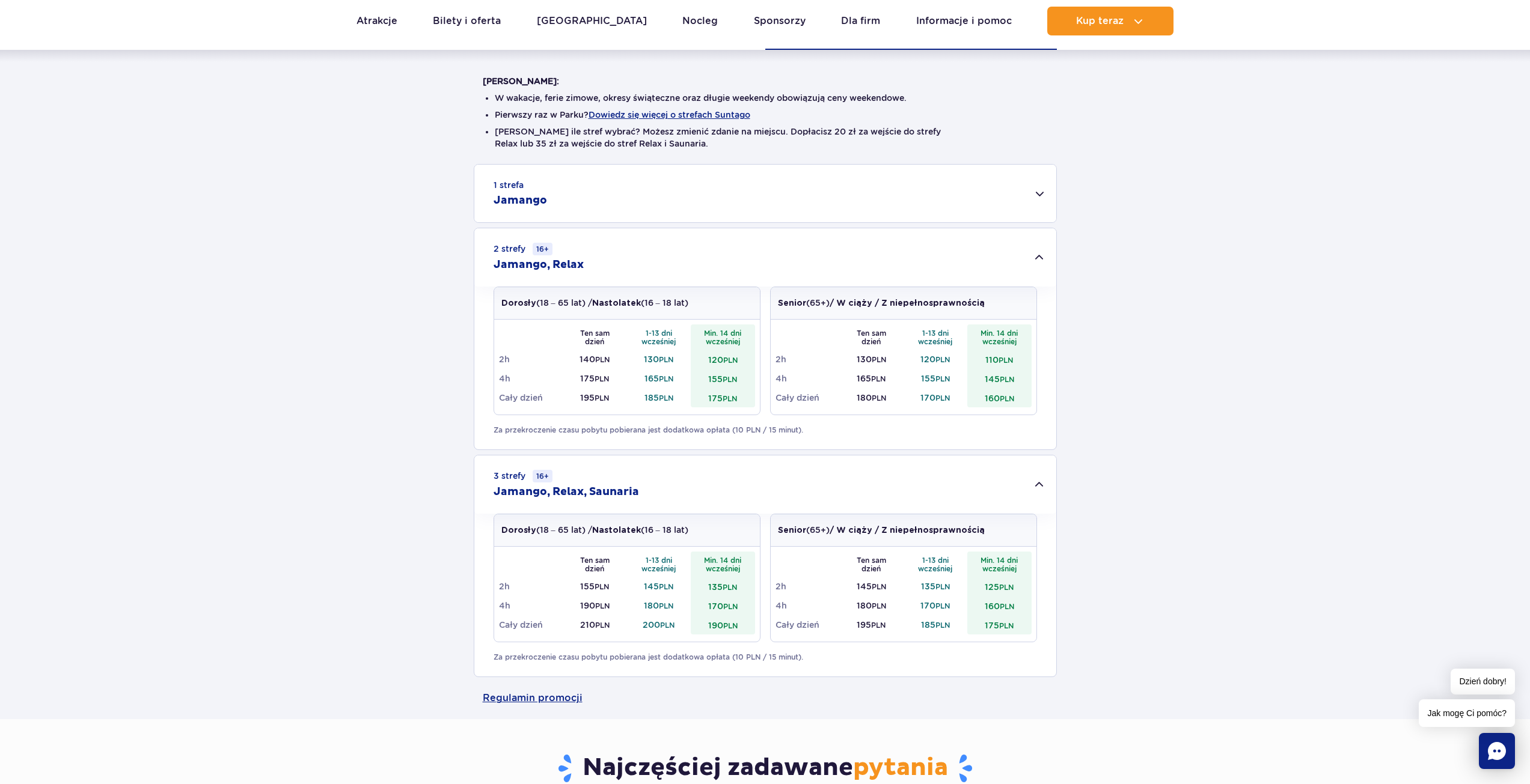
click at [696, 199] on div "1 strefa Jamango" at bounding box center [765, 193] width 582 height 58
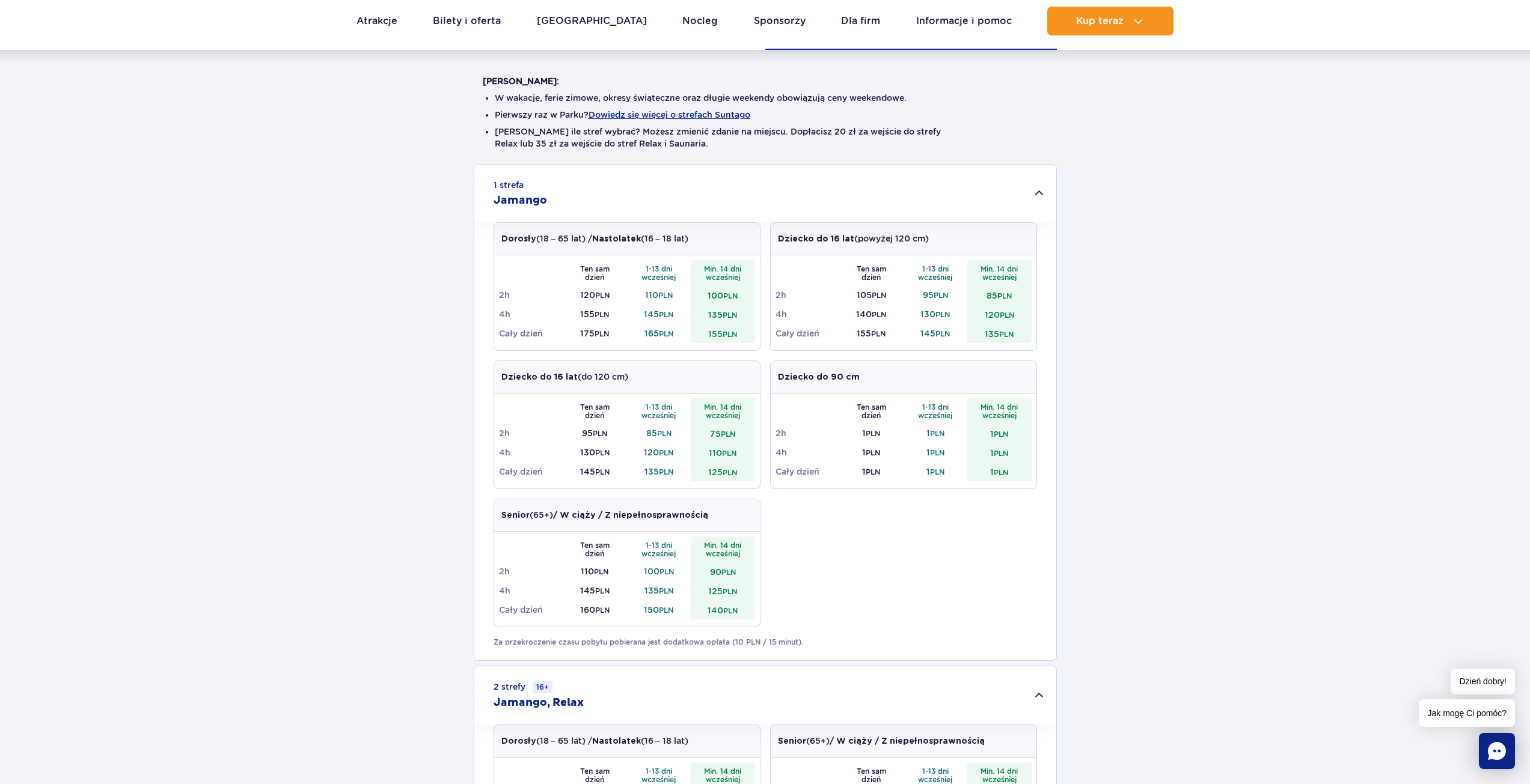
click at [694, 201] on div "1 strefa Jamango" at bounding box center [765, 193] width 582 height 58
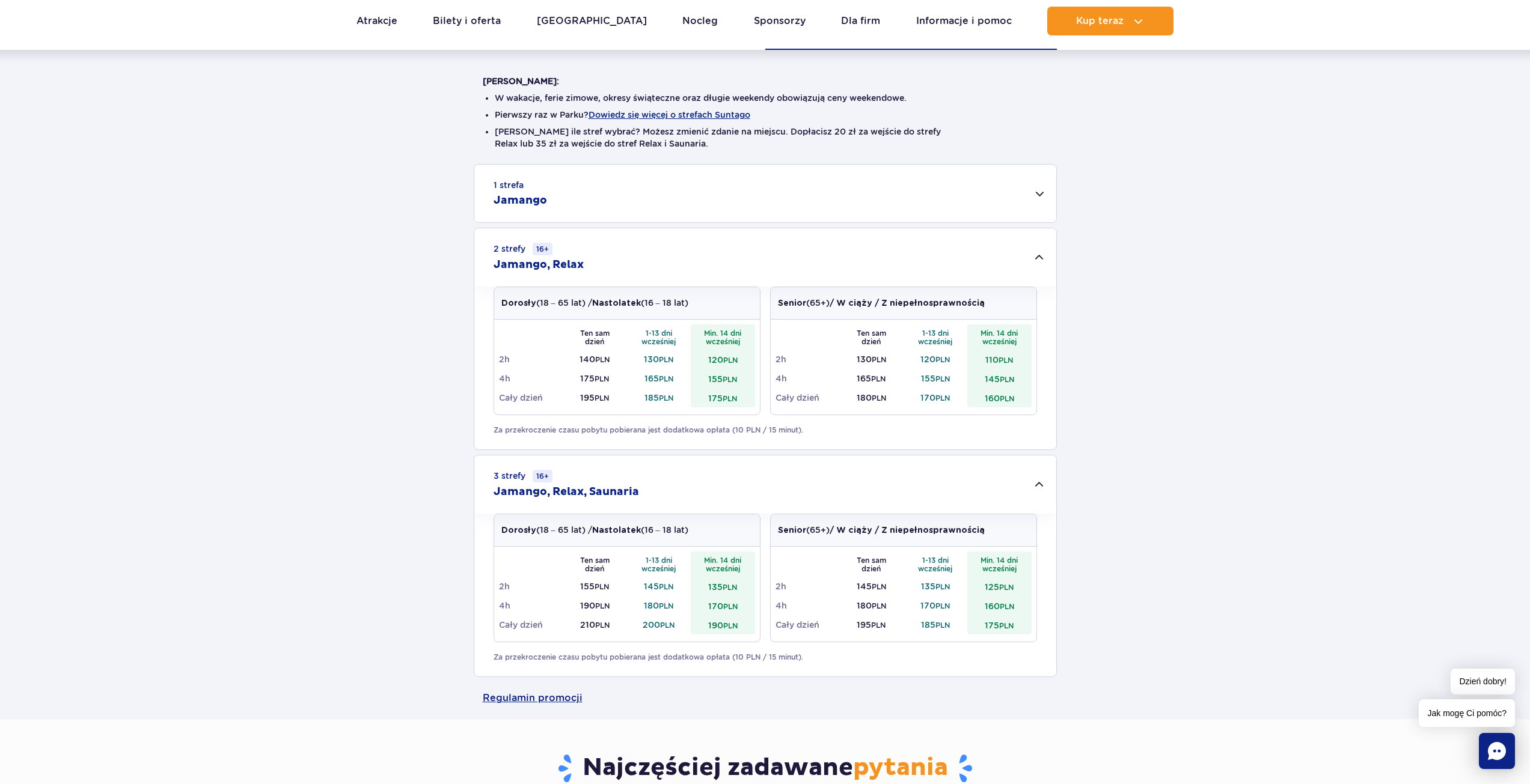
click at [759, 210] on div "1 strefa Jamango" at bounding box center [765, 193] width 582 height 58
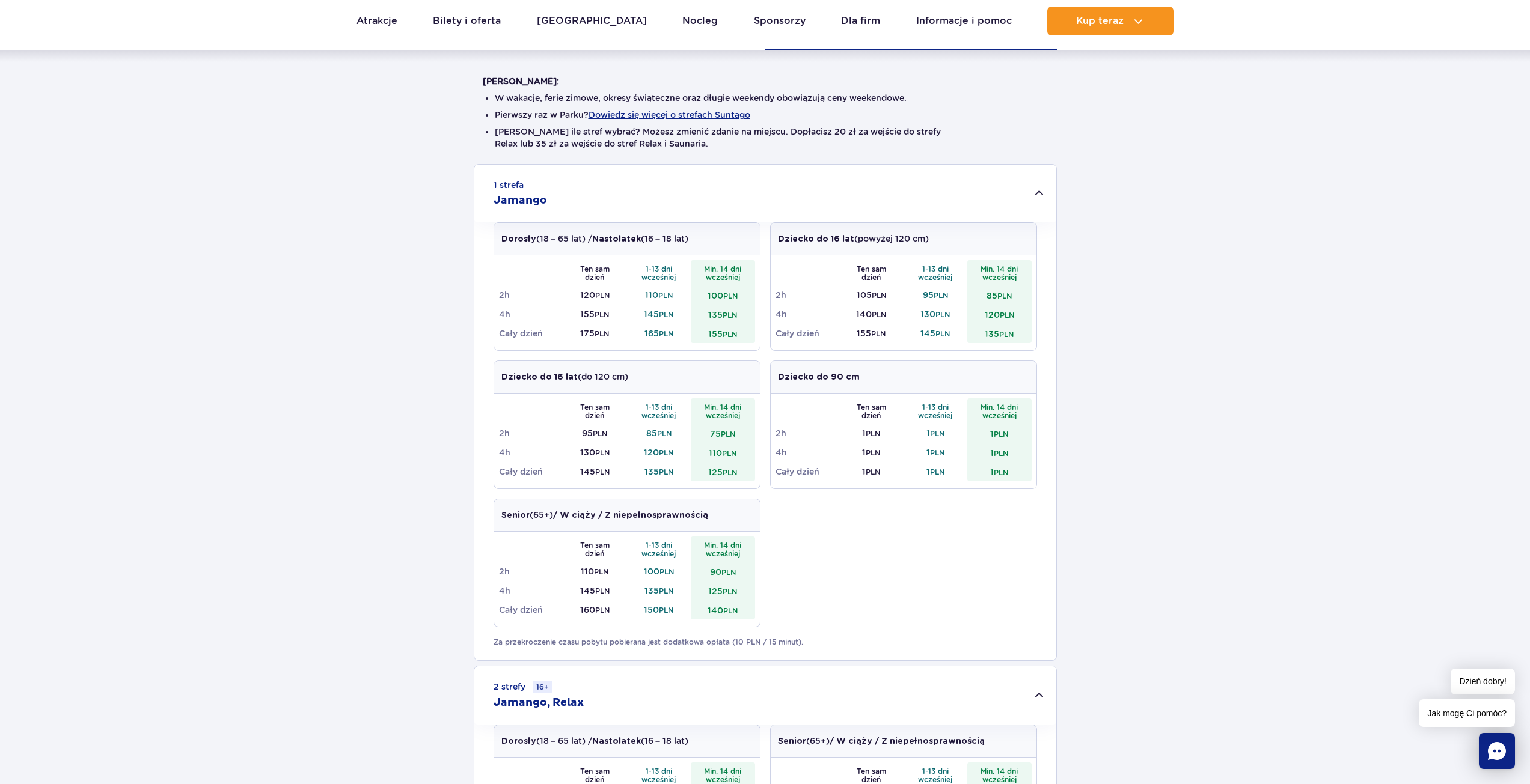
click at [759, 210] on div "1 strefa Jamango" at bounding box center [765, 193] width 582 height 58
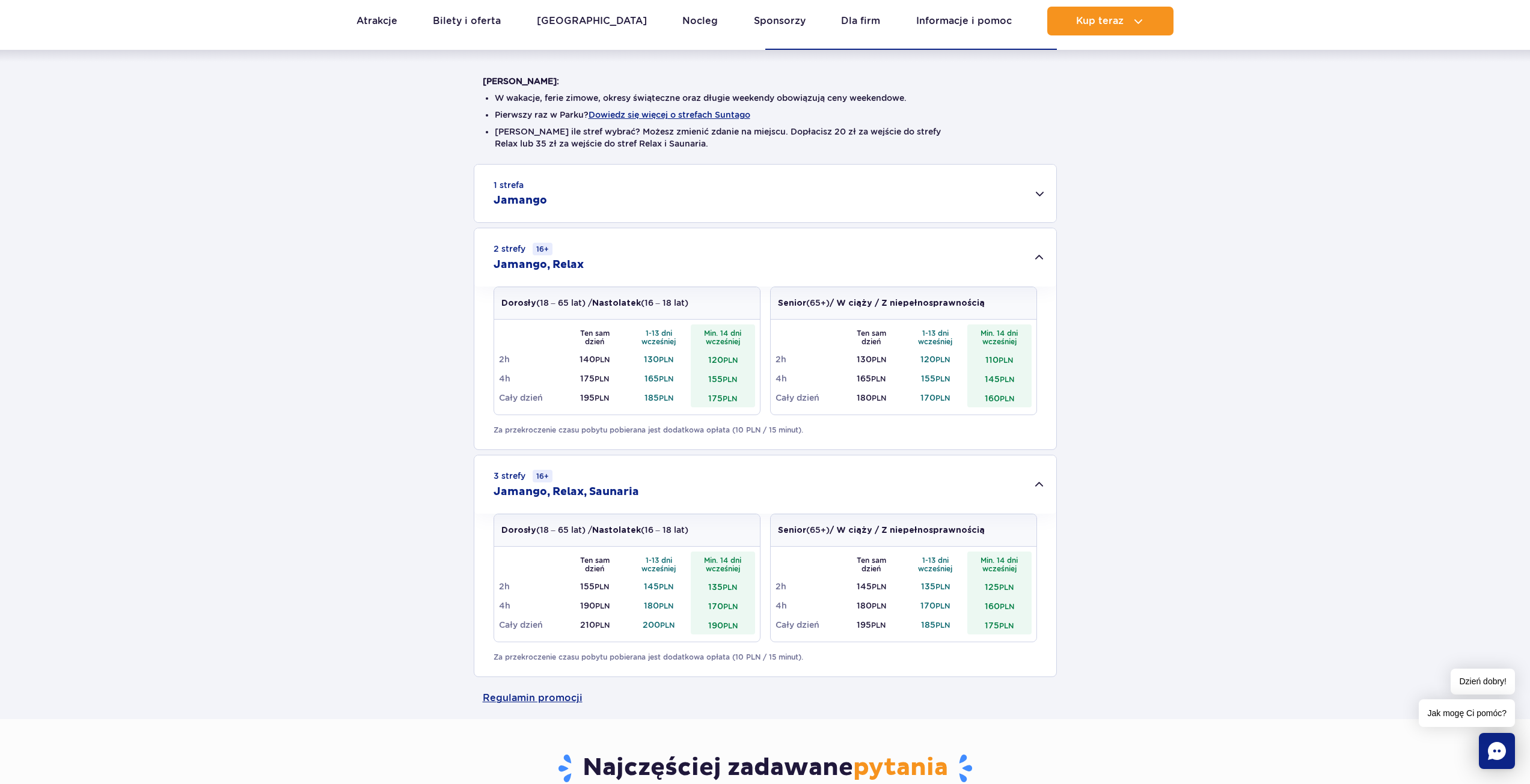
click at [1015, 253] on div "2 strefy 16+ Jamango, Relax" at bounding box center [765, 257] width 582 height 58
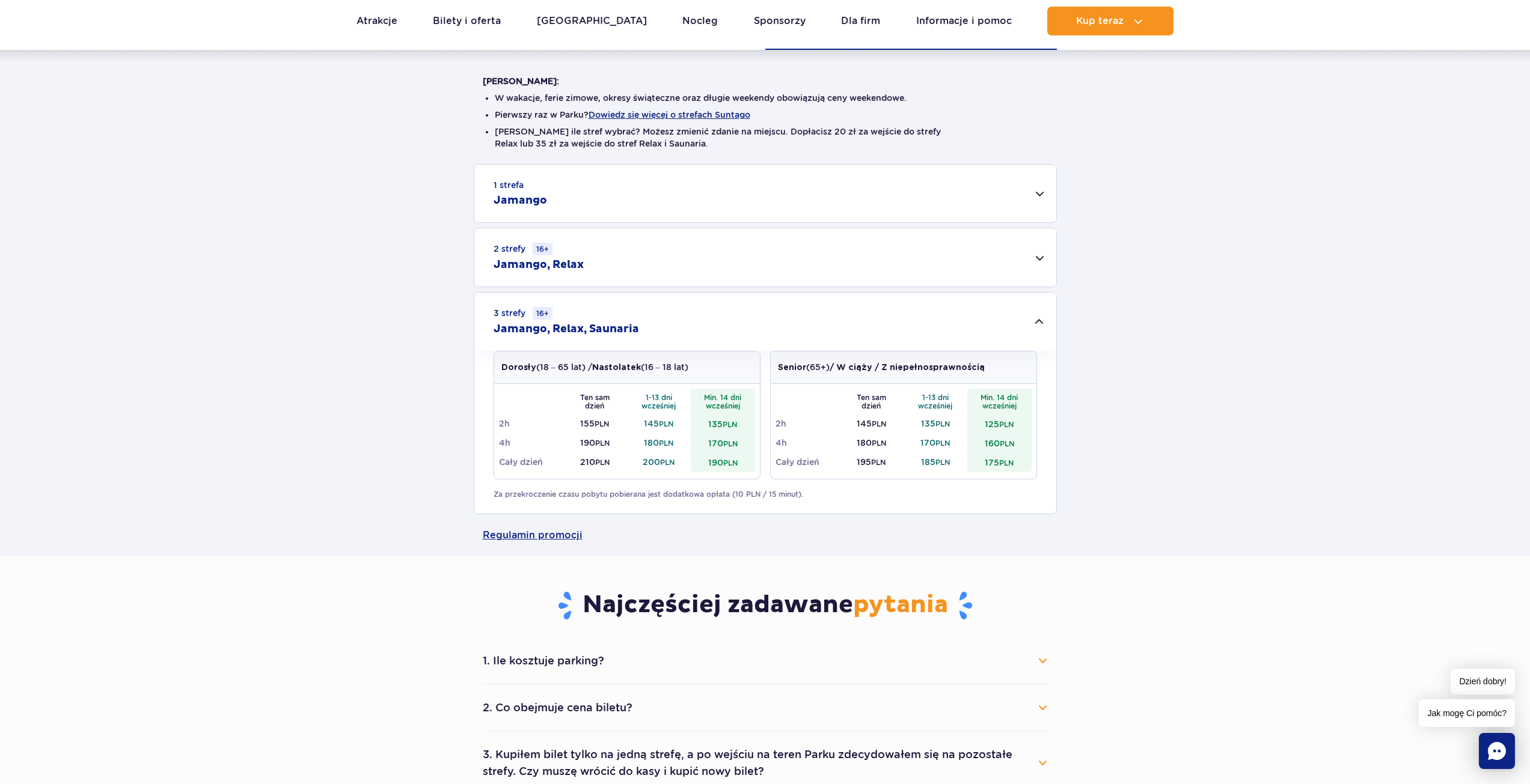
click at [631, 250] on div "2 strefy 16+ Jamango, Relax" at bounding box center [765, 257] width 582 height 58
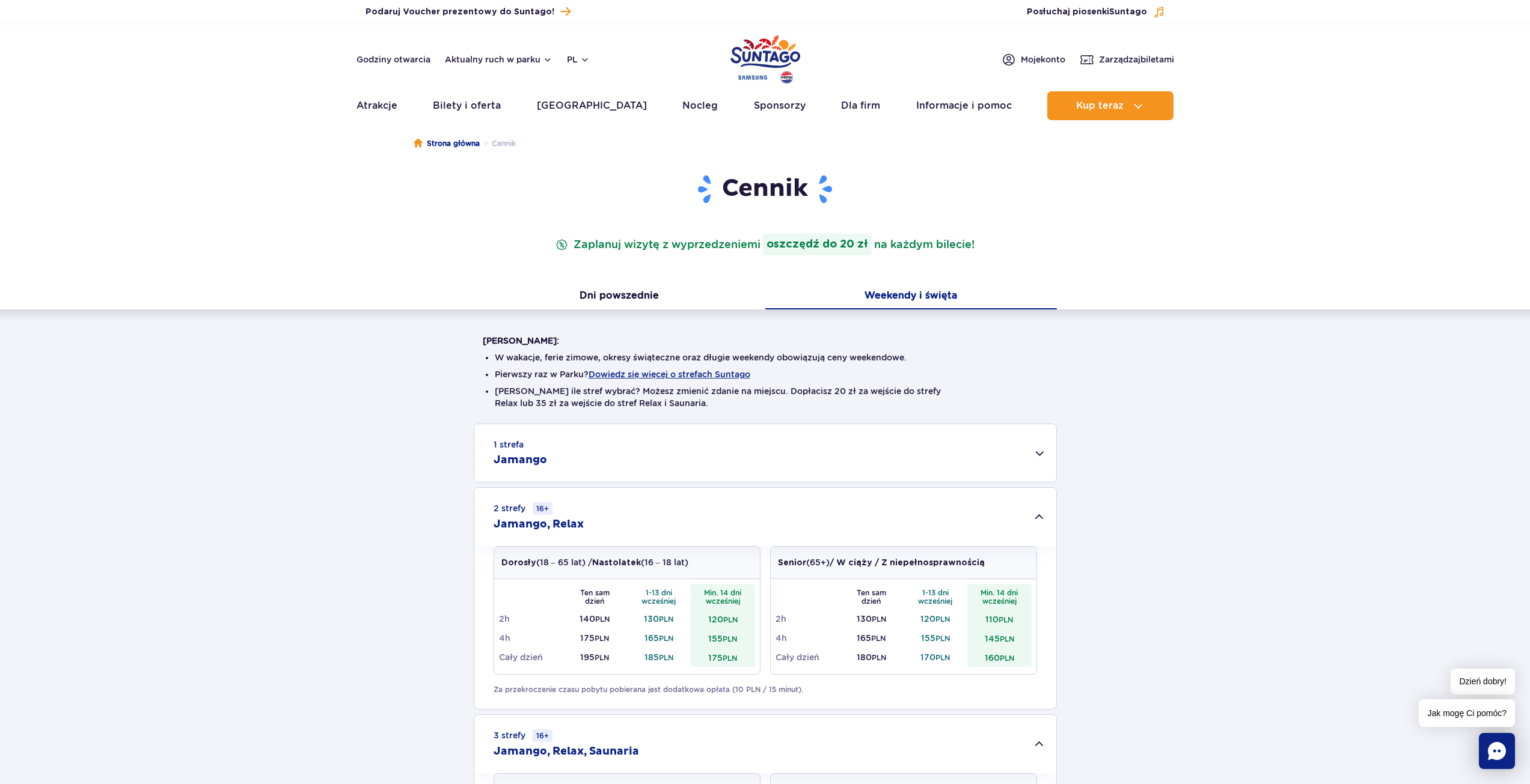
scroll to position [0, 0]
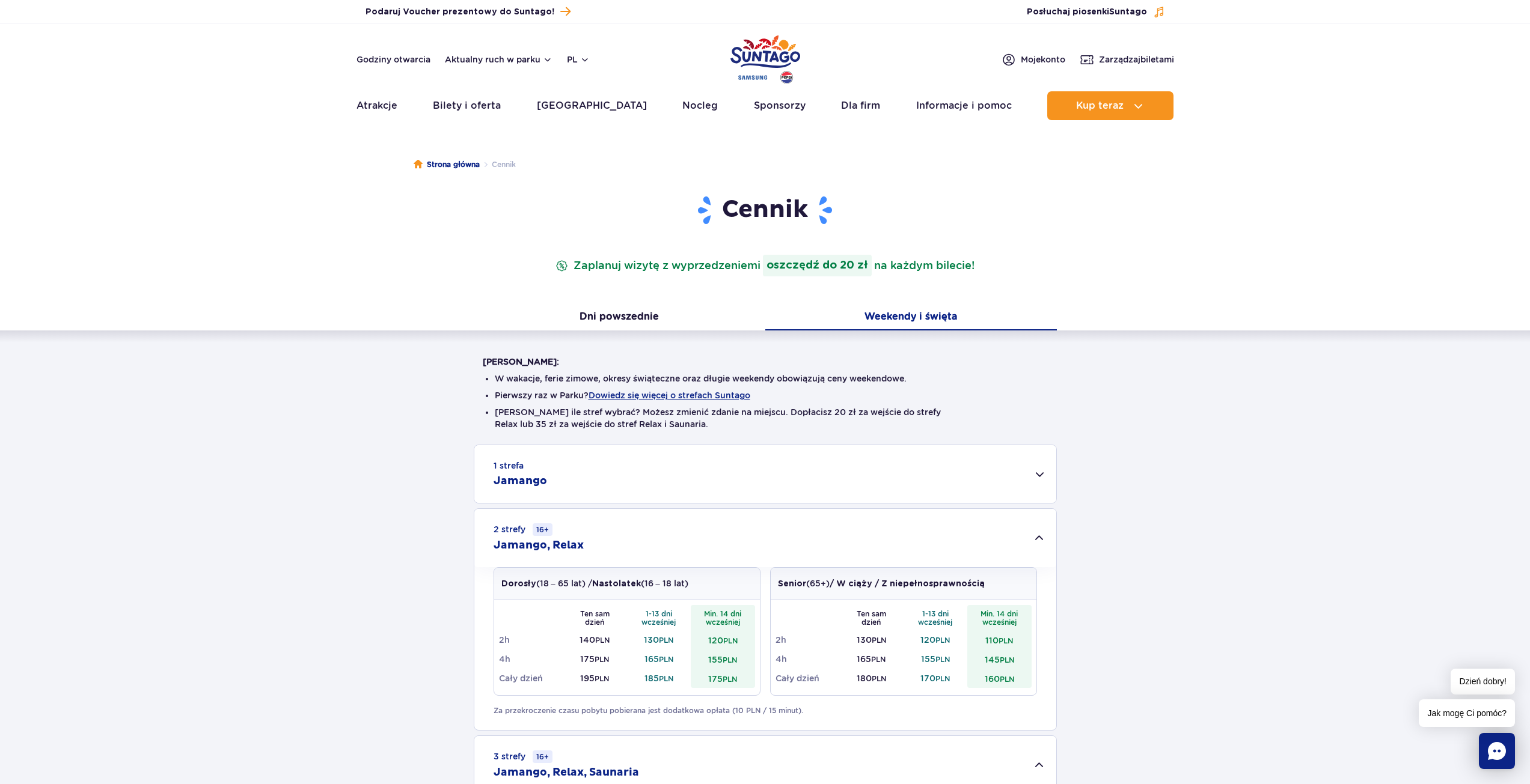
click at [824, 269] on strong "oszczędź do 20 zł" at bounding box center [818, 265] width 109 height 21
drag, startPoint x: 703, startPoint y: 264, endPoint x: 681, endPoint y: 269, distance: 22.6
click at [702, 264] on p "Zaplanuj wizytę z wyprzedzeniem i oszczędź do 20 zł na każdym bilecie!" at bounding box center [765, 265] width 424 height 21
click at [559, 265] on p "Zaplanuj wizytę z wyprzedzeniem i oszczędź do 20 zł na każdym bilecie!" at bounding box center [765, 265] width 424 height 21
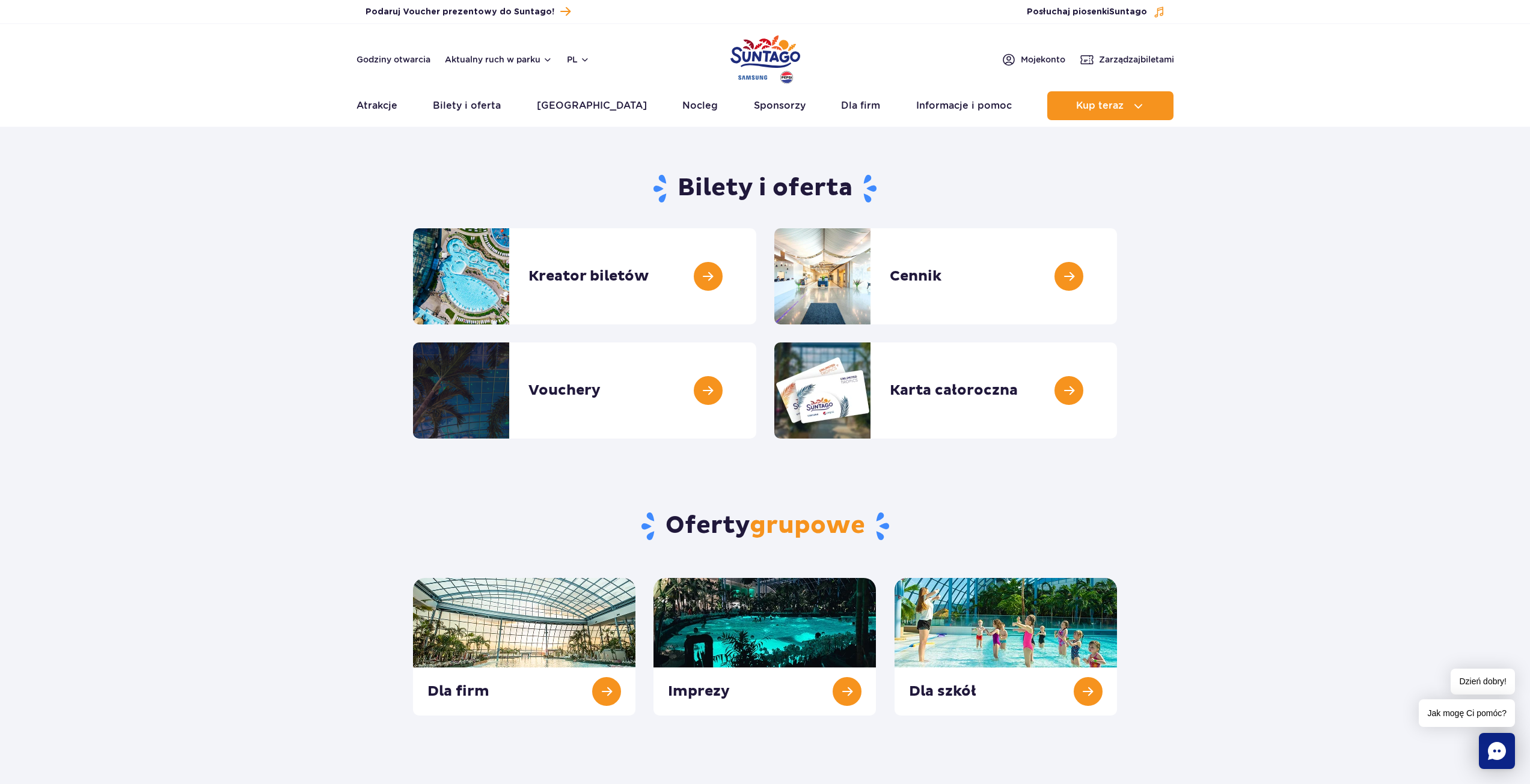
click at [751, 53] on img "Park of Poland" at bounding box center [765, 59] width 70 height 55
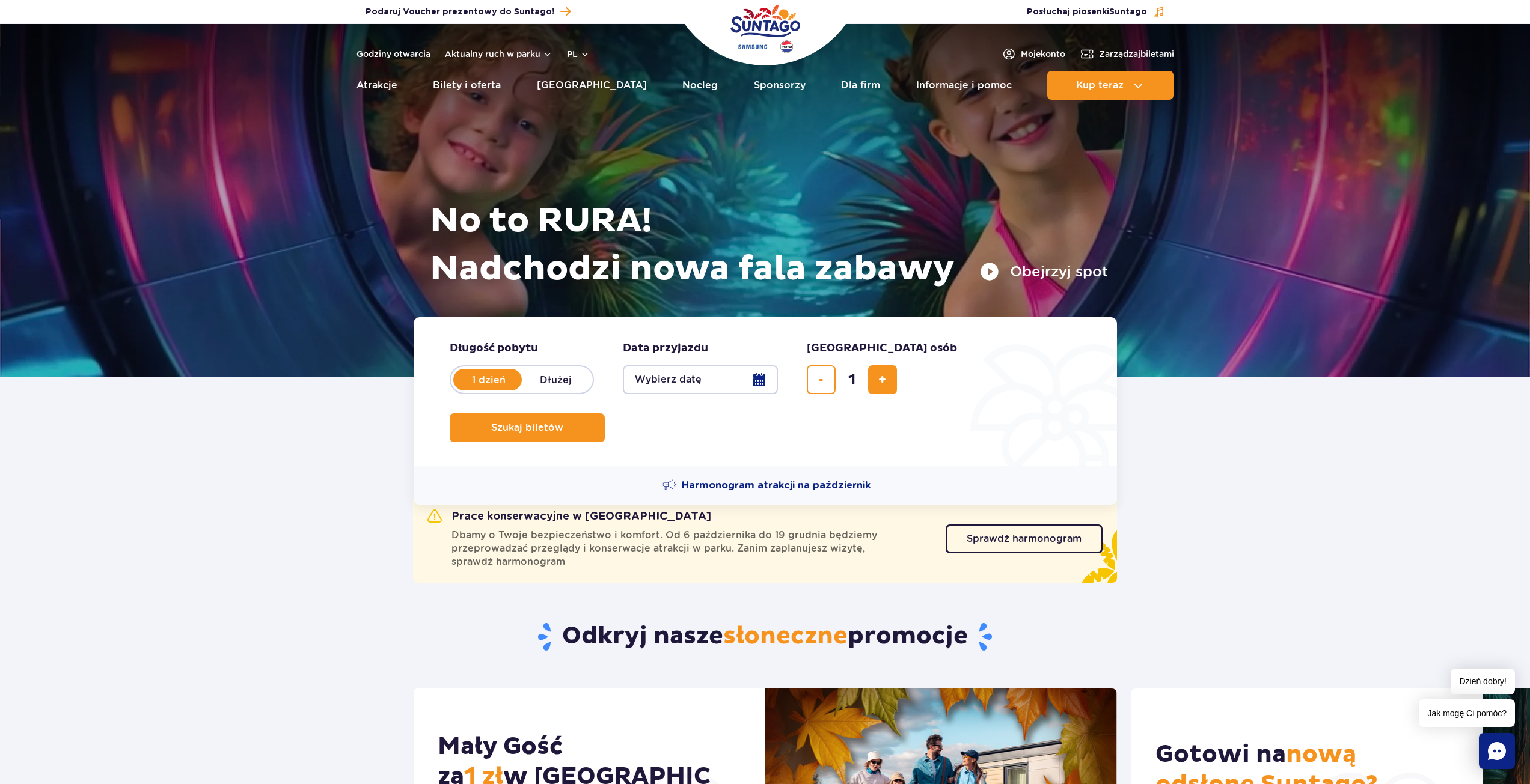
click at [759, 386] on button "Wybierz datę" at bounding box center [700, 380] width 155 height 29
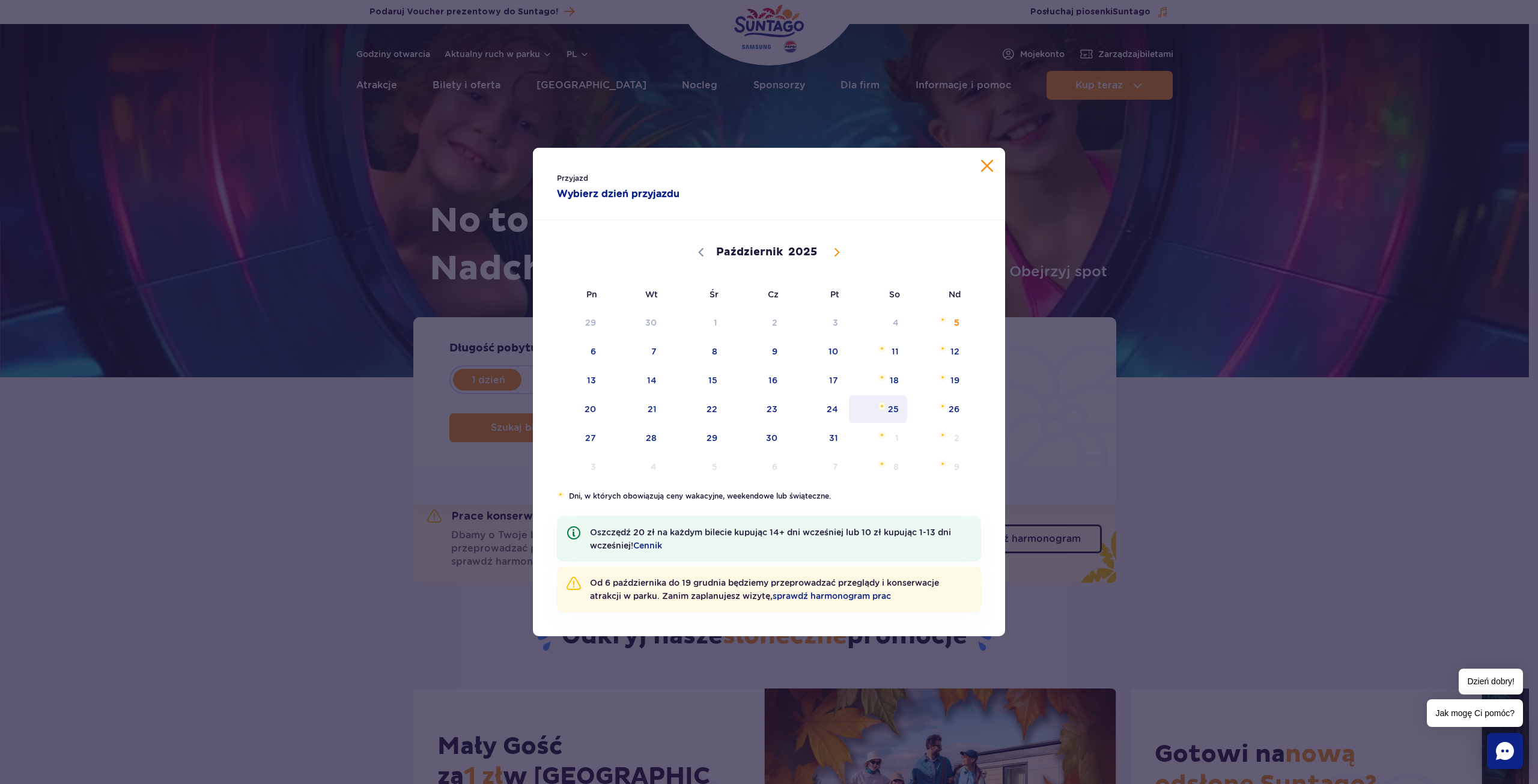
click at [895, 406] on span "25" at bounding box center [878, 410] width 61 height 28
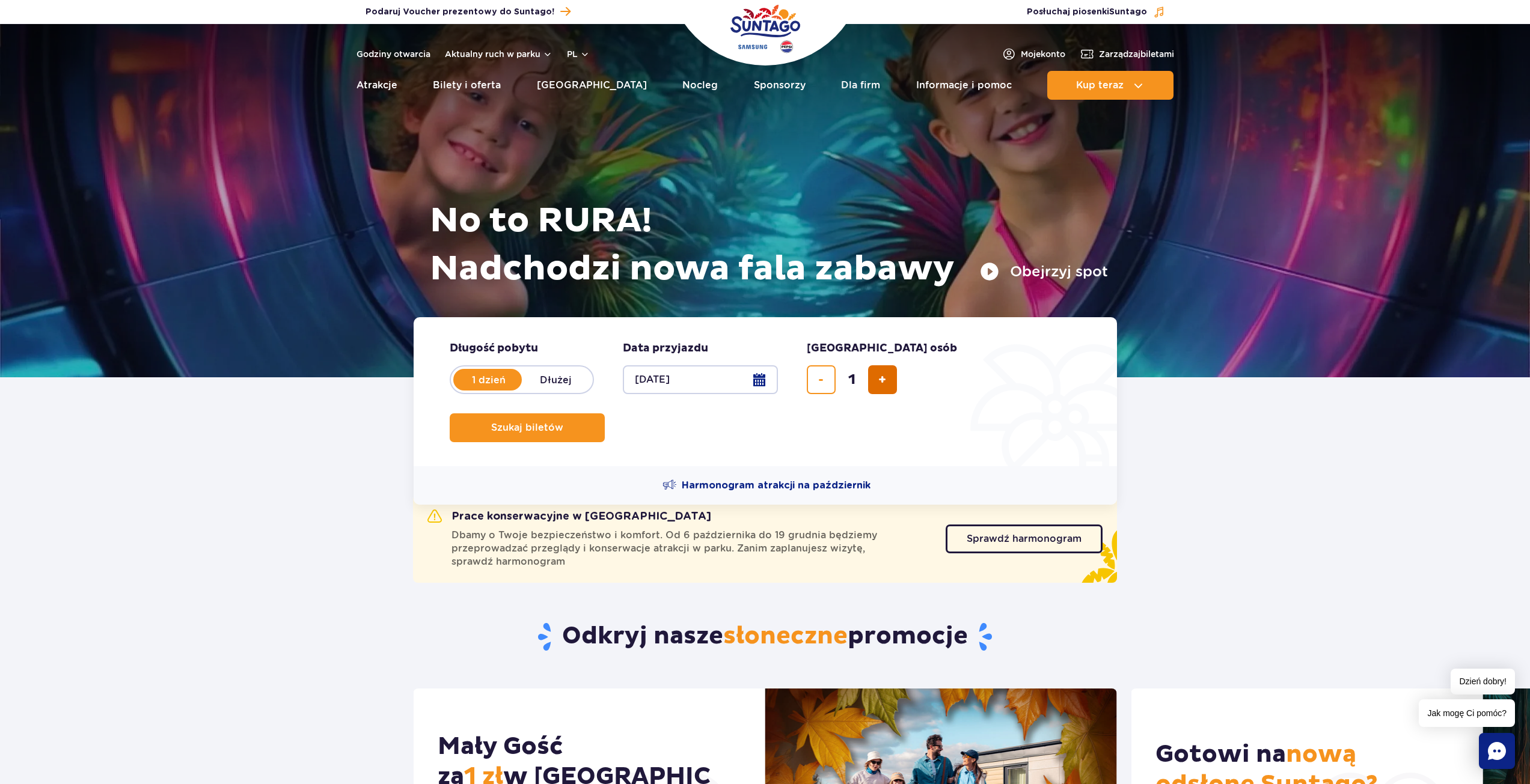
click at [872, 371] on button "dodaj bilet" at bounding box center [882, 380] width 29 height 29
type input "2"
click at [558, 422] on span "Szukaj biletów" at bounding box center [522, 427] width 72 height 11
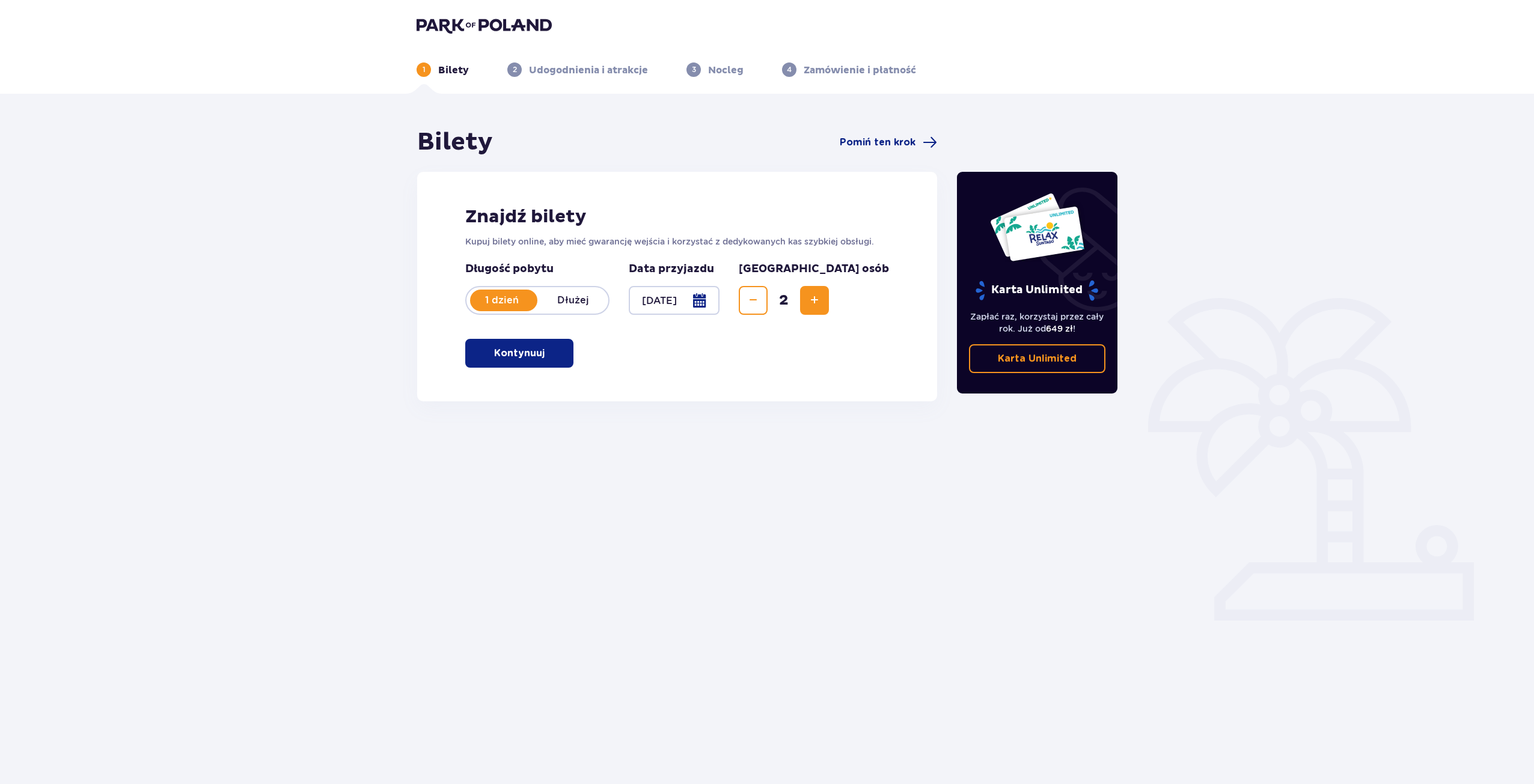
click at [552, 349] on span "button" at bounding box center [547, 353] width 15 height 15
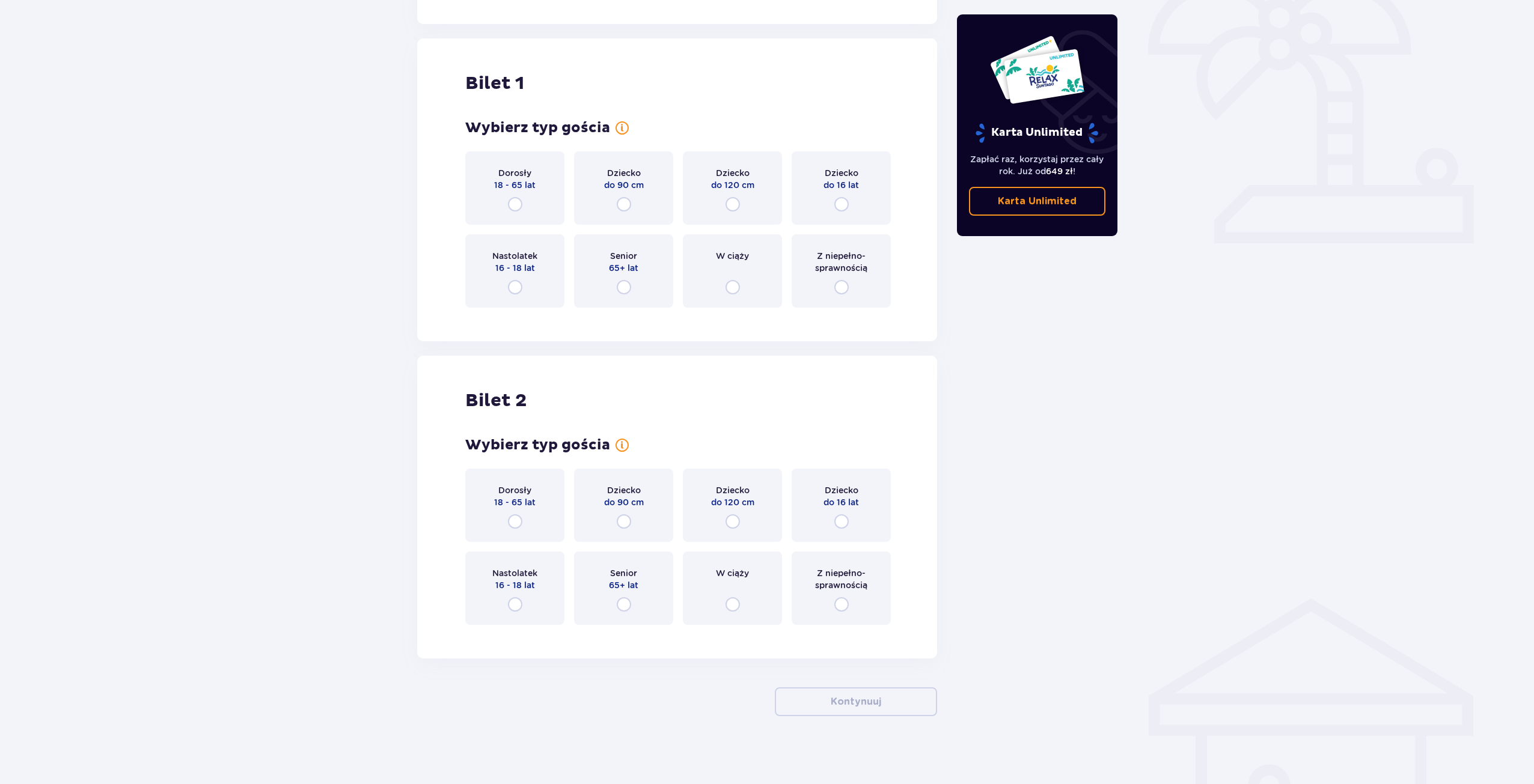
scroll to position [382, 0]
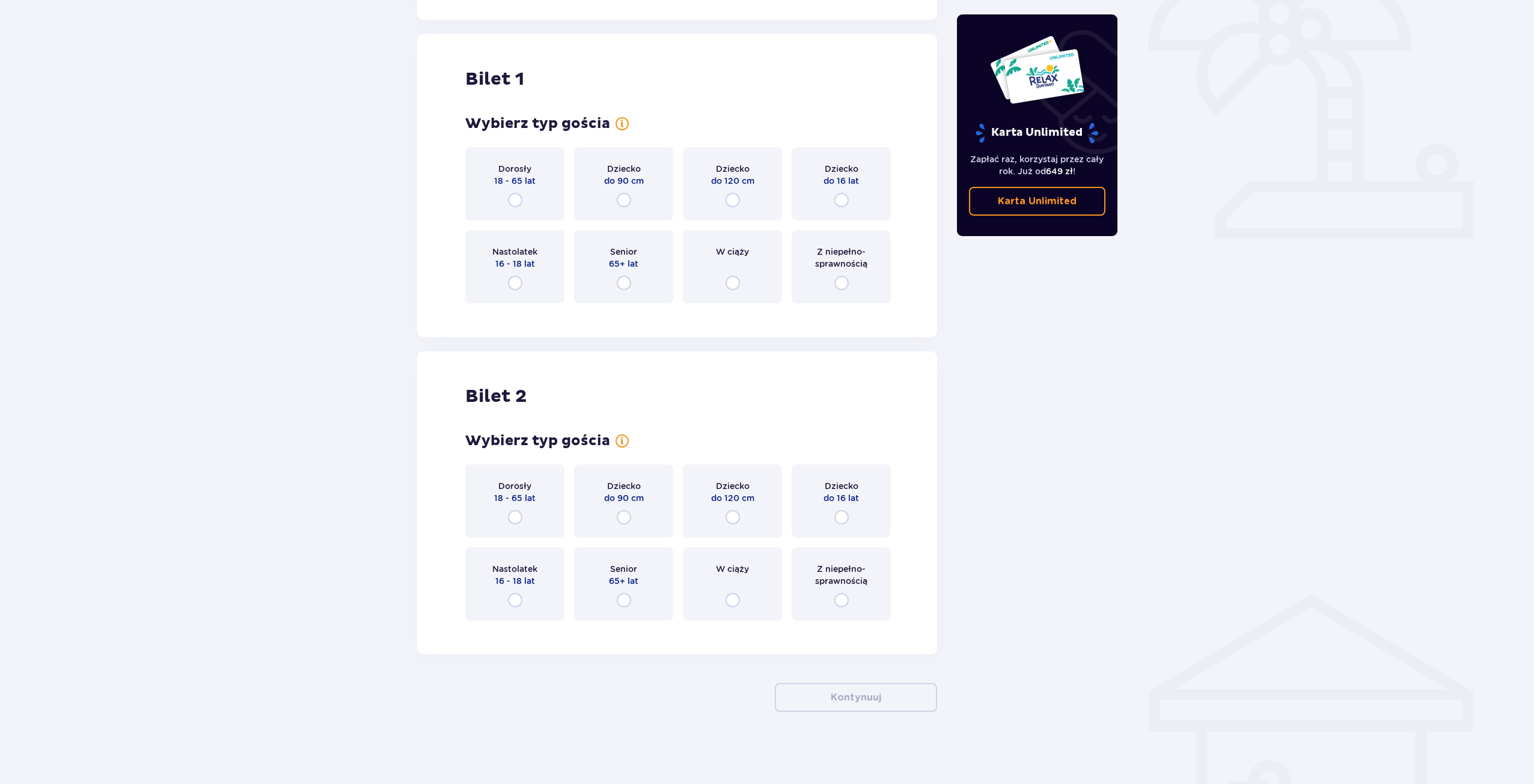
click at [513, 200] on input "radio" at bounding box center [515, 200] width 15 height 15
radio input "true"
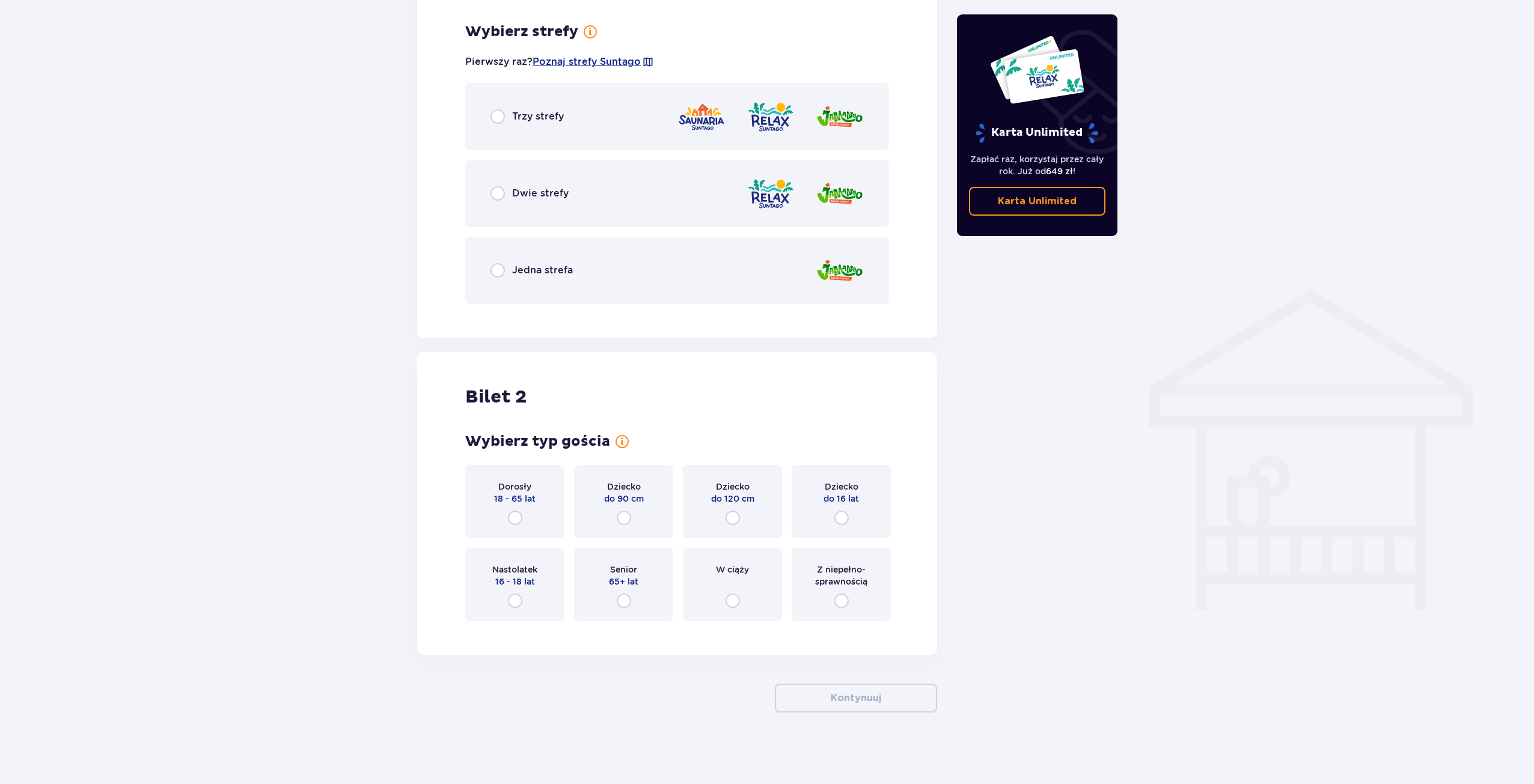
scroll to position [686, 0]
click at [502, 119] on input "radio" at bounding box center [498, 116] width 15 height 15
radio input "true"
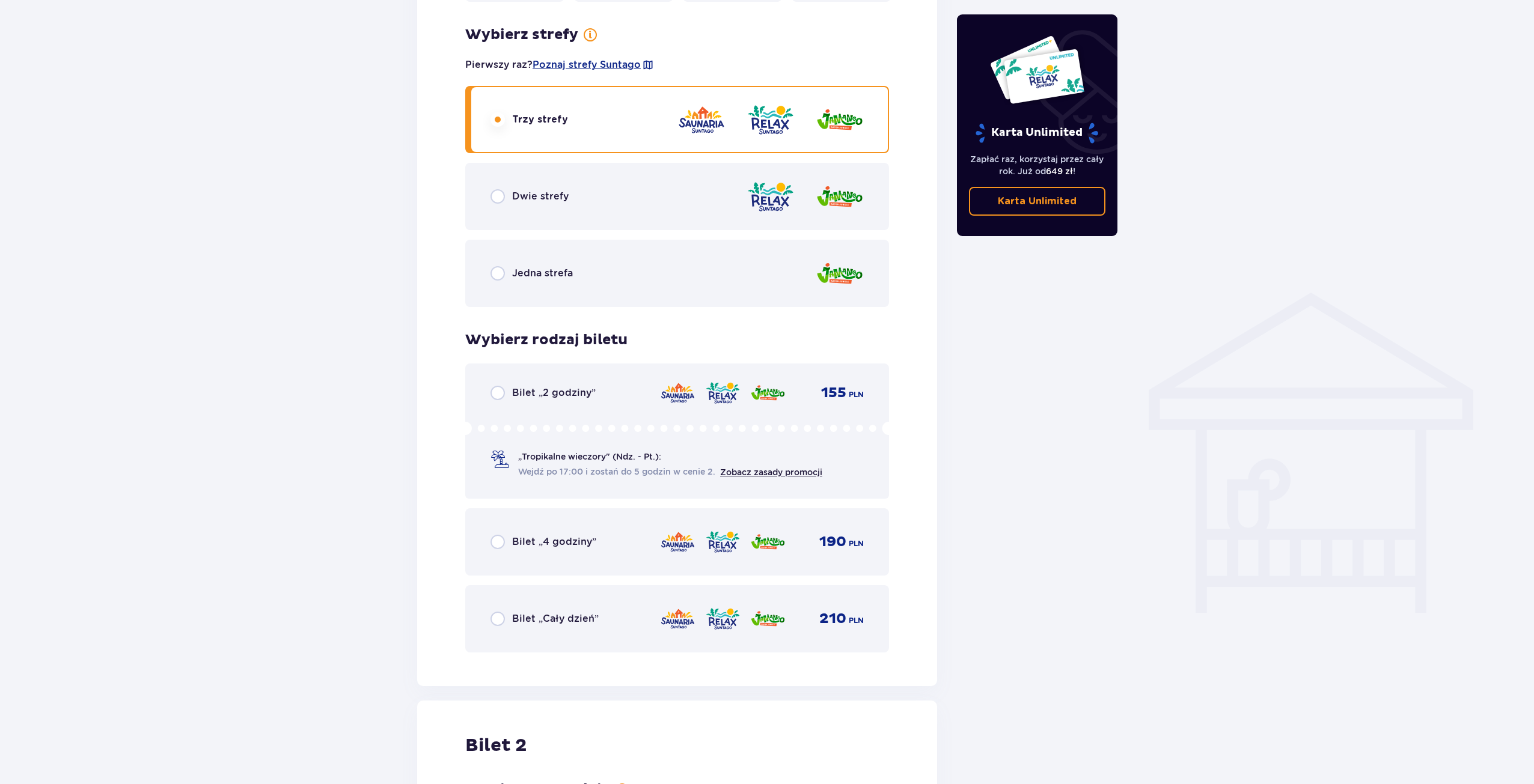
scroll to position [719, 0]
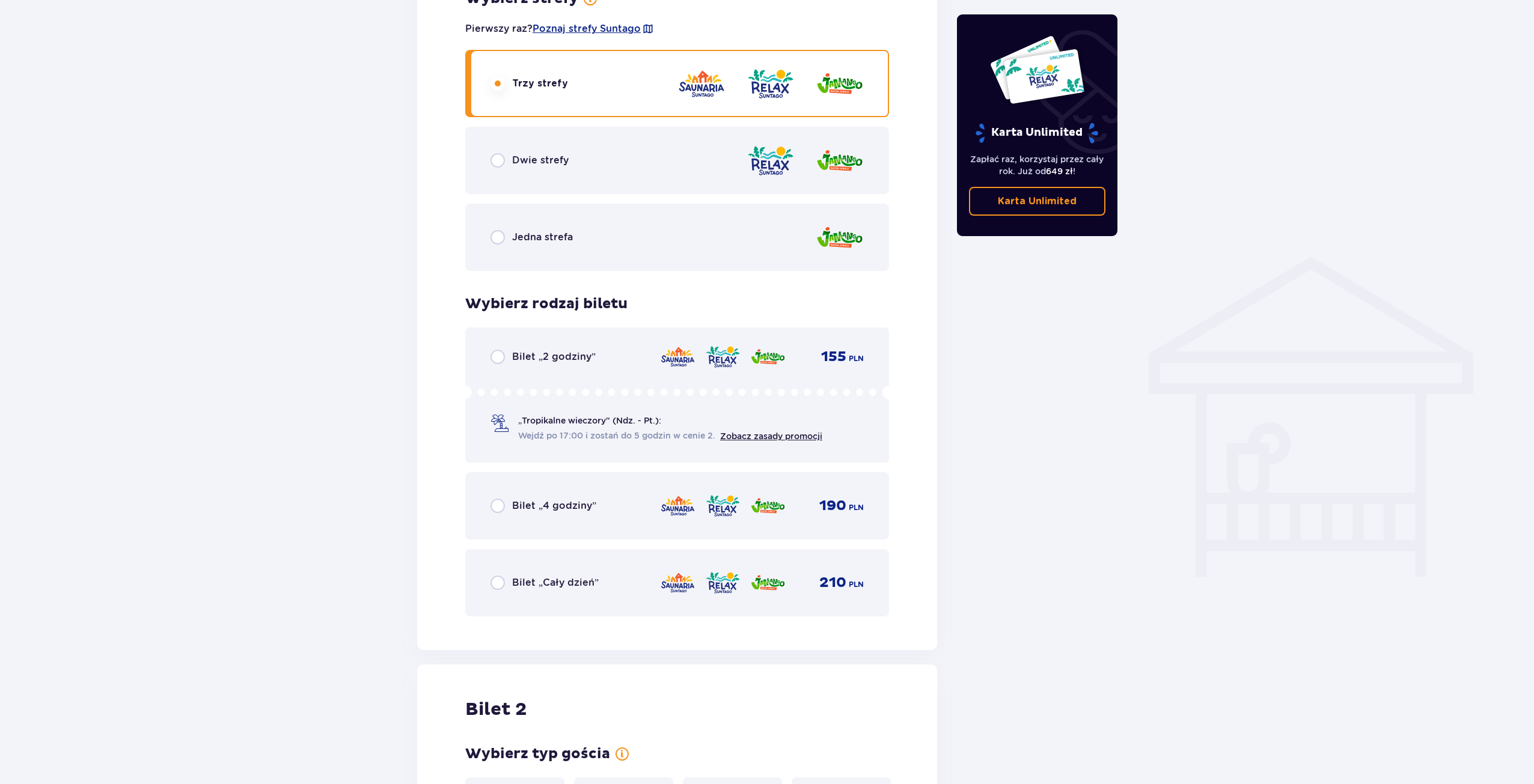
click at [495, 582] on input "radio" at bounding box center [498, 583] width 15 height 15
radio input "true"
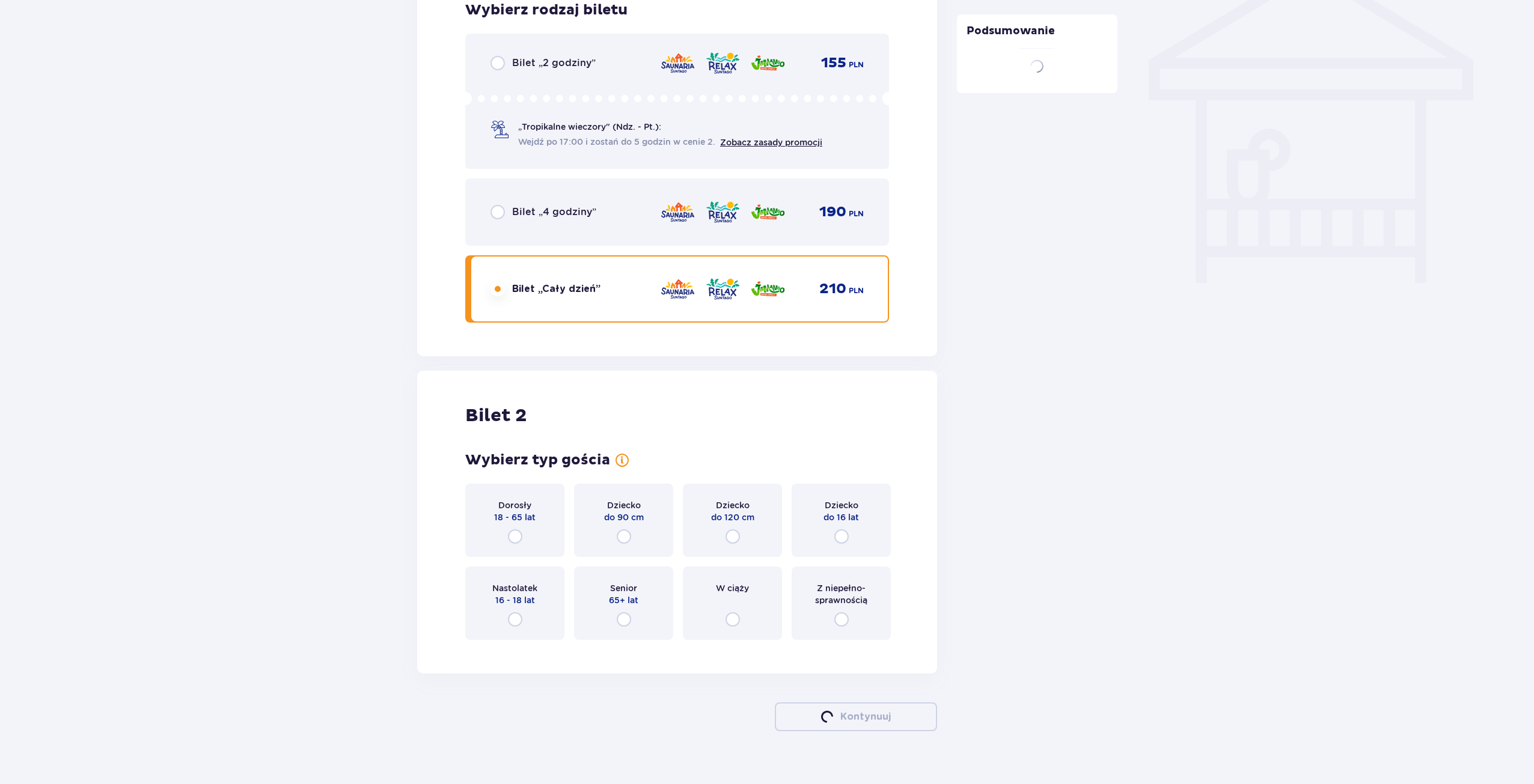
scroll to position [1032, 0]
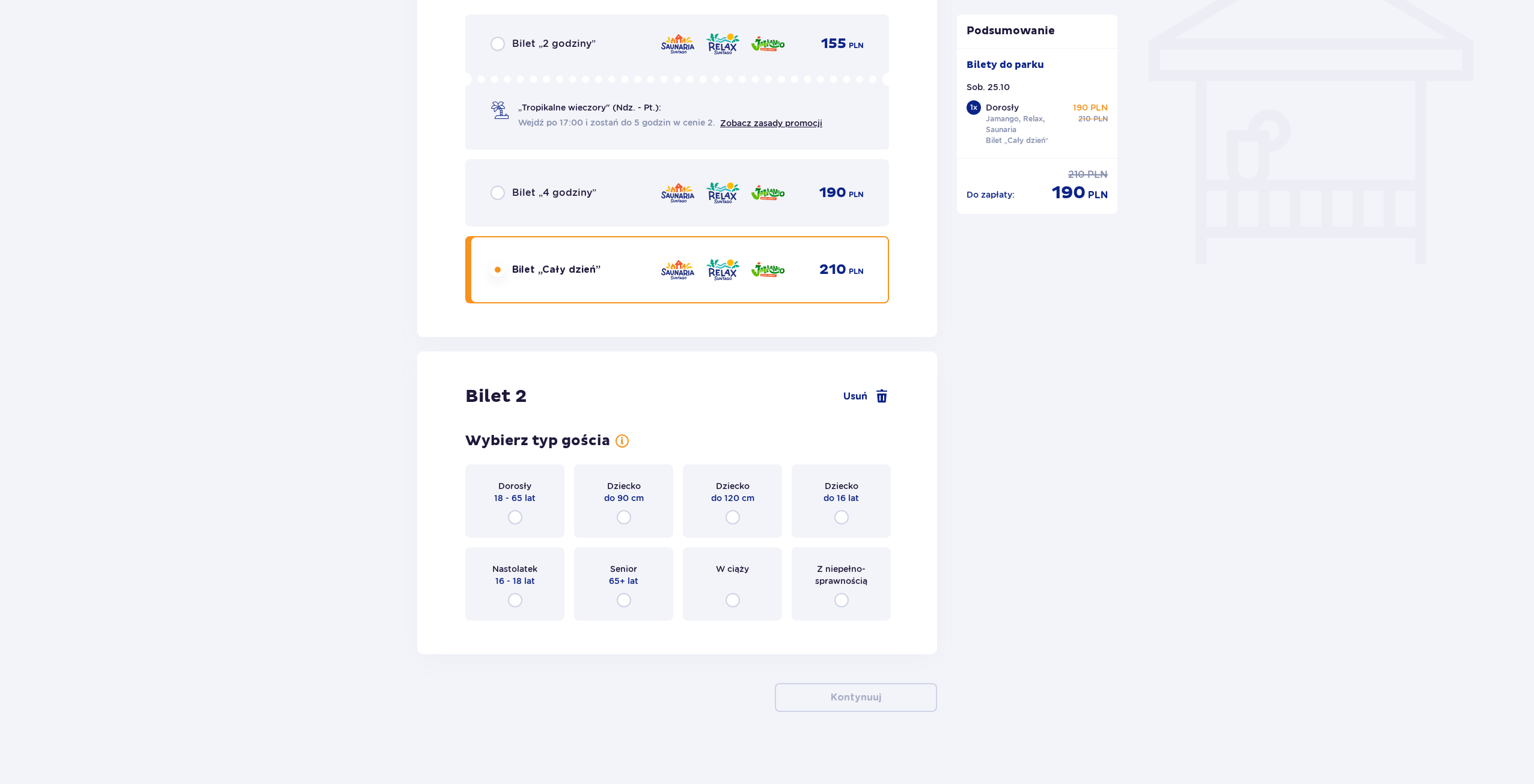
click at [513, 508] on div "Dorosły 18 - 65 lat" at bounding box center [514, 501] width 99 height 73
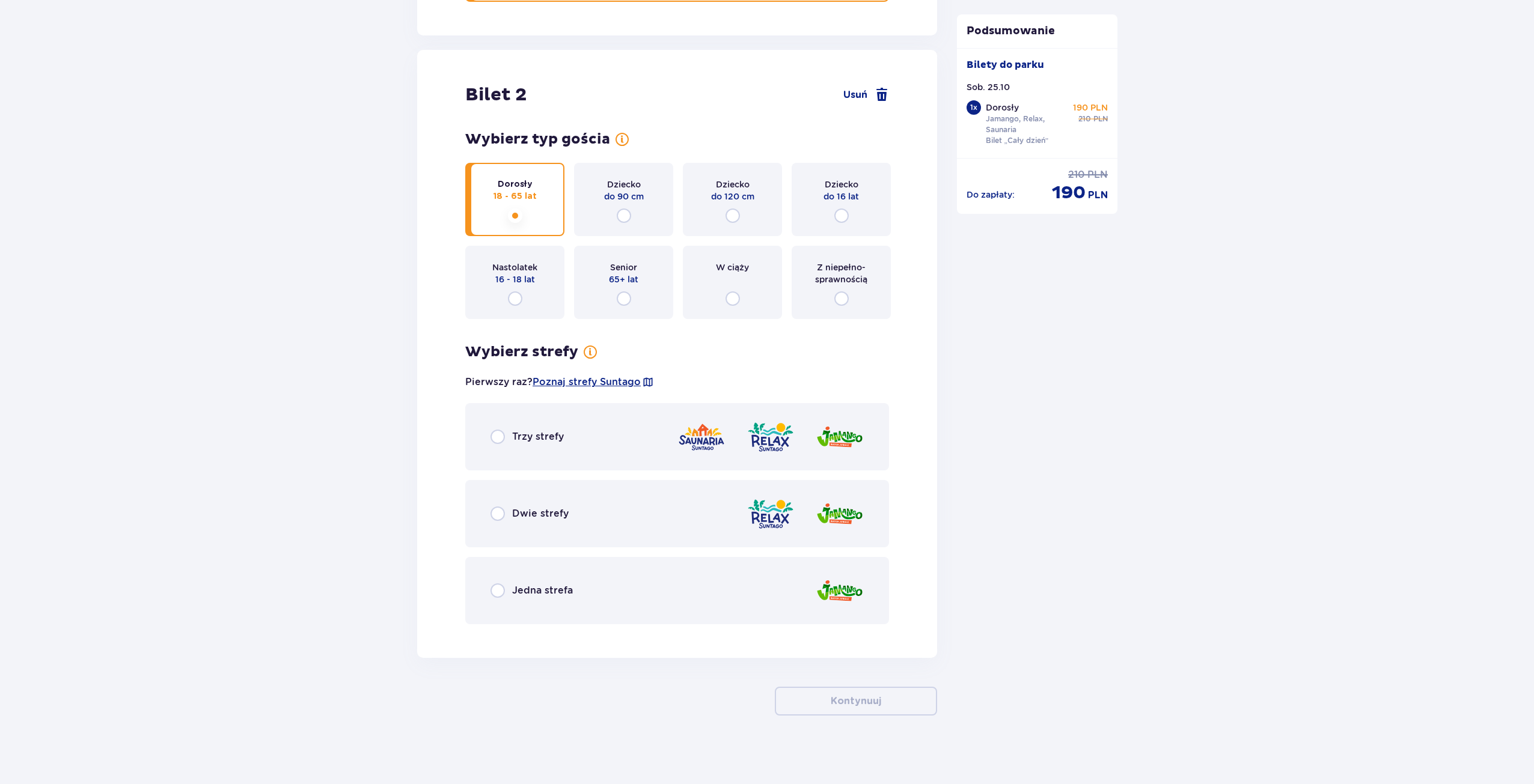
scroll to position [1337, 0]
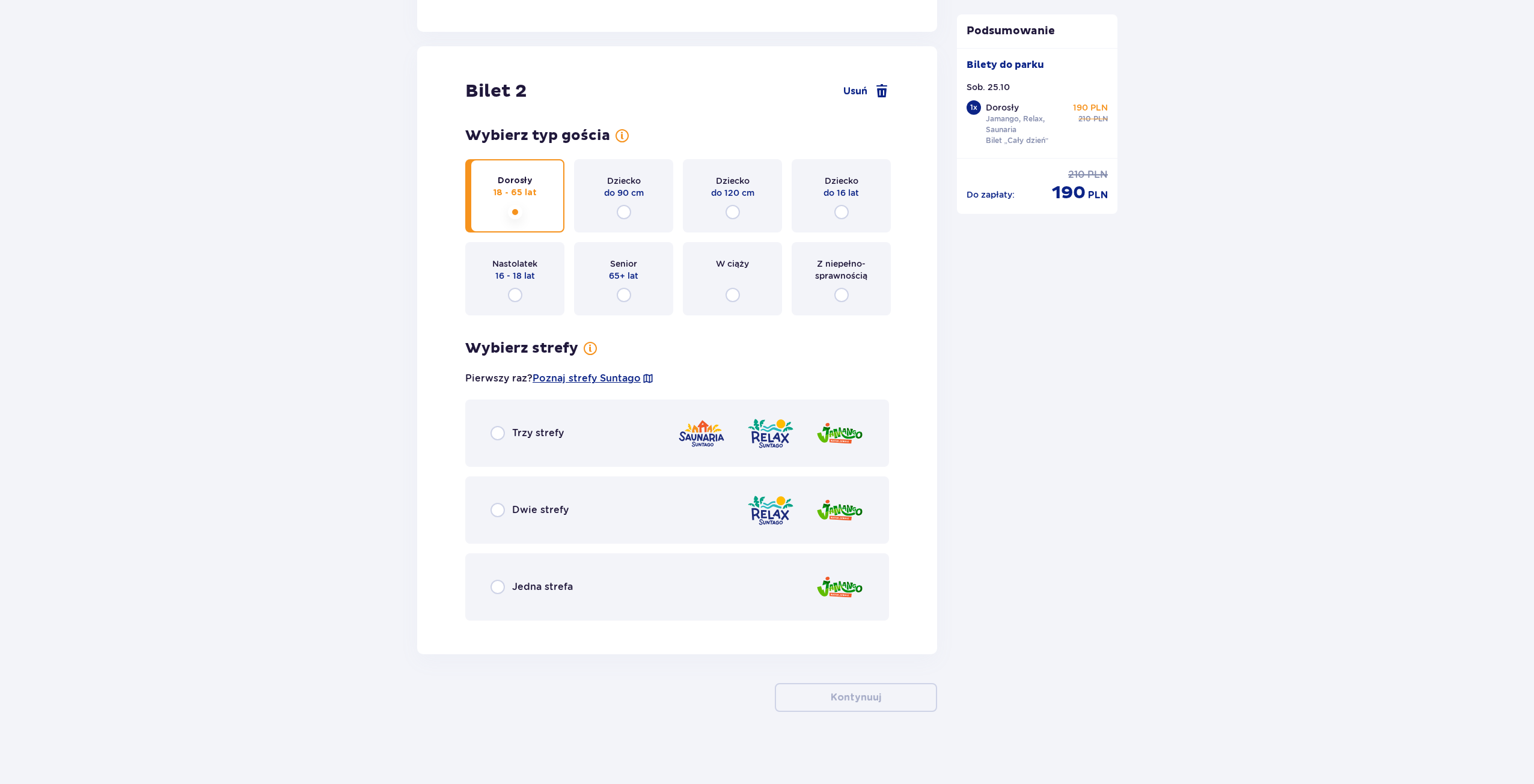
click at [495, 434] on input "radio" at bounding box center [498, 433] width 15 height 15
radio input "true"
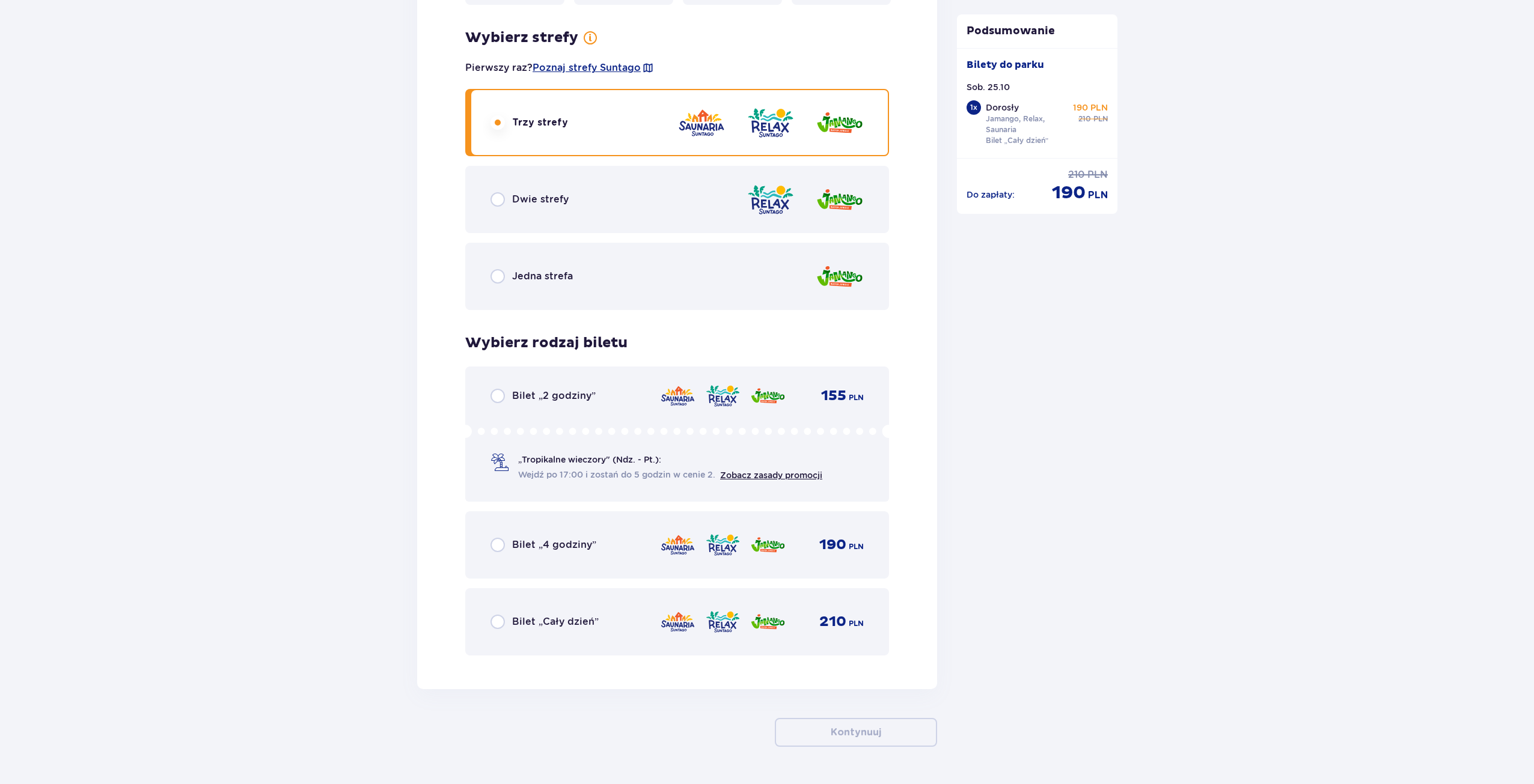
scroll to position [1683, 0]
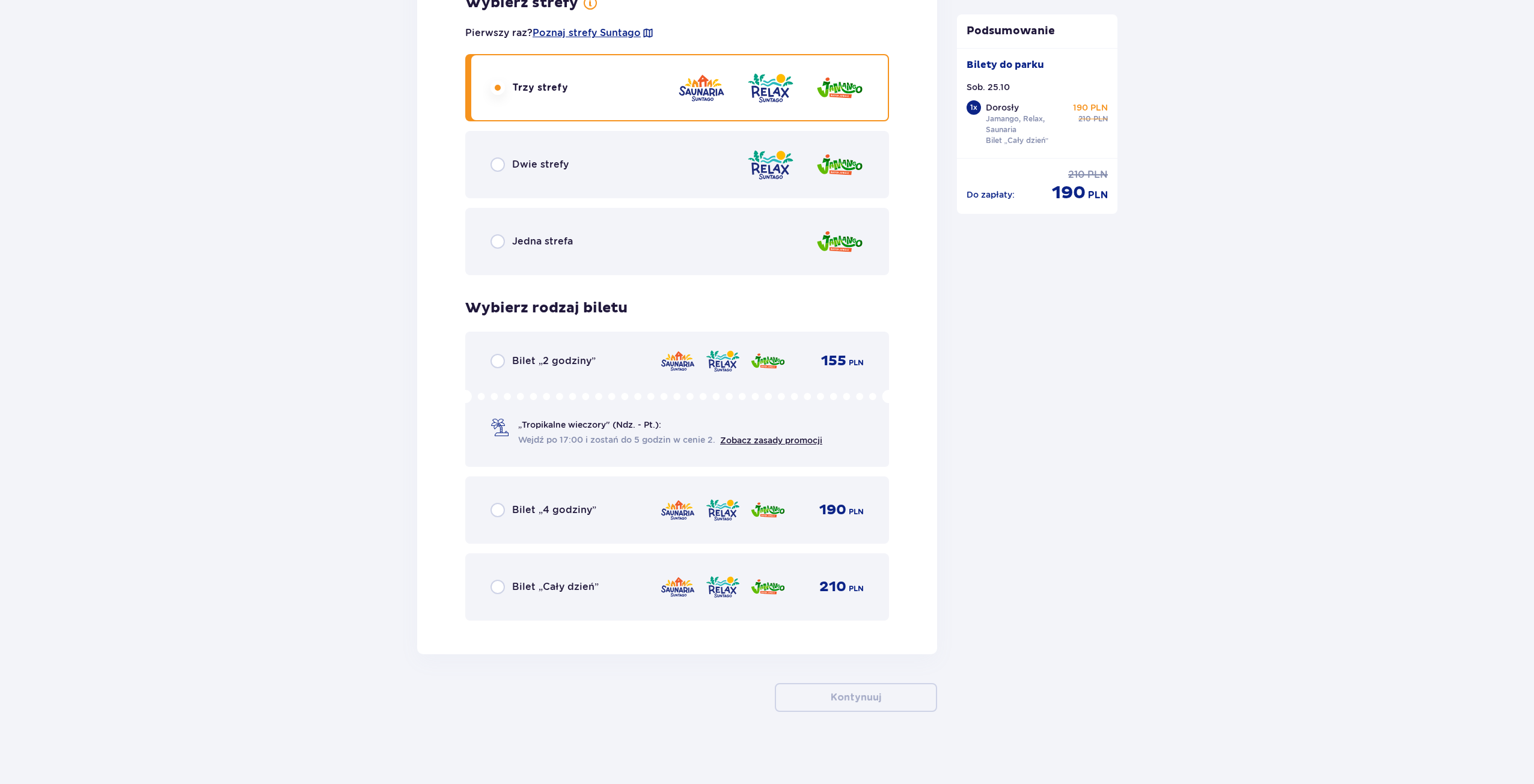
click at [504, 586] on div "Bilet „Cały dzień”" at bounding box center [544, 587] width 108 height 15
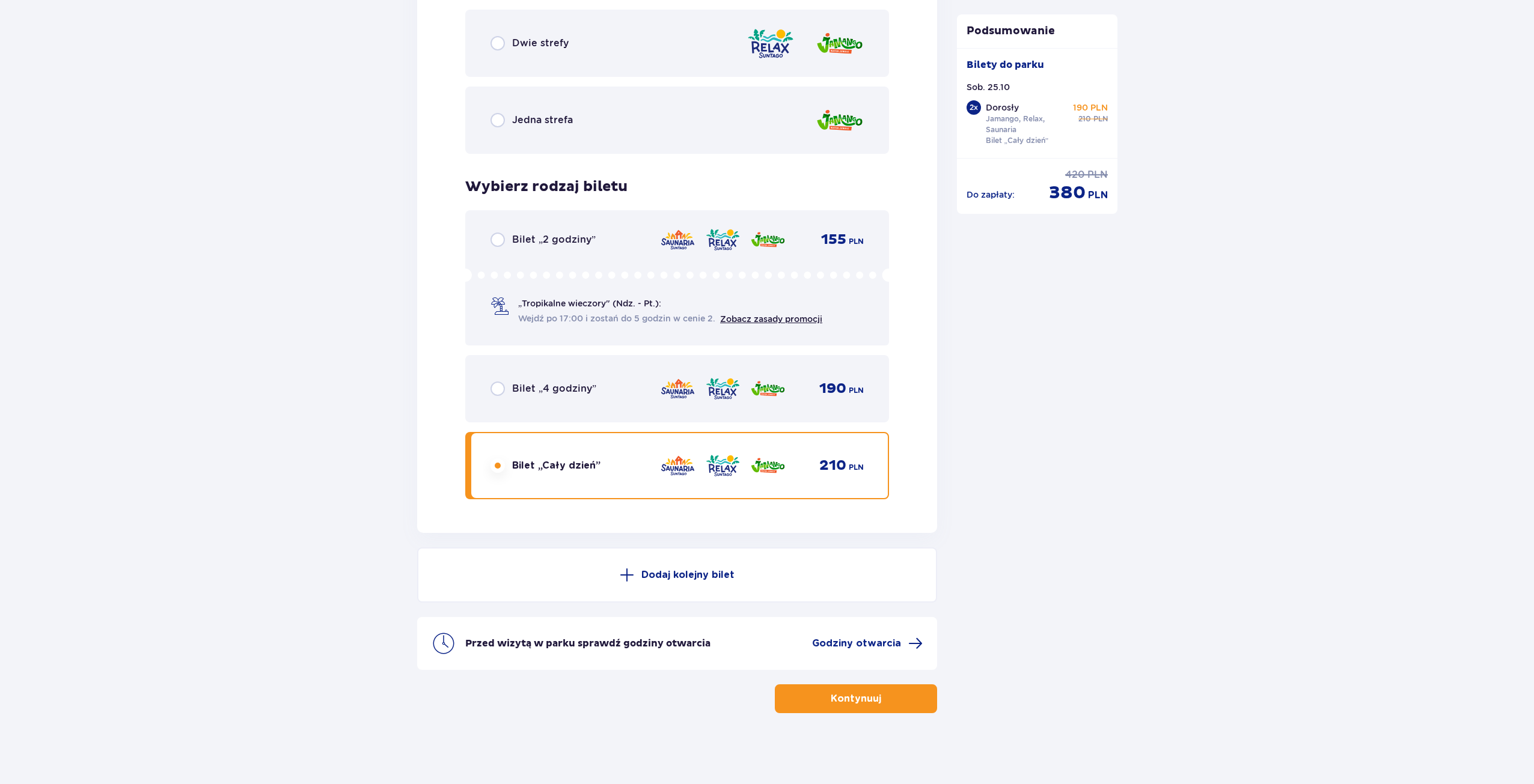
scroll to position [1805, 0]
click at [818, 697] on button "Kontynuuj" at bounding box center [855, 697] width 162 height 29
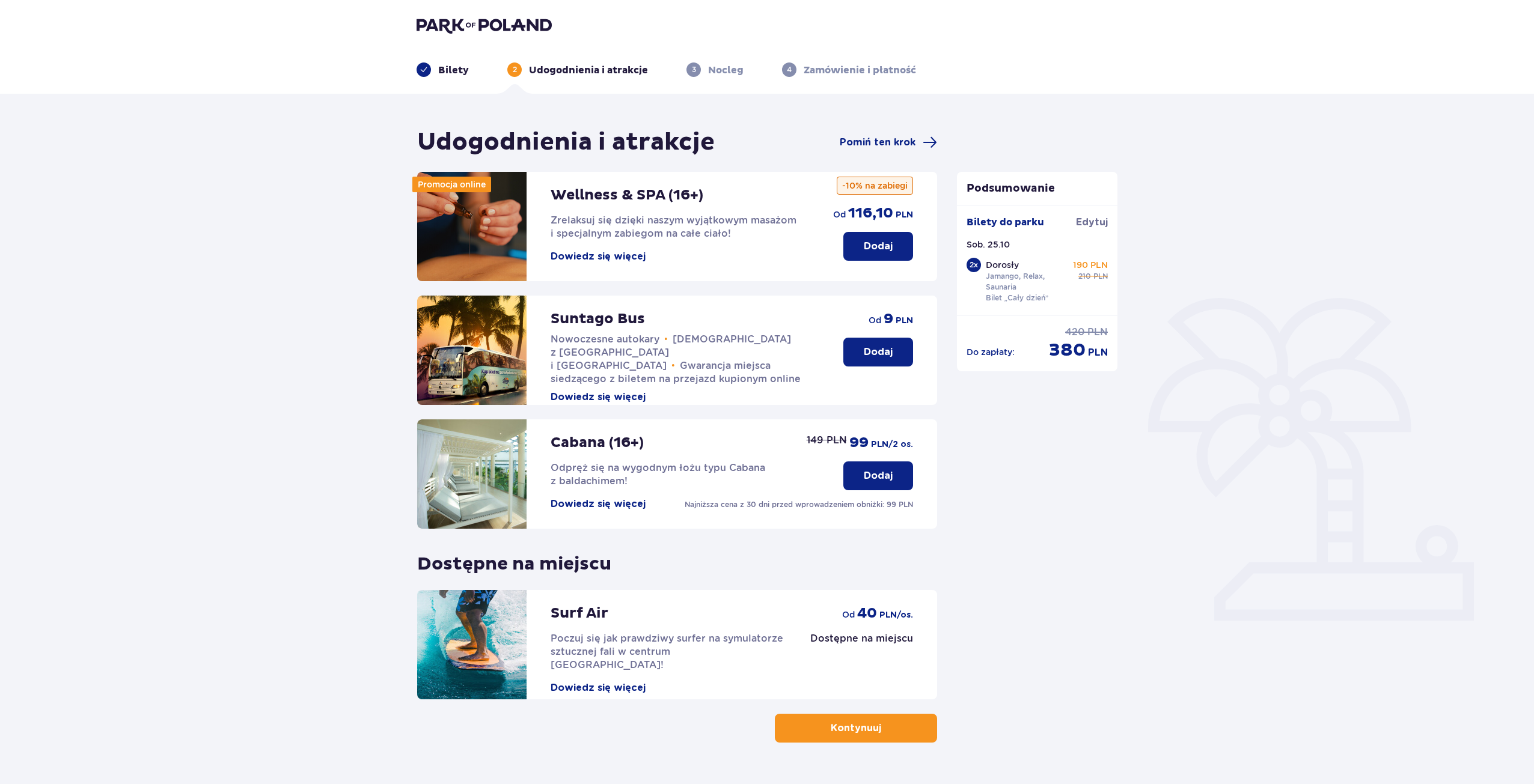
click at [803, 721] on button "Kontynuuj" at bounding box center [855, 727] width 162 height 29
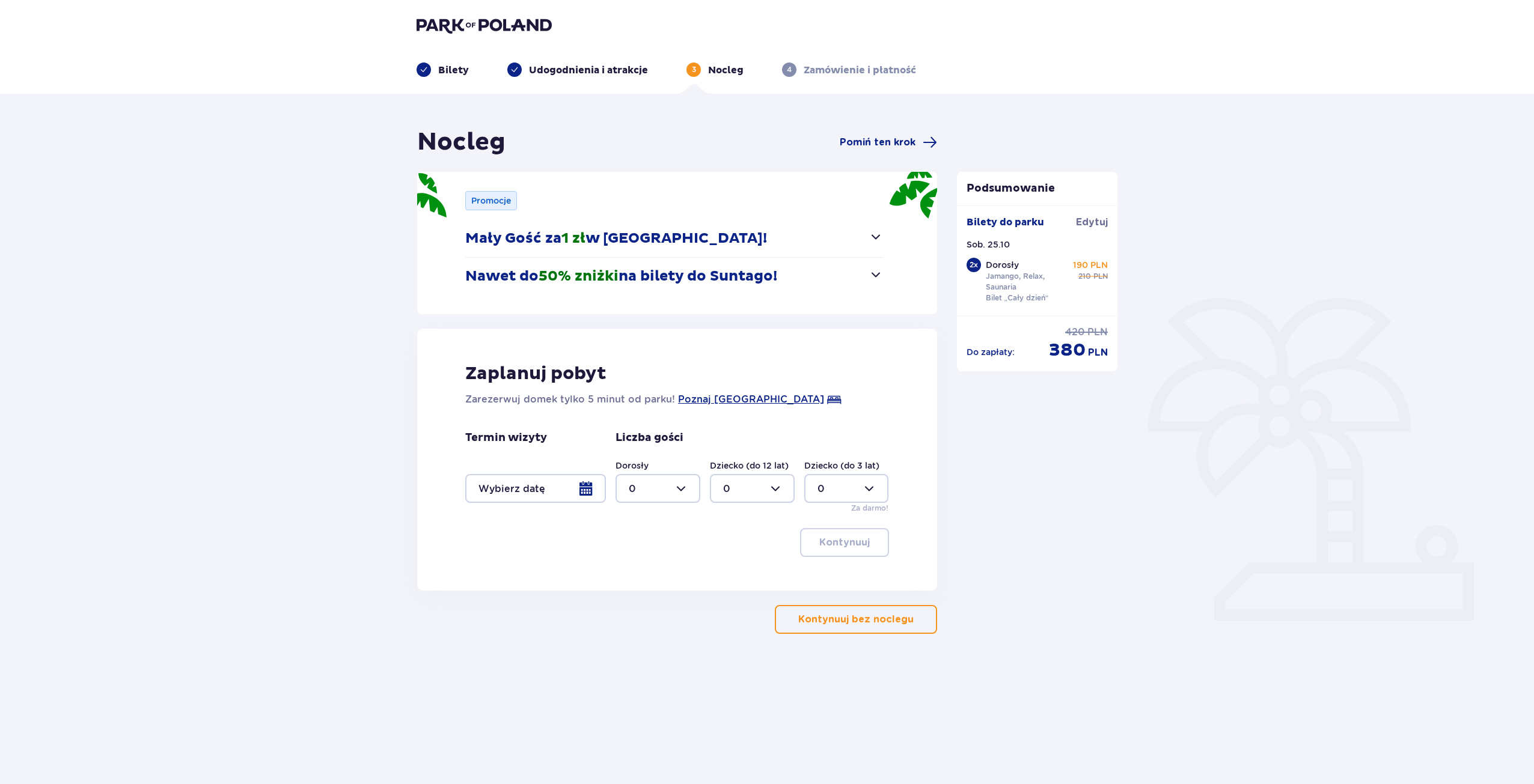
click at [836, 628] on button "Kontynuuj bez noclegu" at bounding box center [855, 619] width 162 height 29
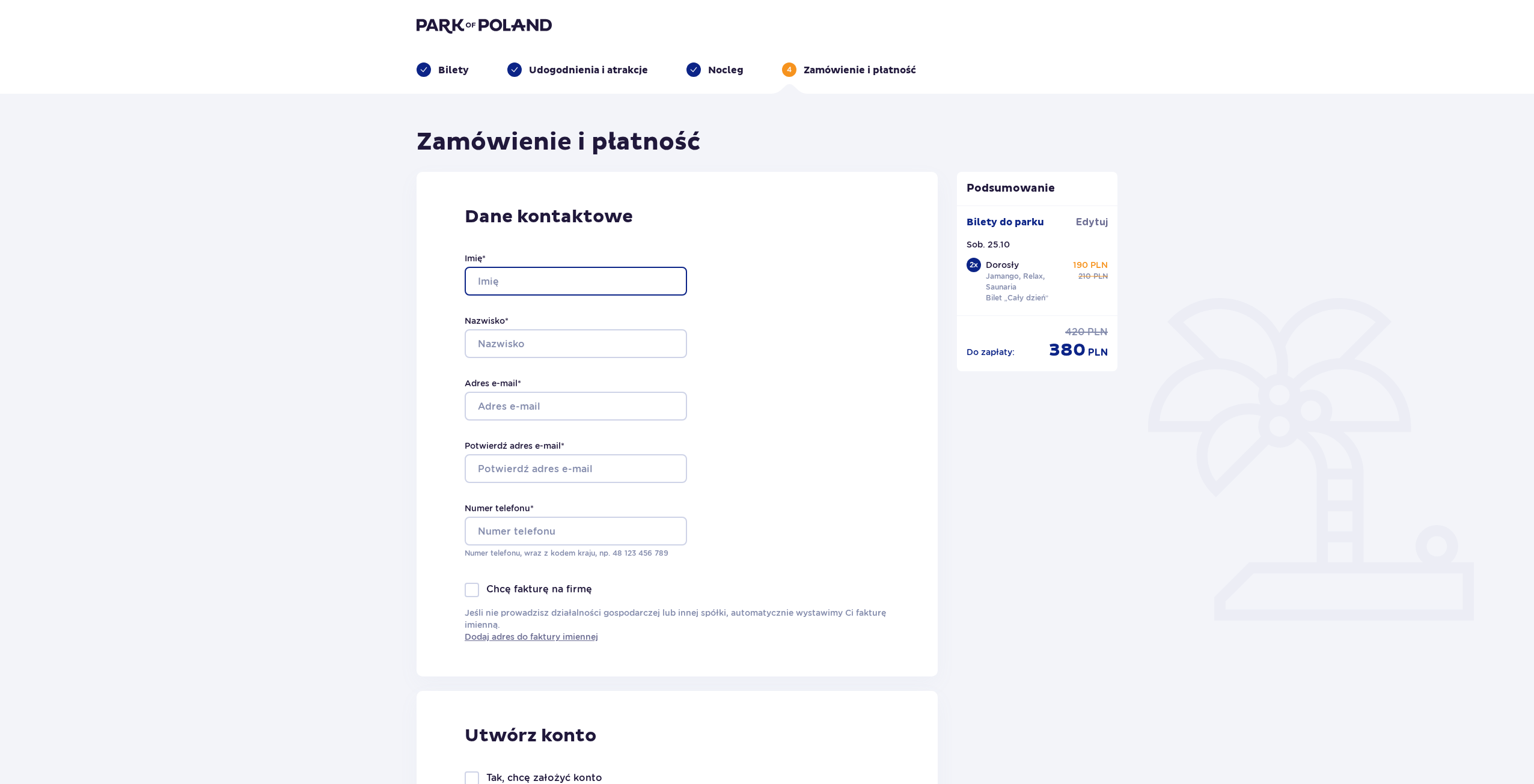
click at [552, 280] on input "Imię *" at bounding box center [576, 280] width 222 height 29
type input "Marcin"
type input "Dąbrowski"
type input "dabrowski.marcin168@wp.pl"
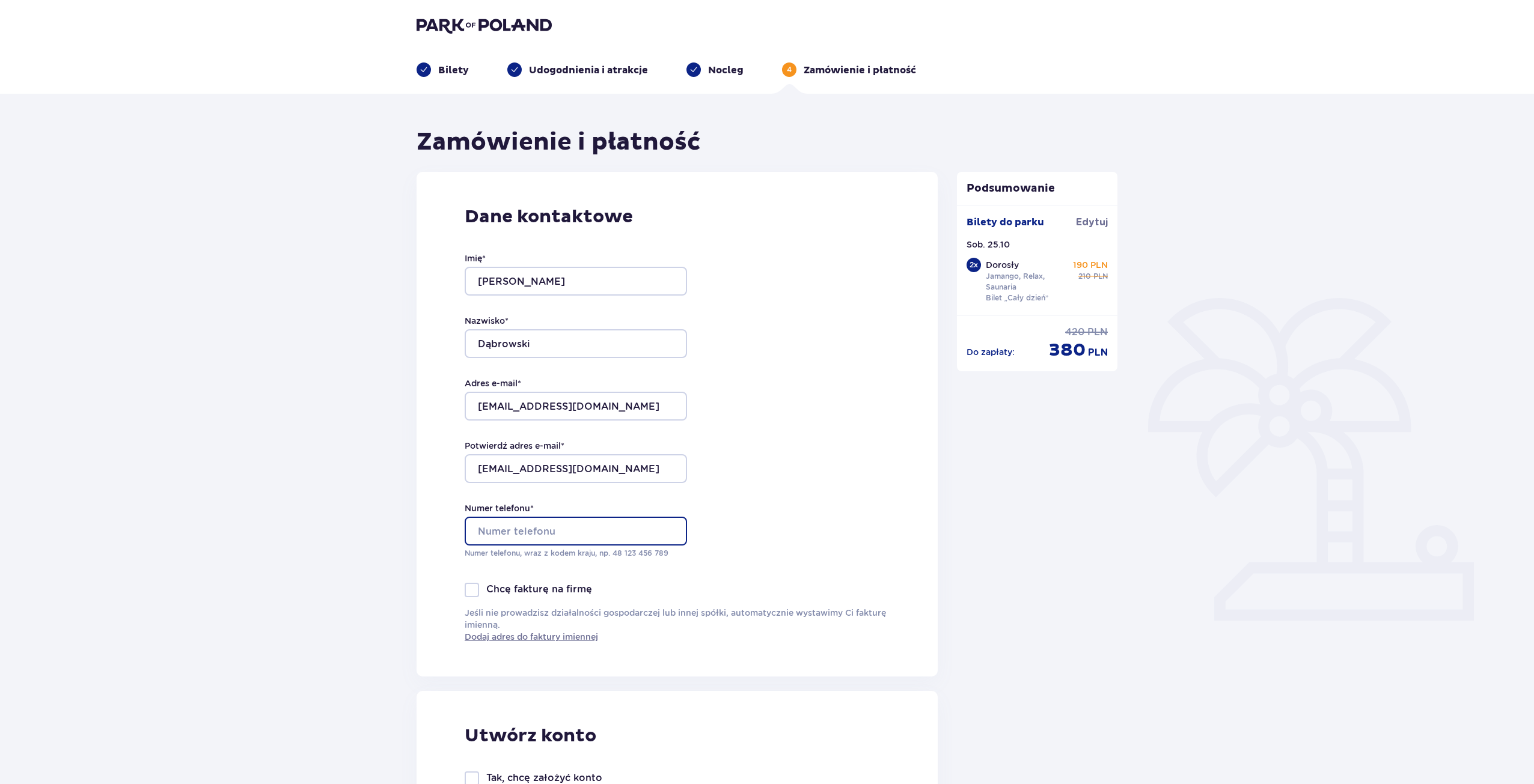
type input "507005878"
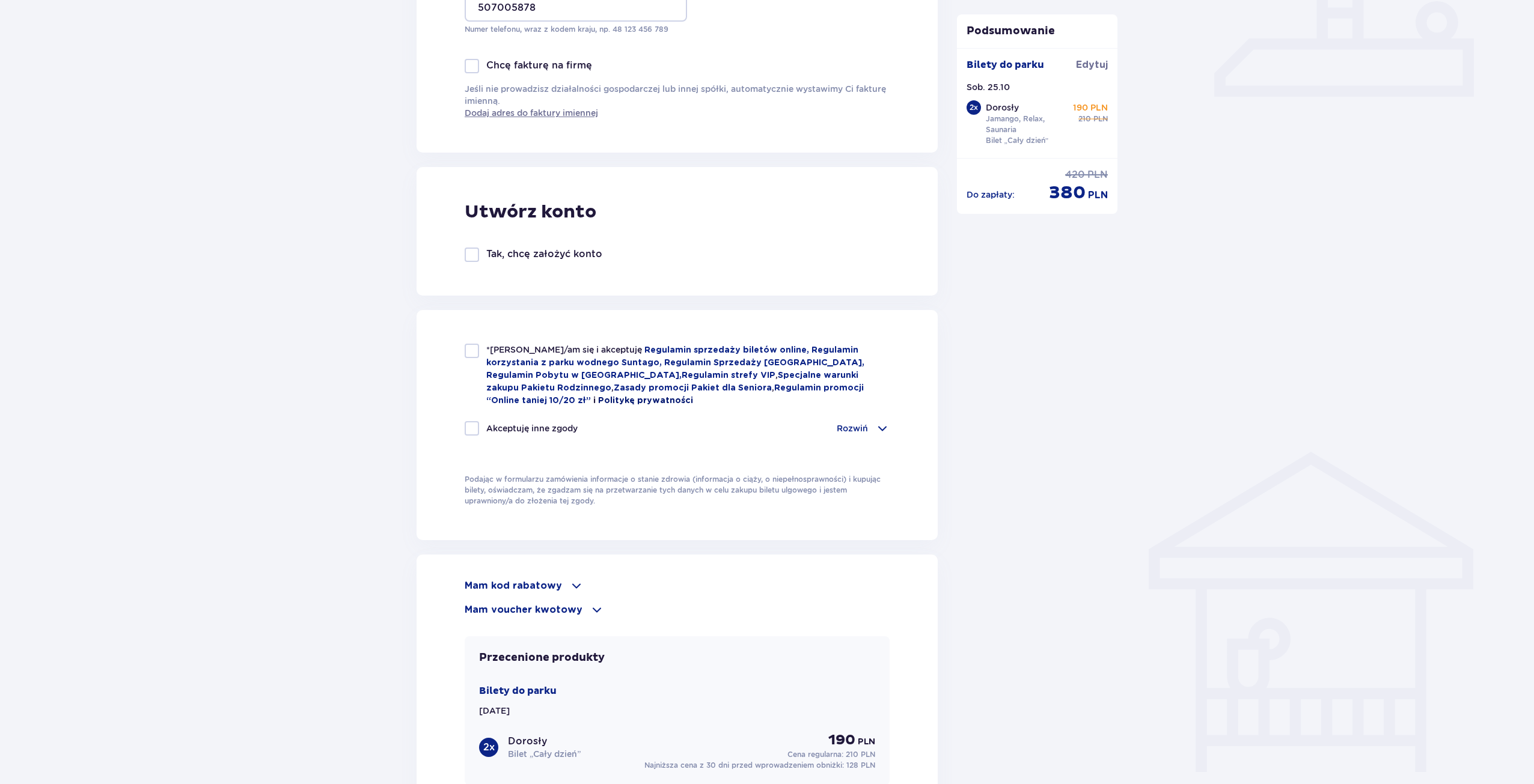
scroll to position [561, 0]
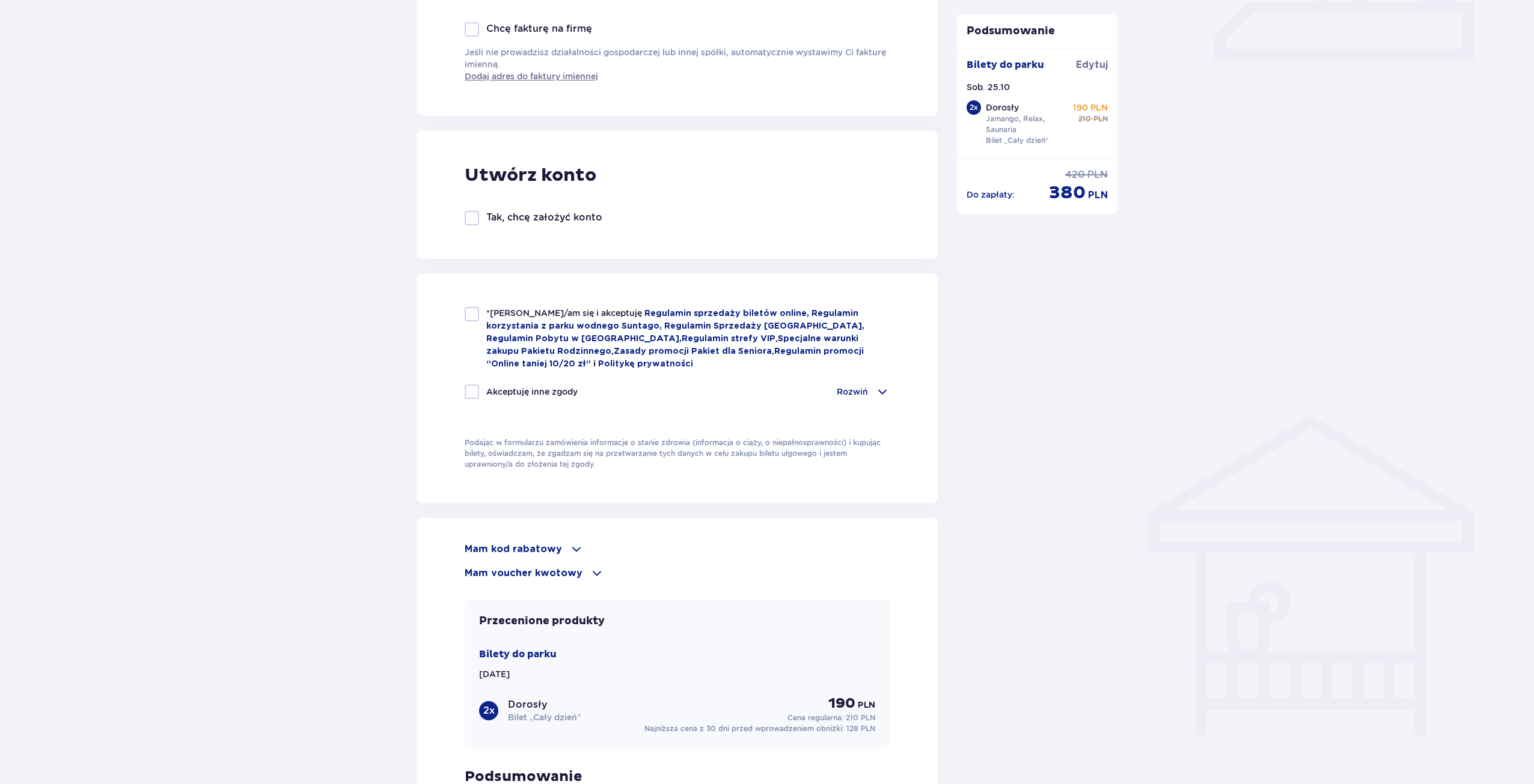
click at [477, 314] on div at bounding box center [472, 314] width 15 height 15
checkbox input "true"
click at [854, 391] on p "Rozwiń" at bounding box center [852, 391] width 32 height 12
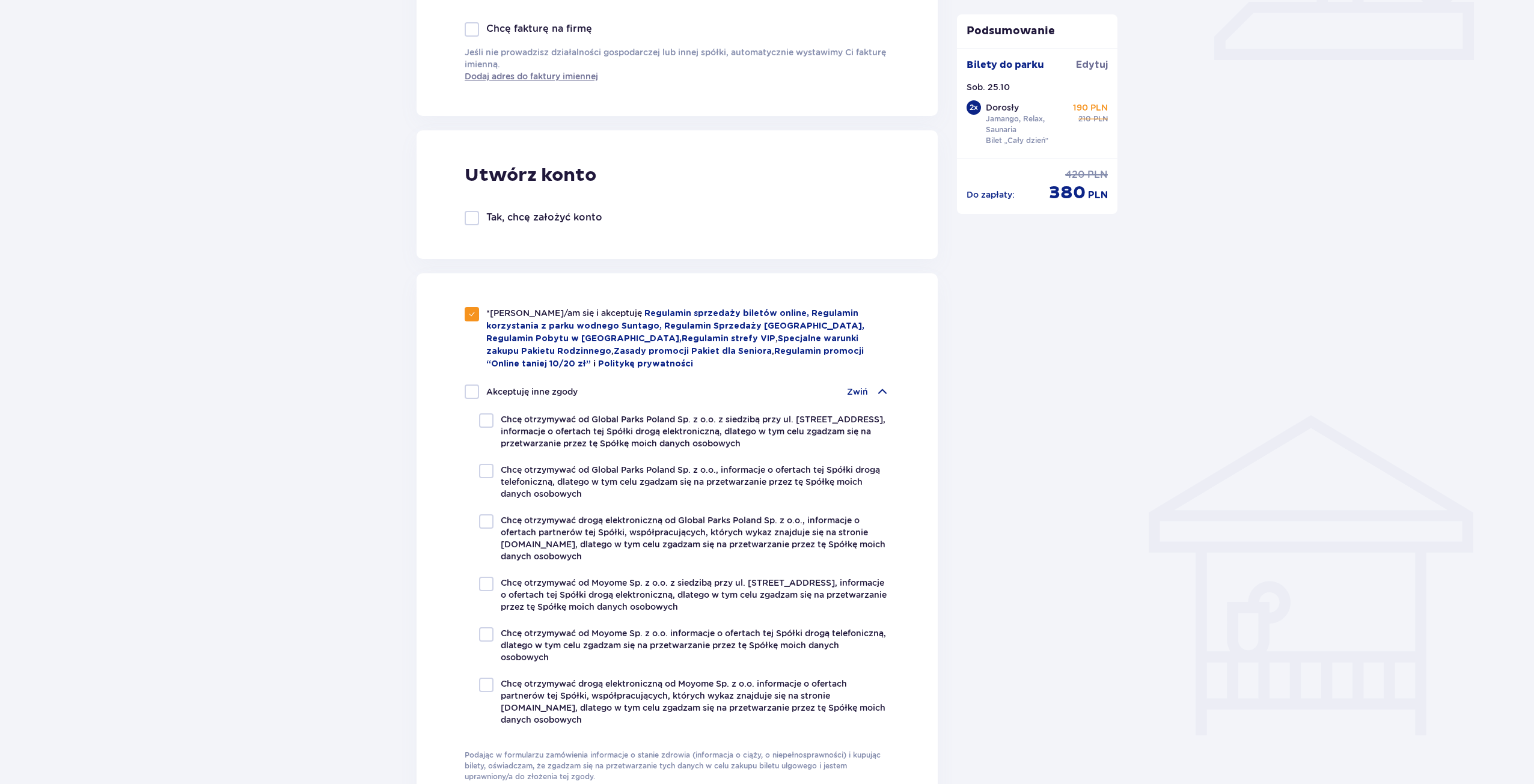
click at [854, 391] on p "Zwiń" at bounding box center [857, 391] width 21 height 12
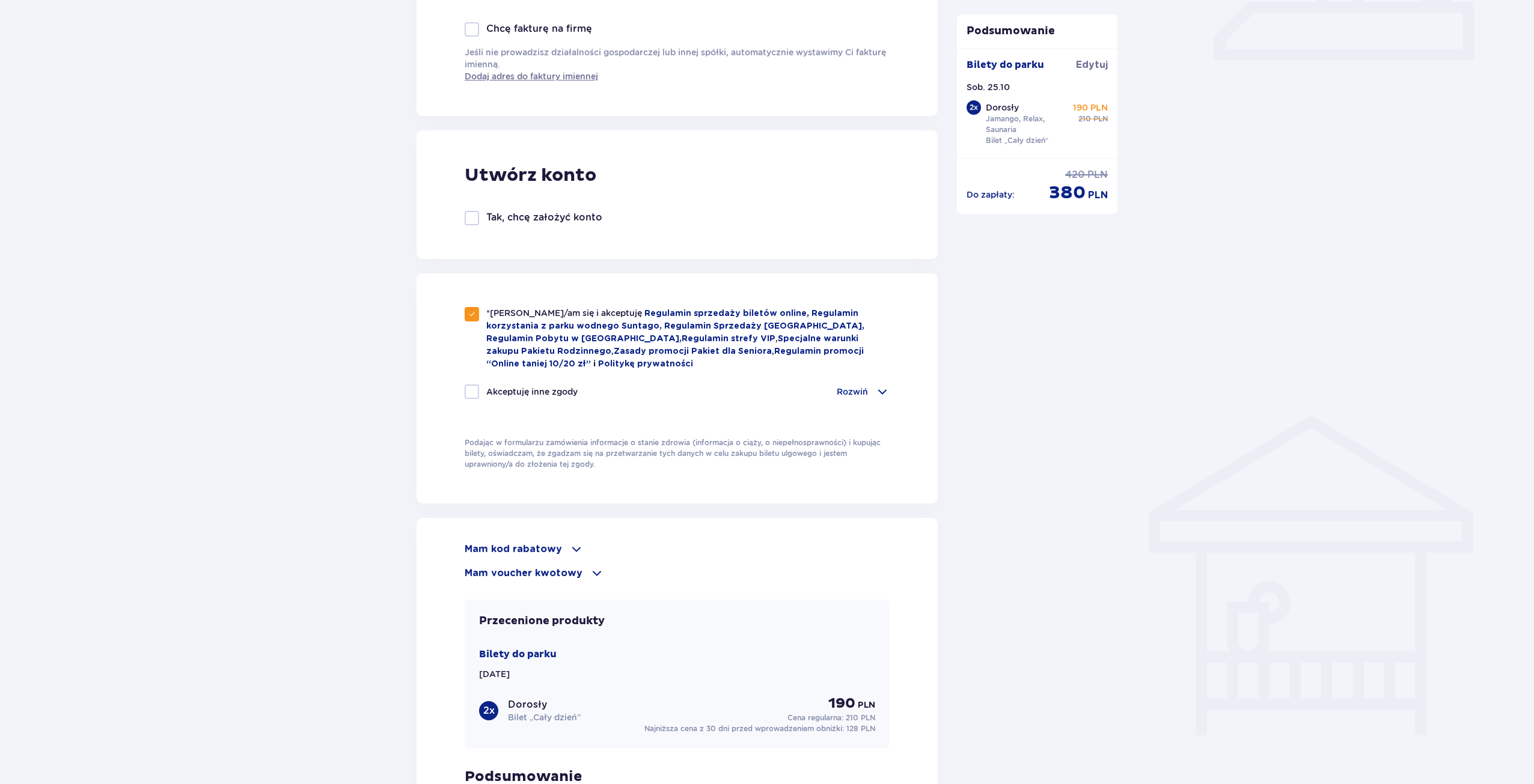
click at [547, 542] on p "Mam kod rabatowy" at bounding box center [513, 549] width 98 height 13
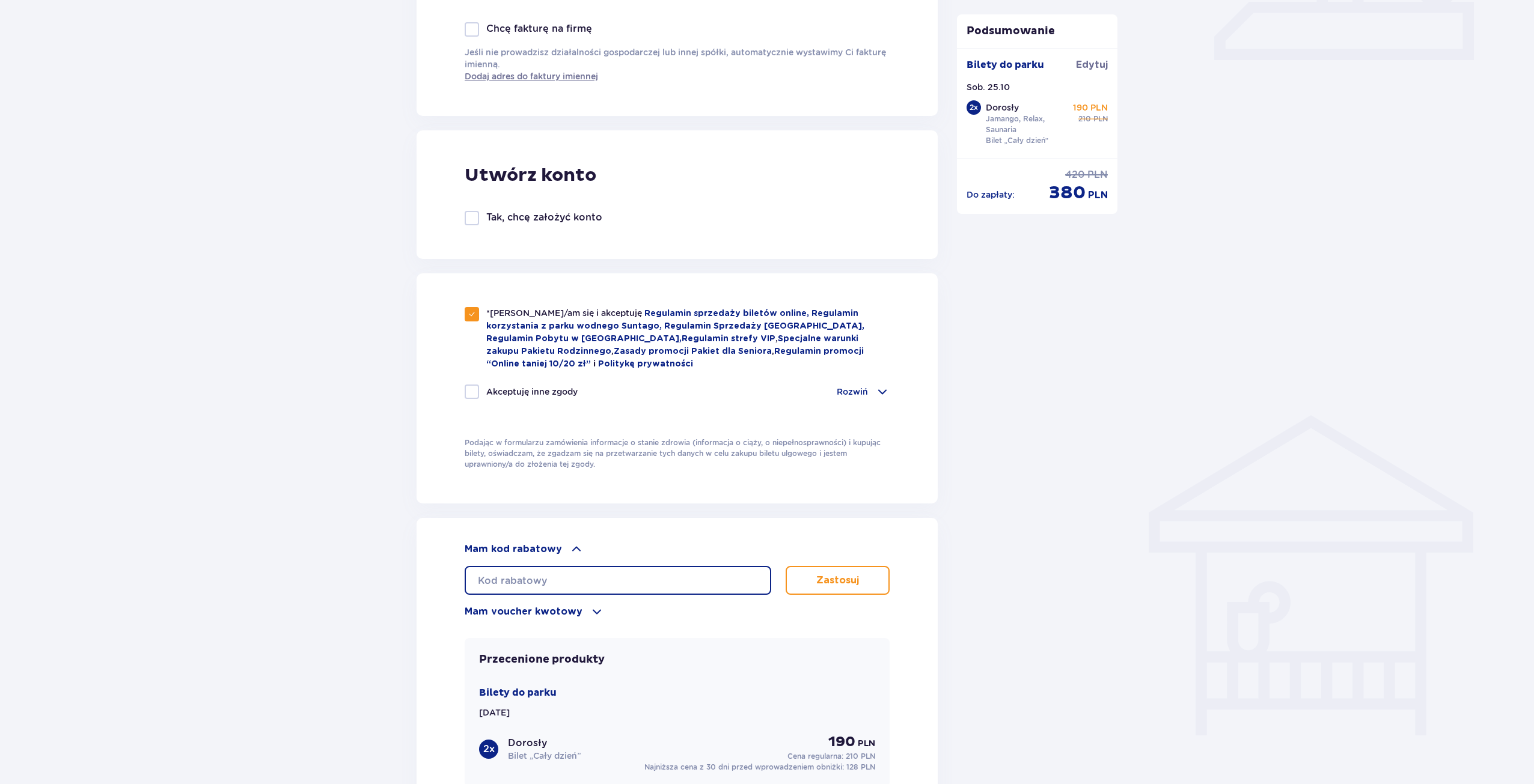
click at [546, 574] on input "text" at bounding box center [618, 580] width 306 height 29
type input "student30"
click at [836, 579] on p "Zastosuj" at bounding box center [837, 581] width 43 height 13
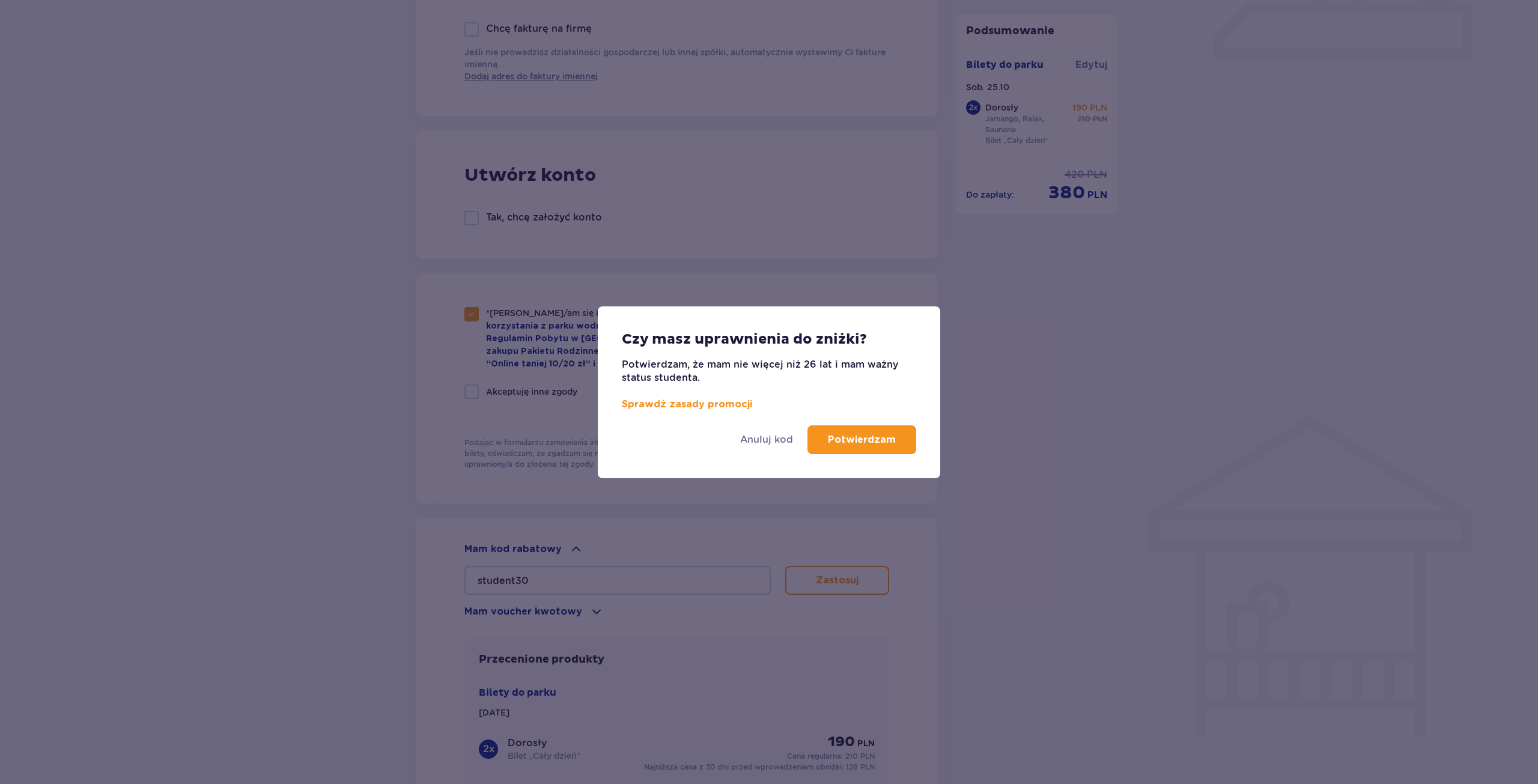
click at [850, 435] on p "Potwierdzam" at bounding box center [862, 440] width 68 height 13
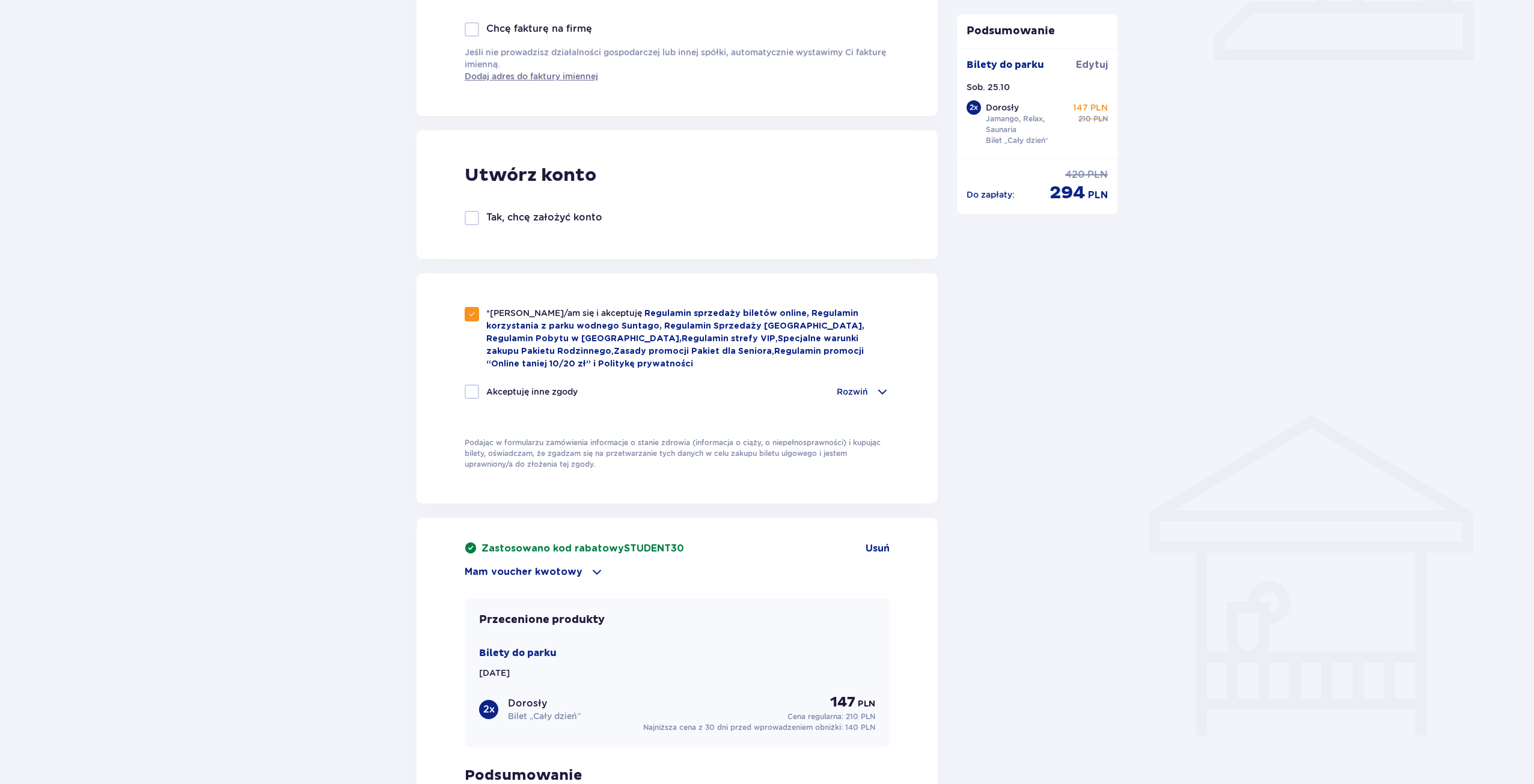
scroll to position [816, 0]
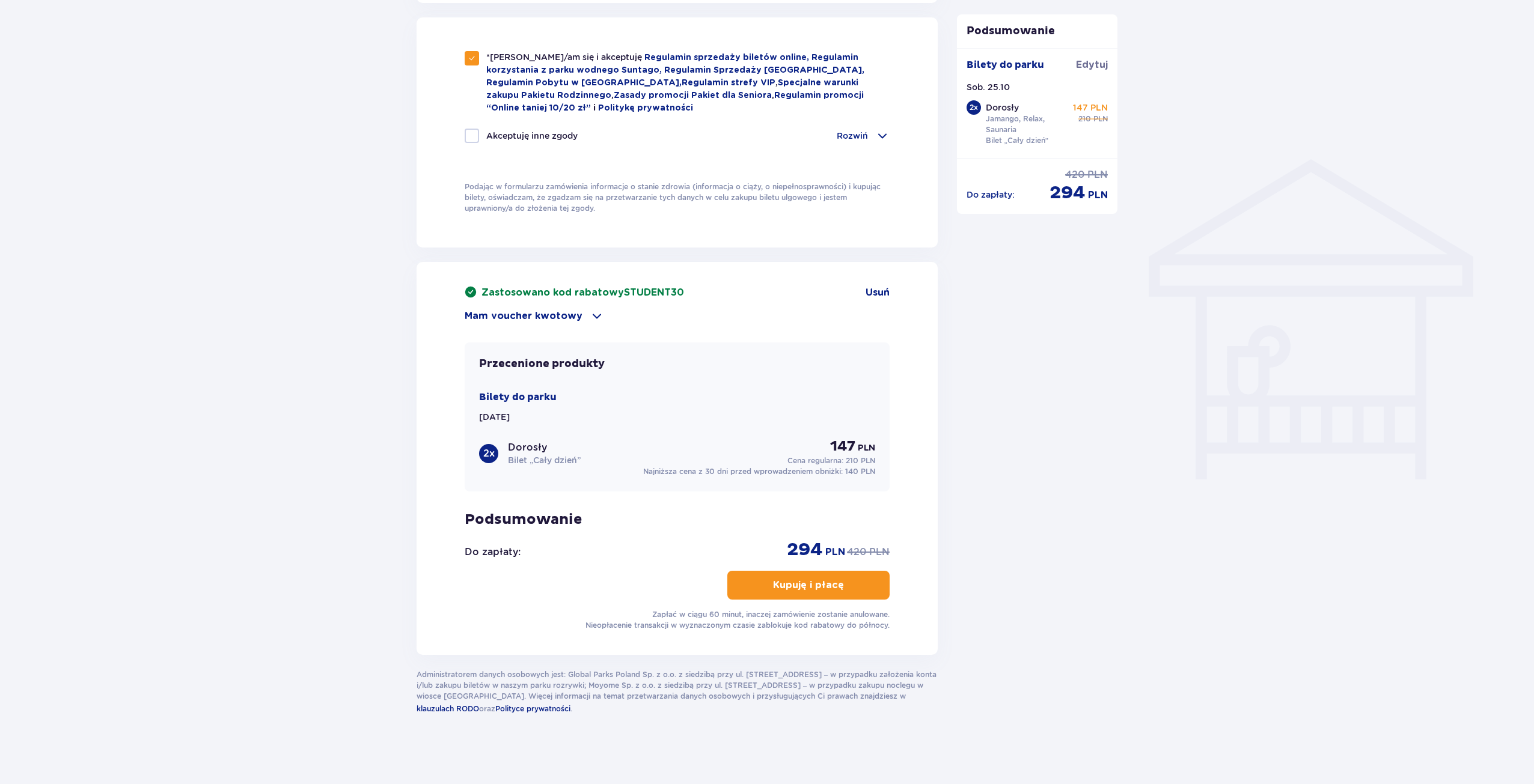
click at [601, 312] on div "Mam voucher kwotowy" at bounding box center [677, 316] width 425 height 15
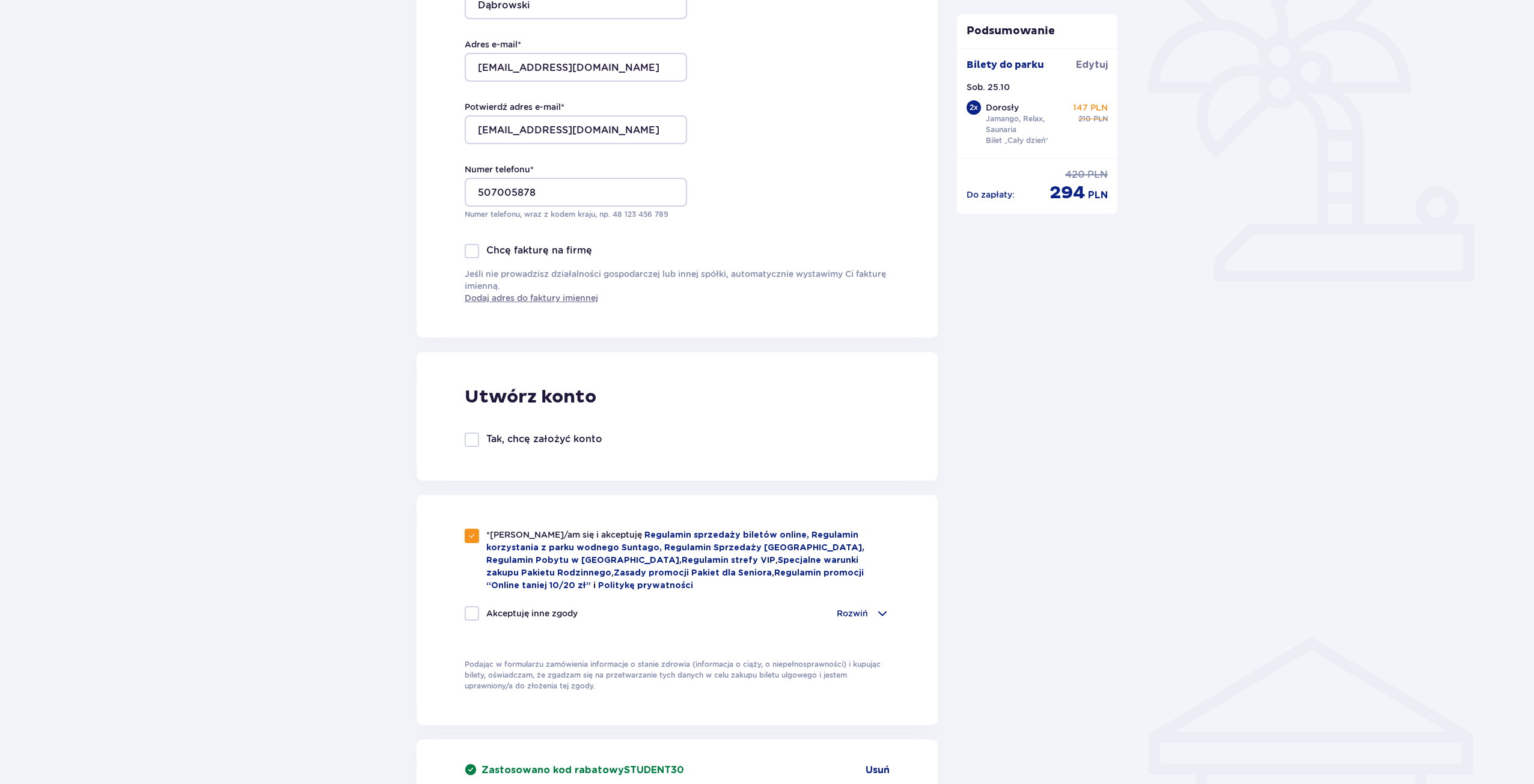
scroll to position [561, 0]
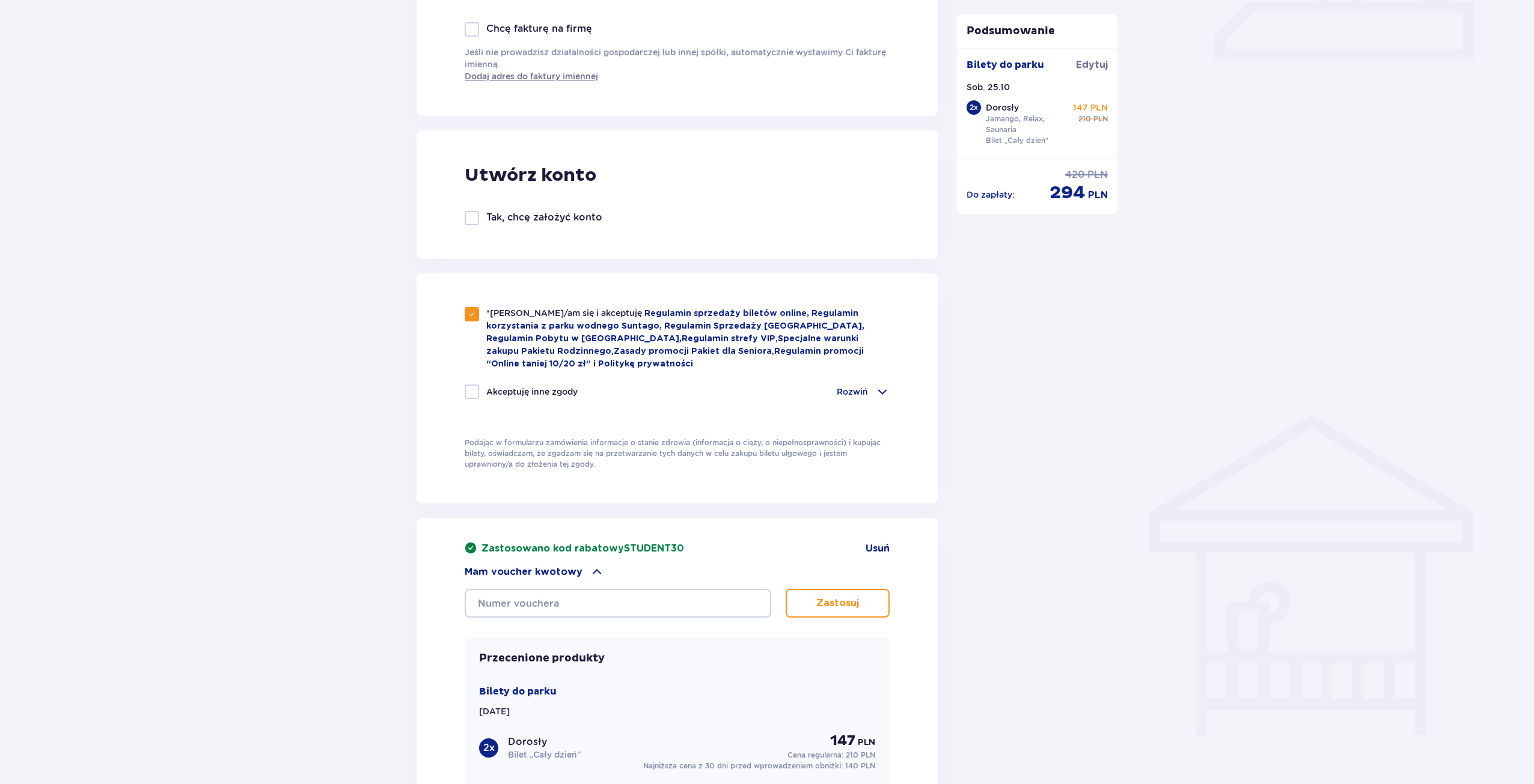
click at [590, 565] on span at bounding box center [597, 572] width 15 height 15
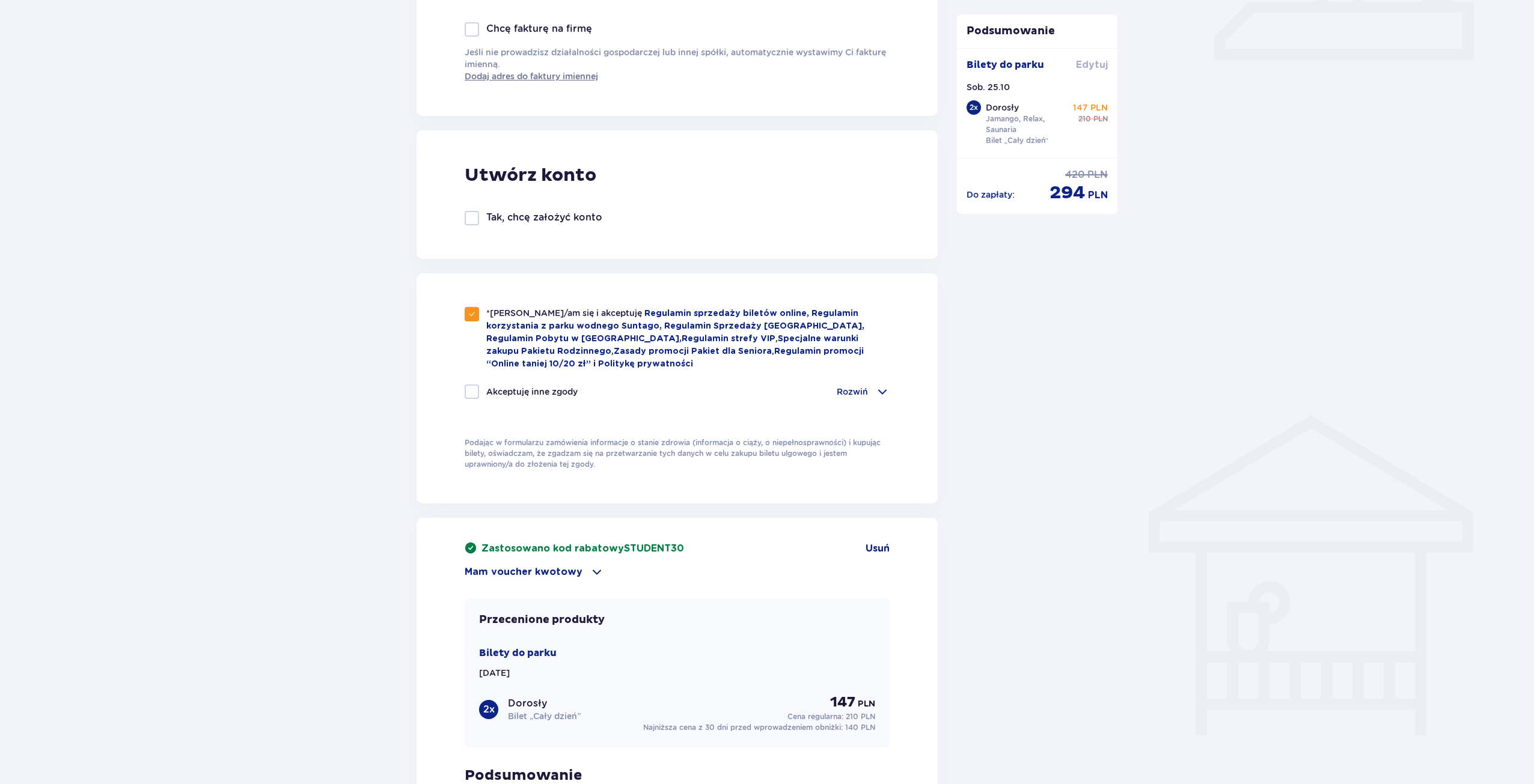
click at [1096, 63] on span "Edytuj" at bounding box center [1091, 65] width 32 height 13
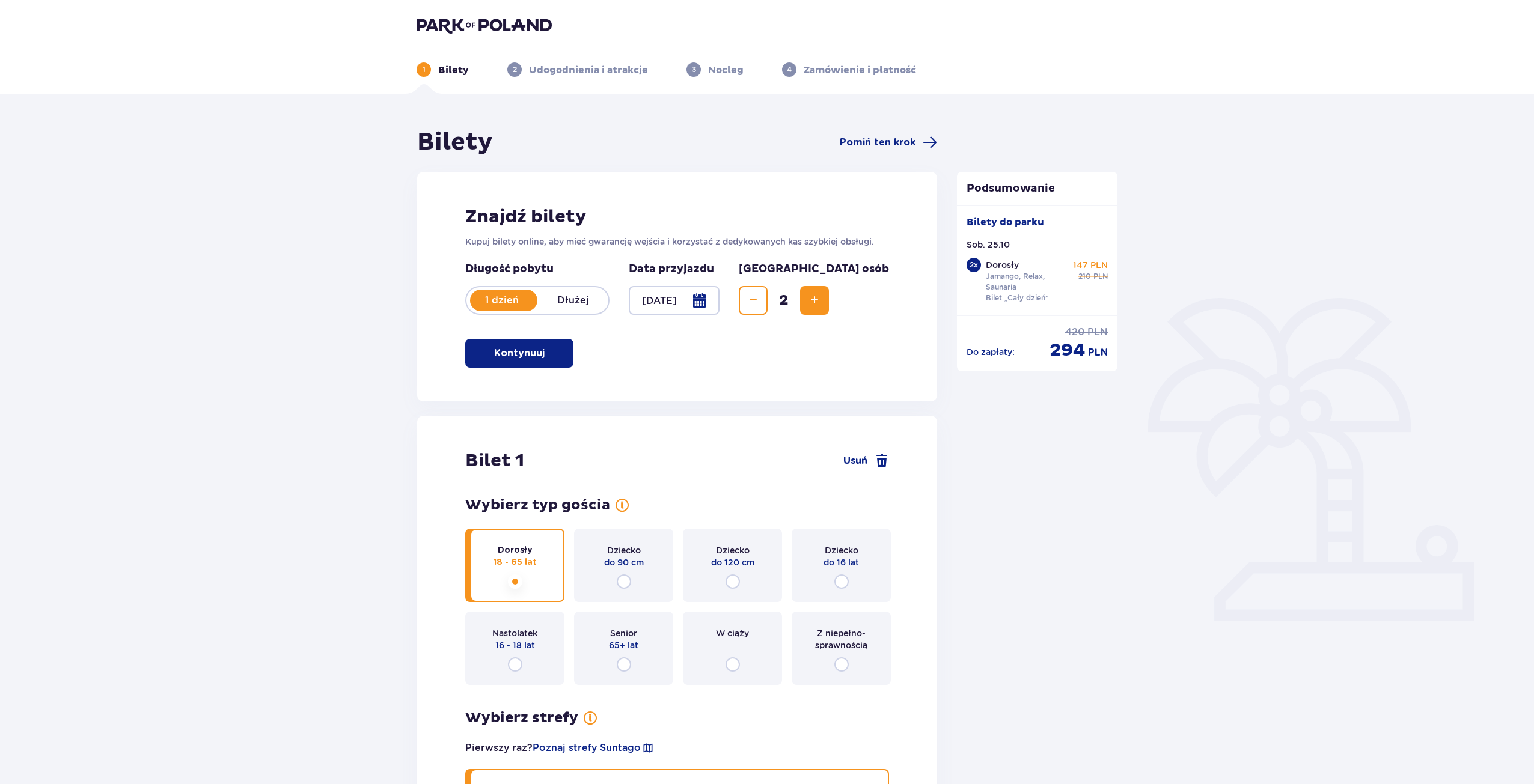
scroll to position [561, 0]
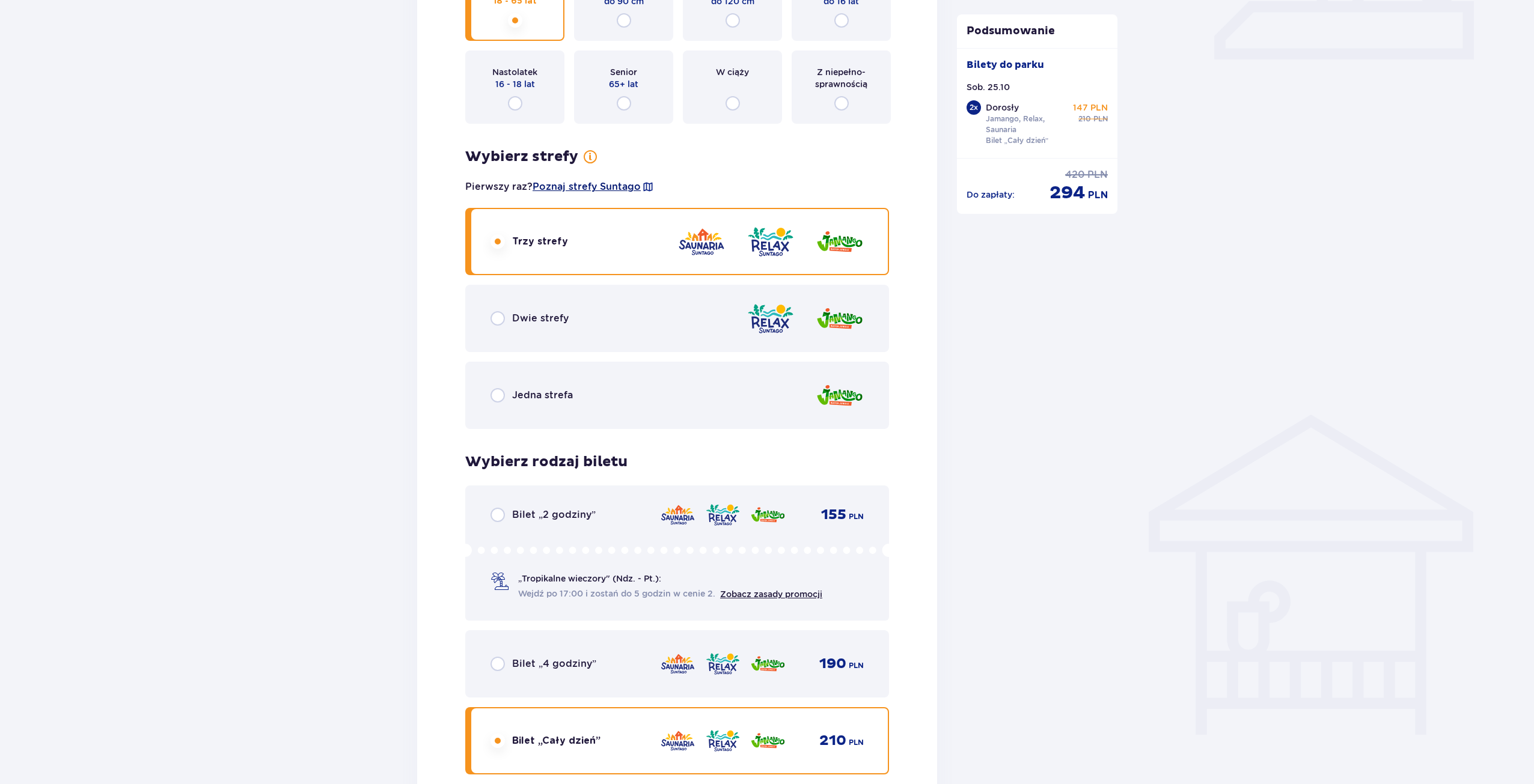
click at [615, 181] on span "Poznaj strefy Suntago" at bounding box center [586, 187] width 108 height 13
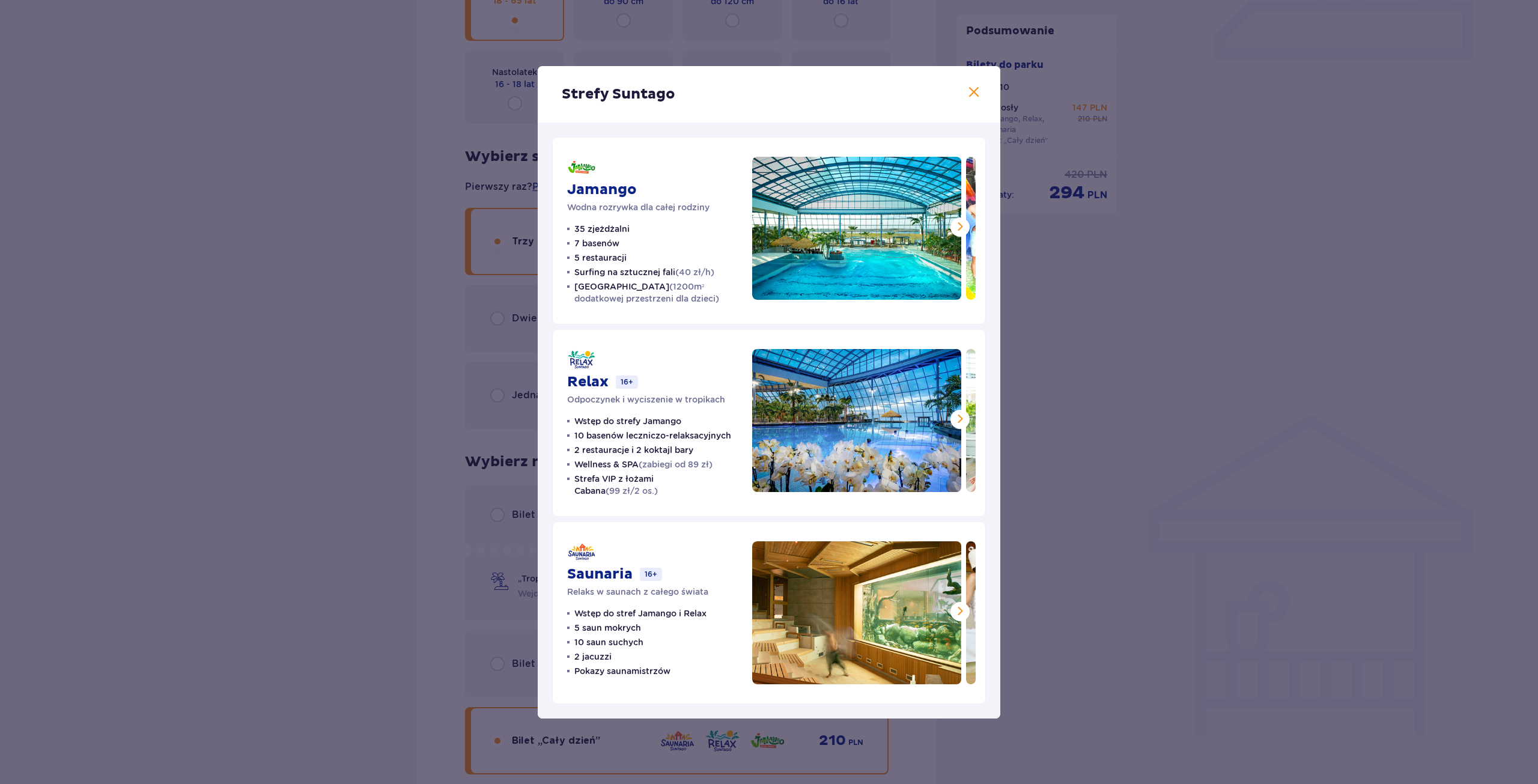
click at [957, 424] on span at bounding box center [960, 419] width 15 height 15
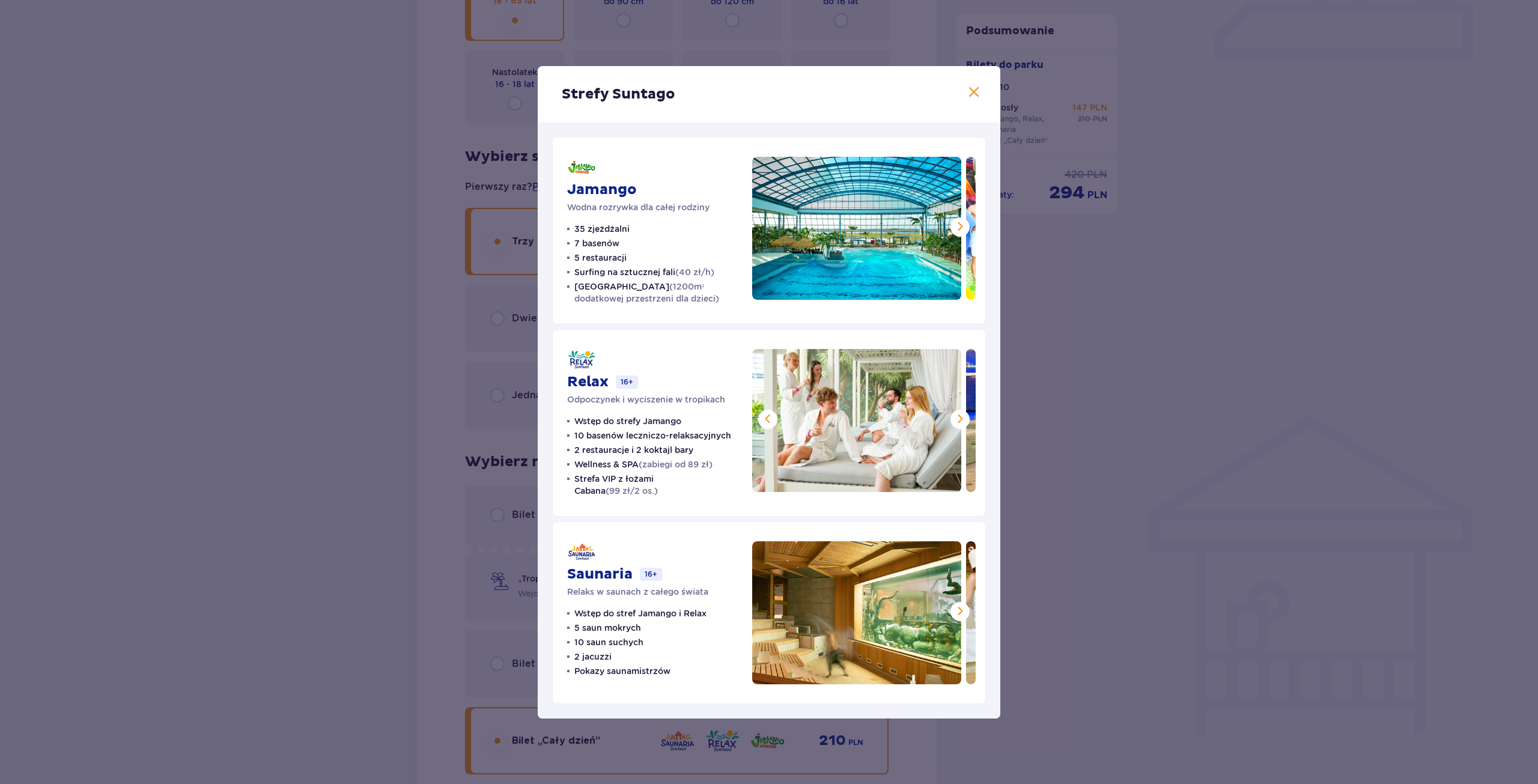
click at [958, 424] on span at bounding box center [960, 419] width 15 height 15
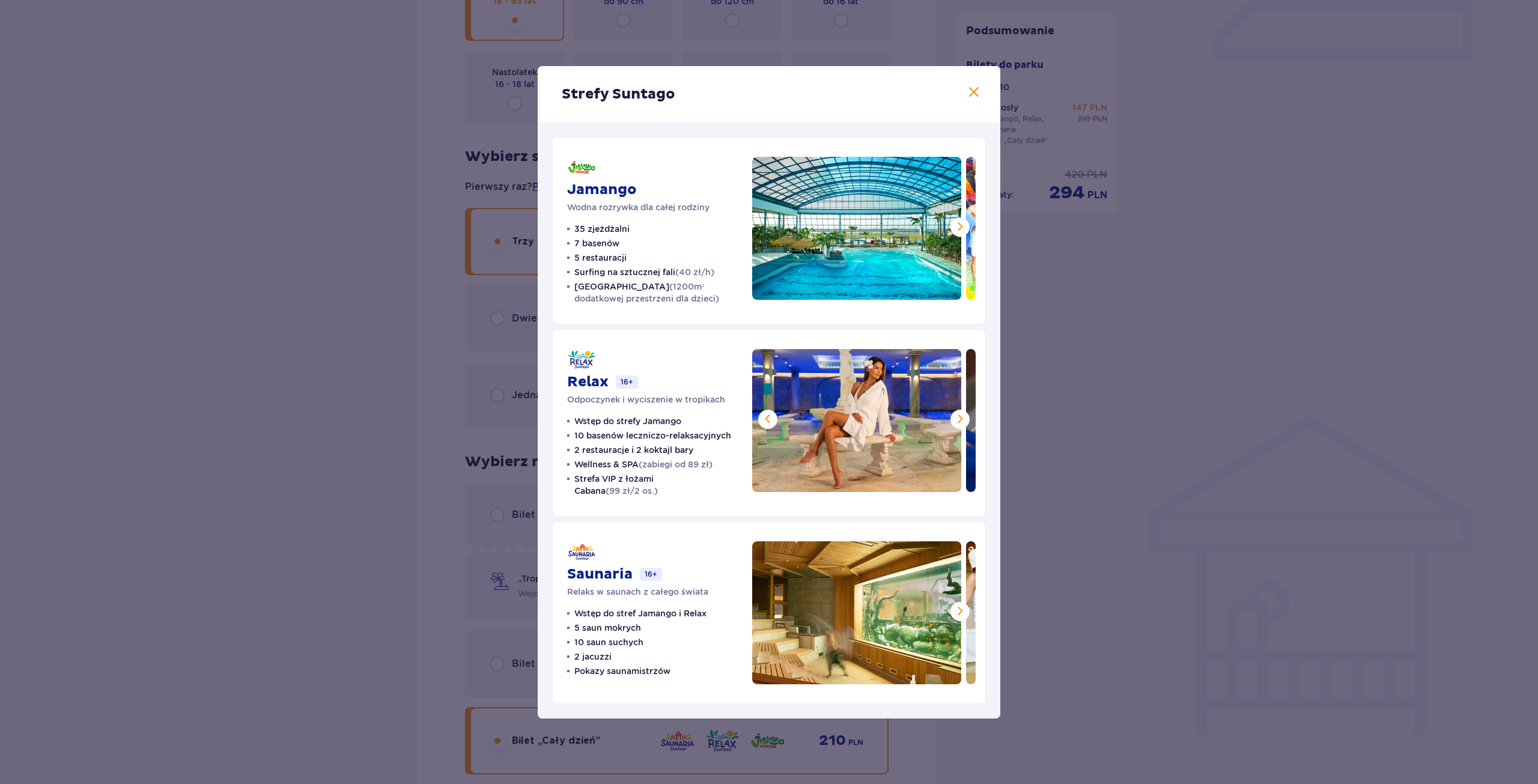
click at [961, 420] on span at bounding box center [960, 419] width 15 height 15
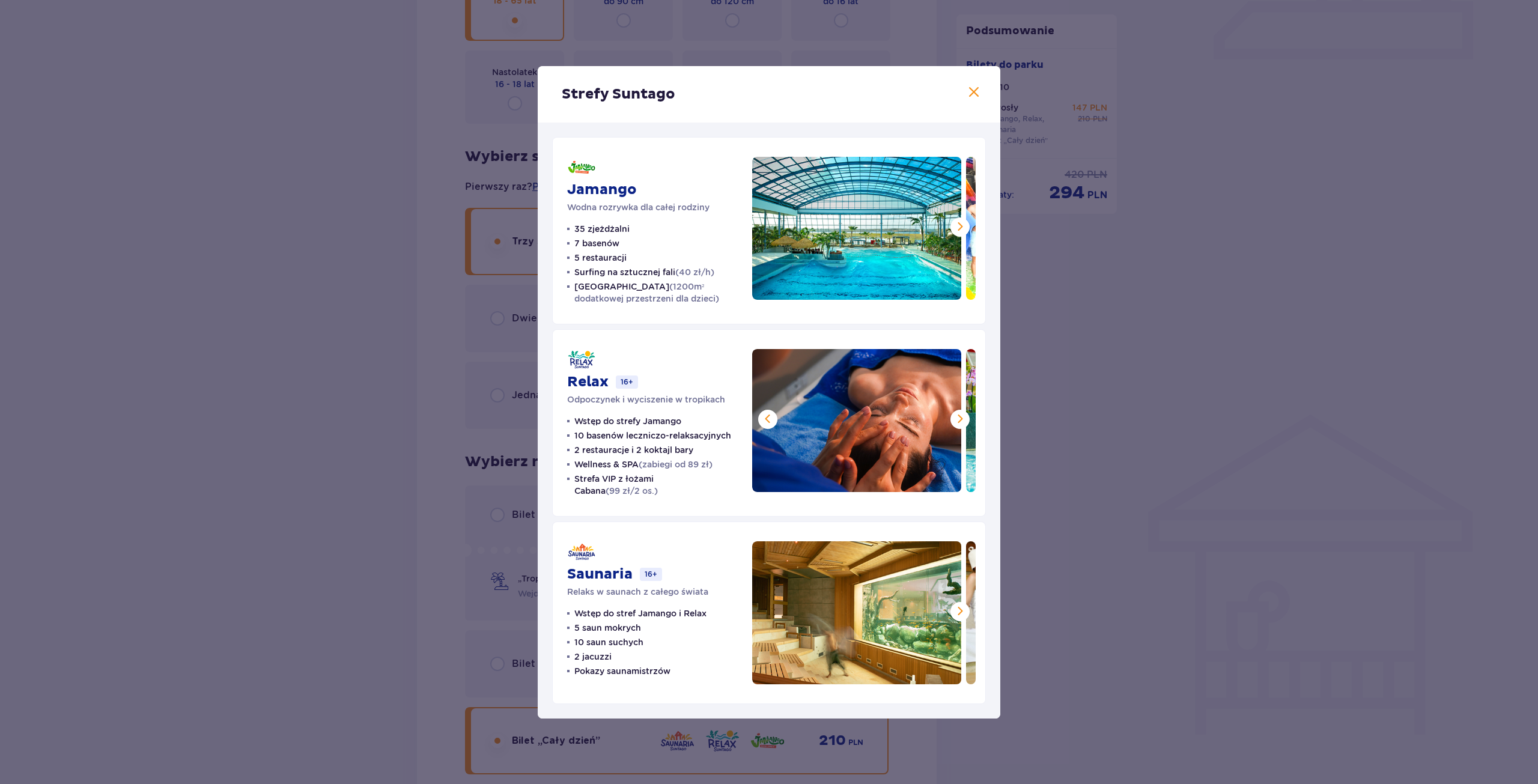
click at [961, 420] on span at bounding box center [960, 419] width 15 height 15
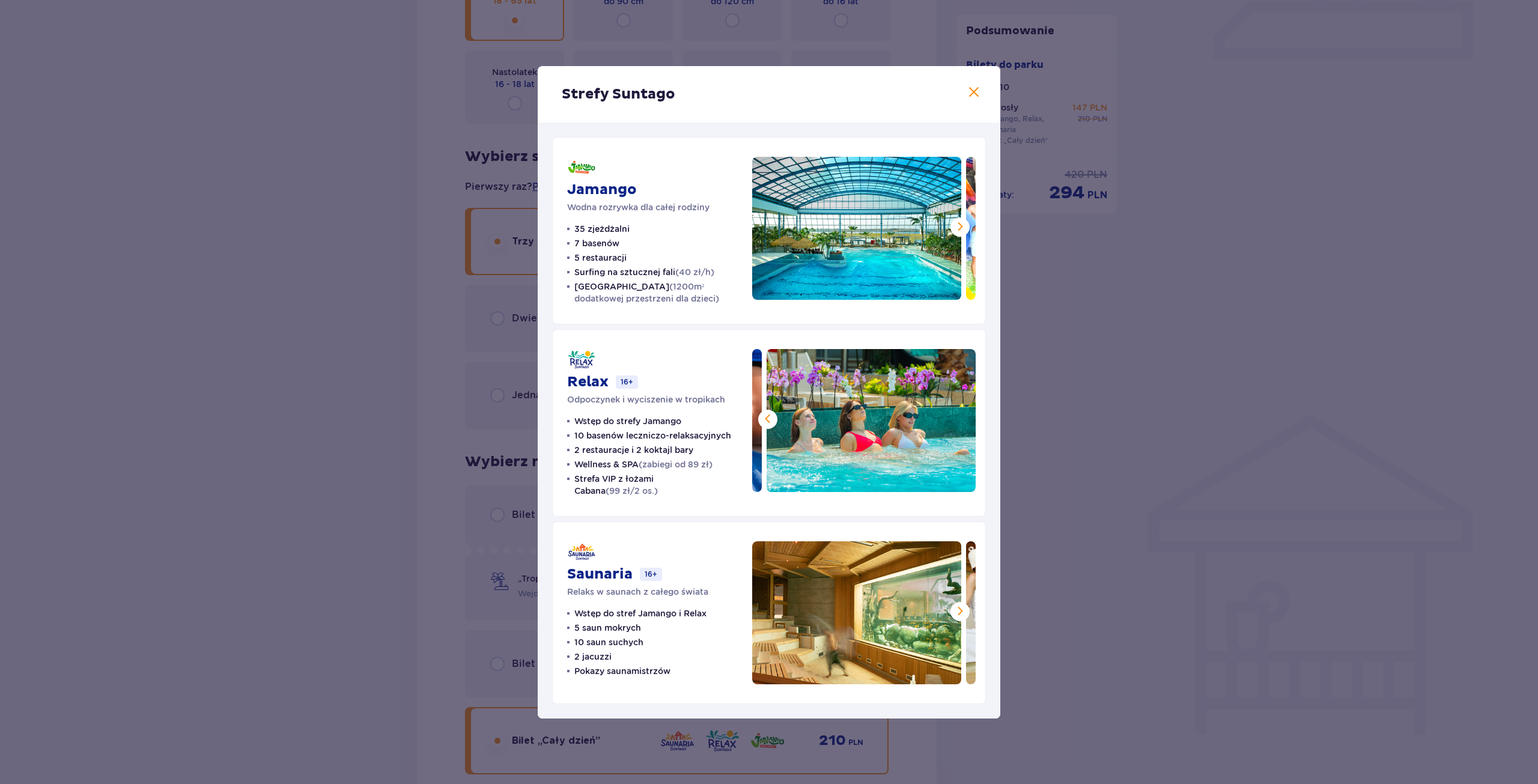
click at [974, 95] on span at bounding box center [974, 92] width 15 height 15
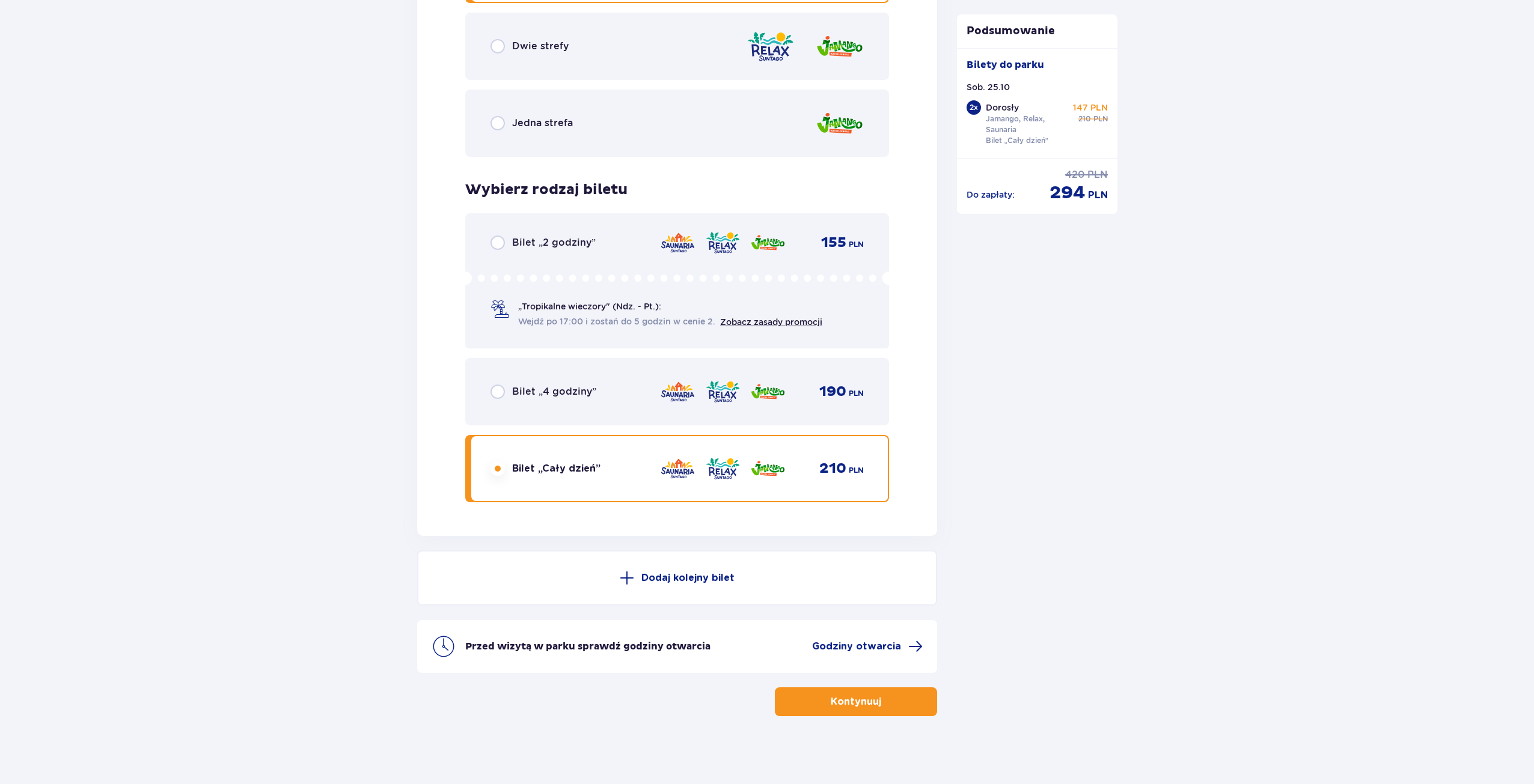
scroll to position [1805, 0]
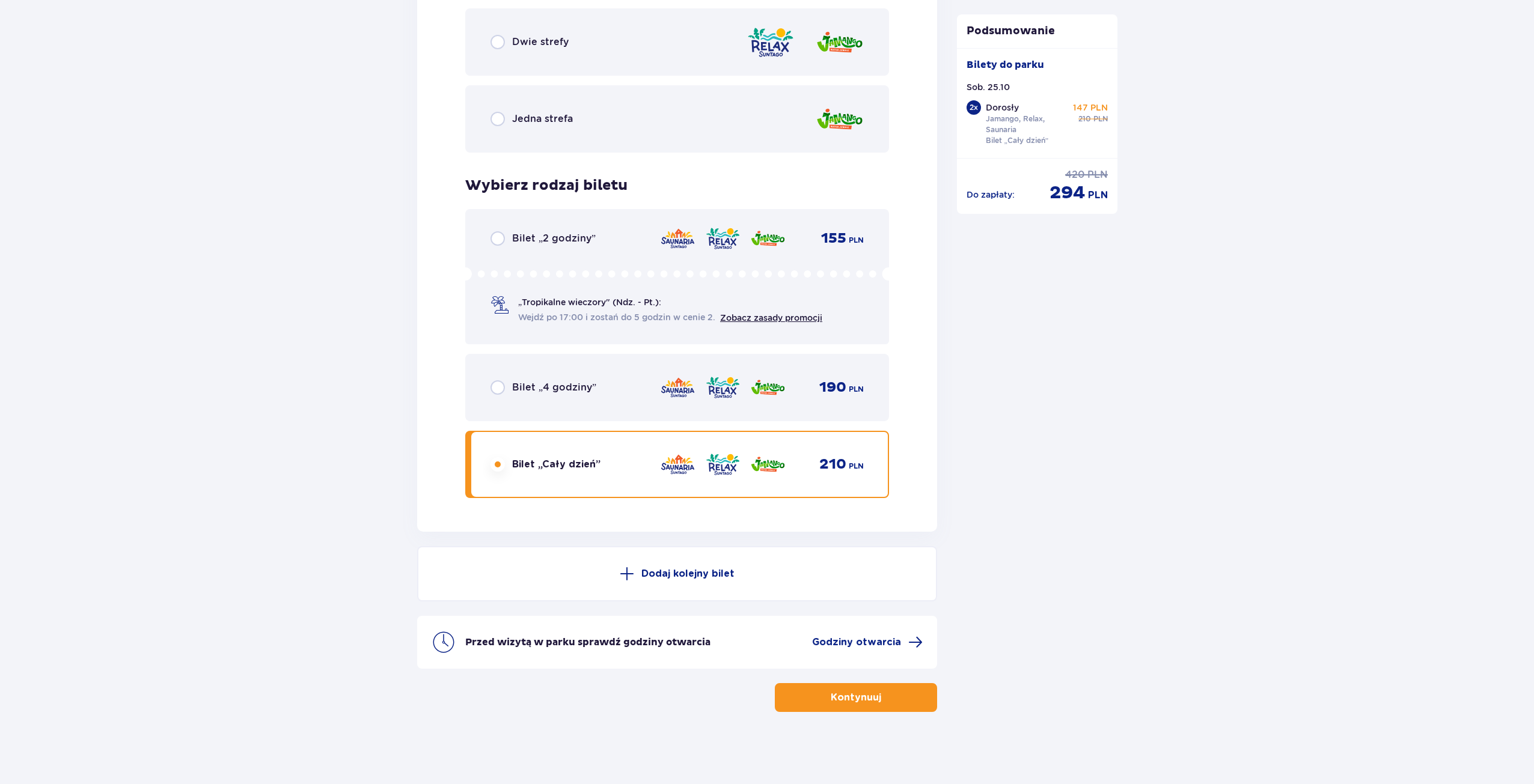
click at [852, 696] on p "Kontynuuj" at bounding box center [855, 697] width 51 height 13
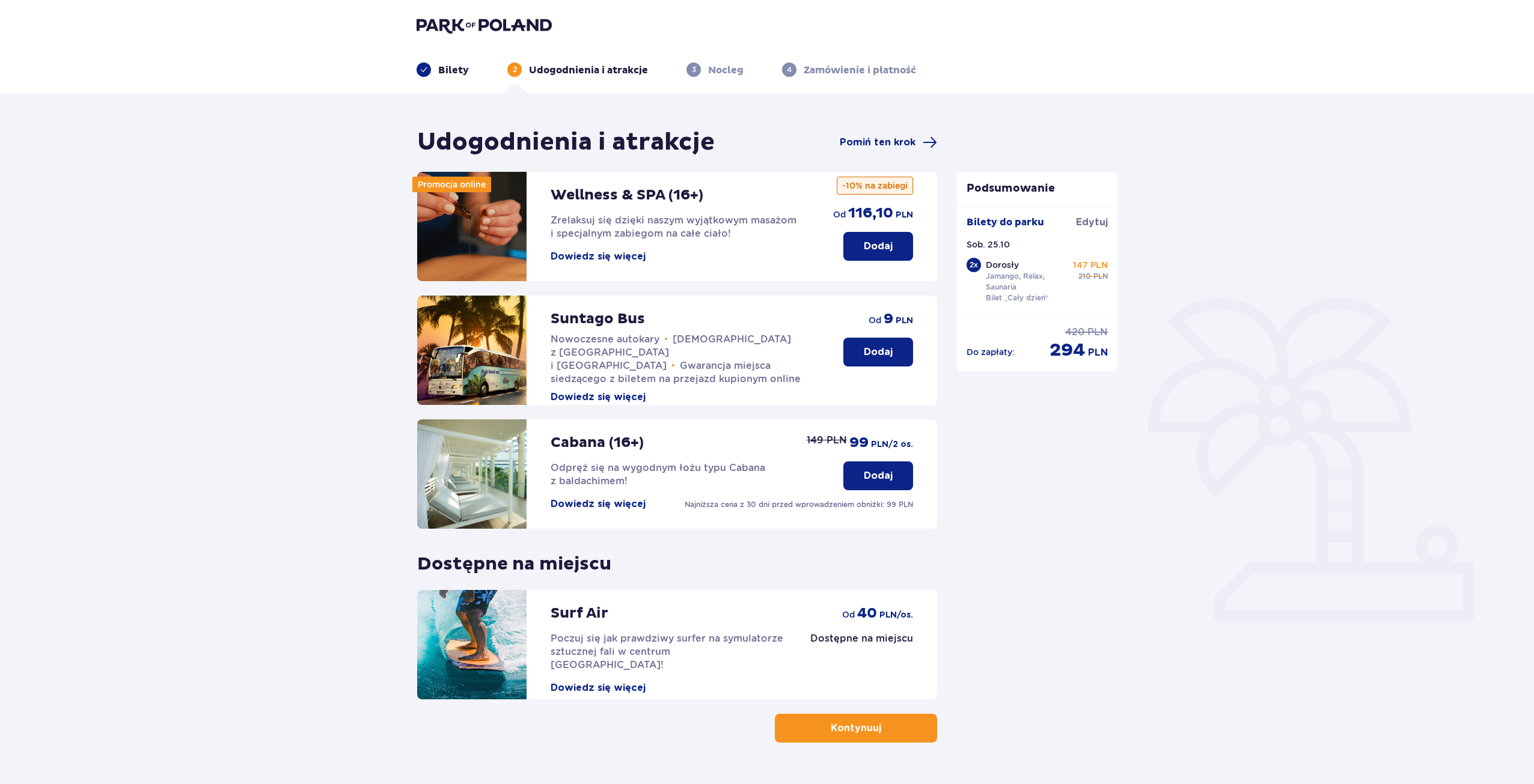
click at [882, 80] on header "Bilety 2 Udogodnienia i atrakcje 3 Nocleg 4 Zamówienie i płatność" at bounding box center [767, 47] width 1534 height 94
click at [880, 65] on p "Zamówienie i płatność" at bounding box center [859, 70] width 112 height 13
click at [899, 730] on button "Kontynuuj" at bounding box center [855, 727] width 162 height 29
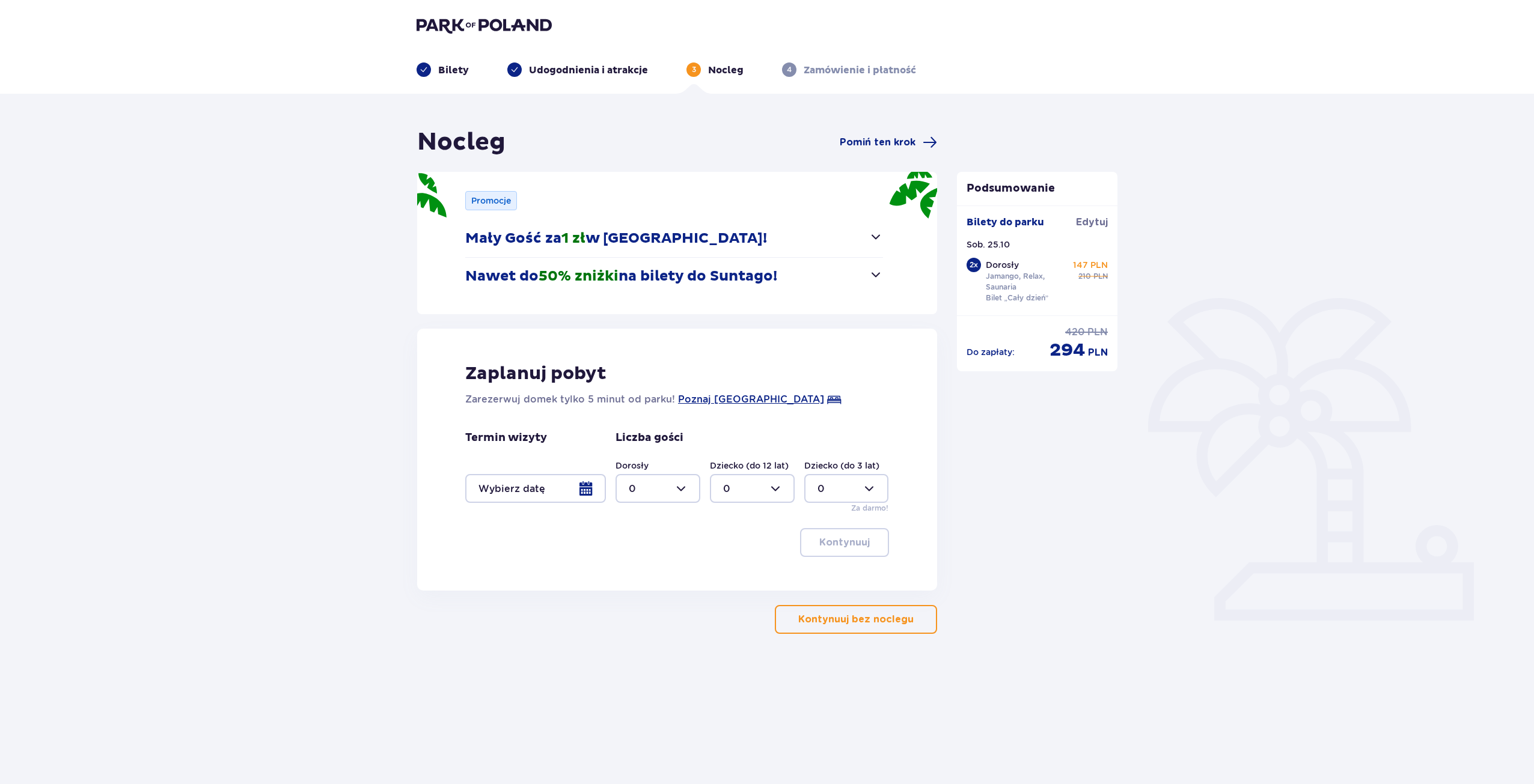
click at [915, 626] on span "button" at bounding box center [916, 620] width 15 height 15
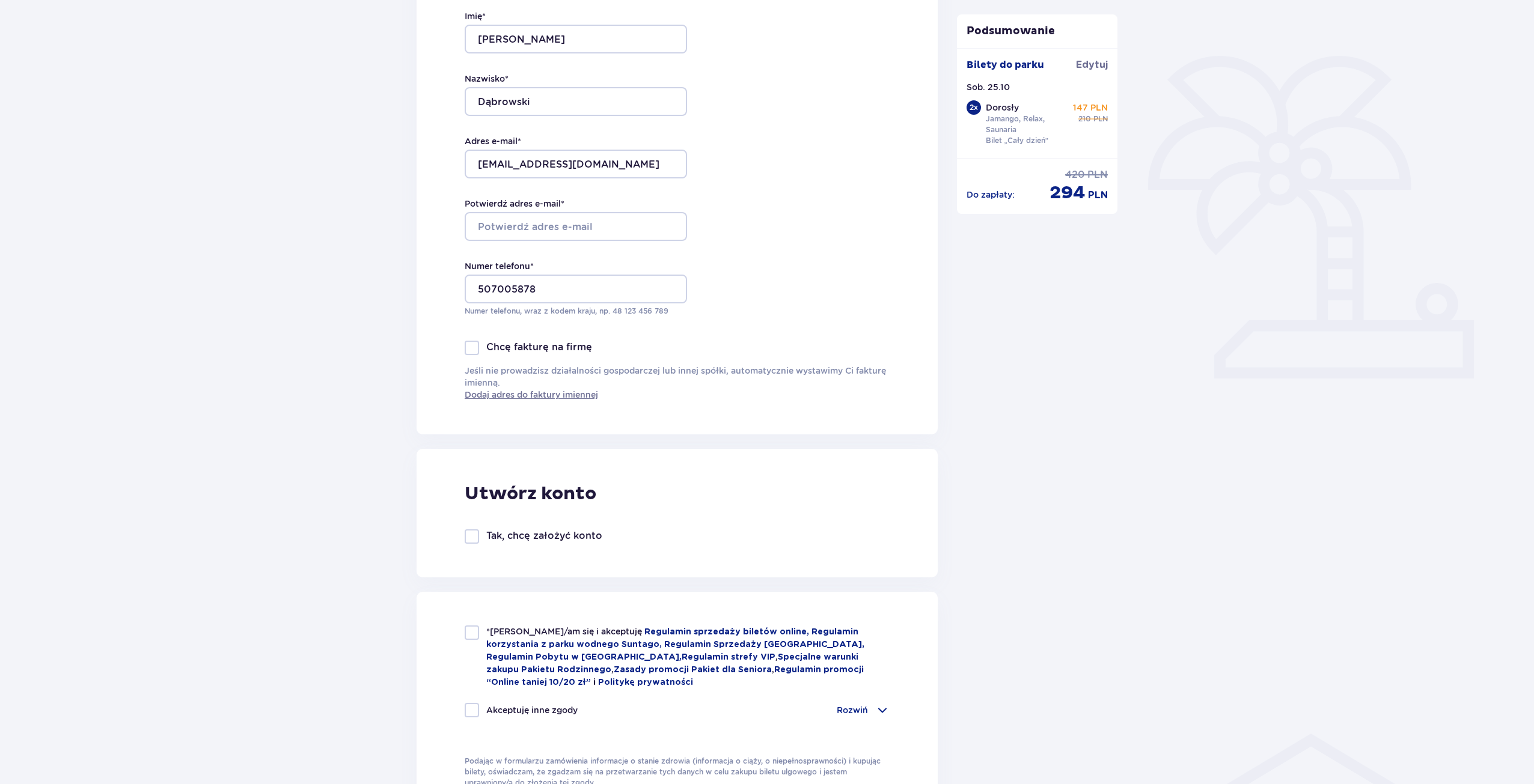
scroll to position [280, 0]
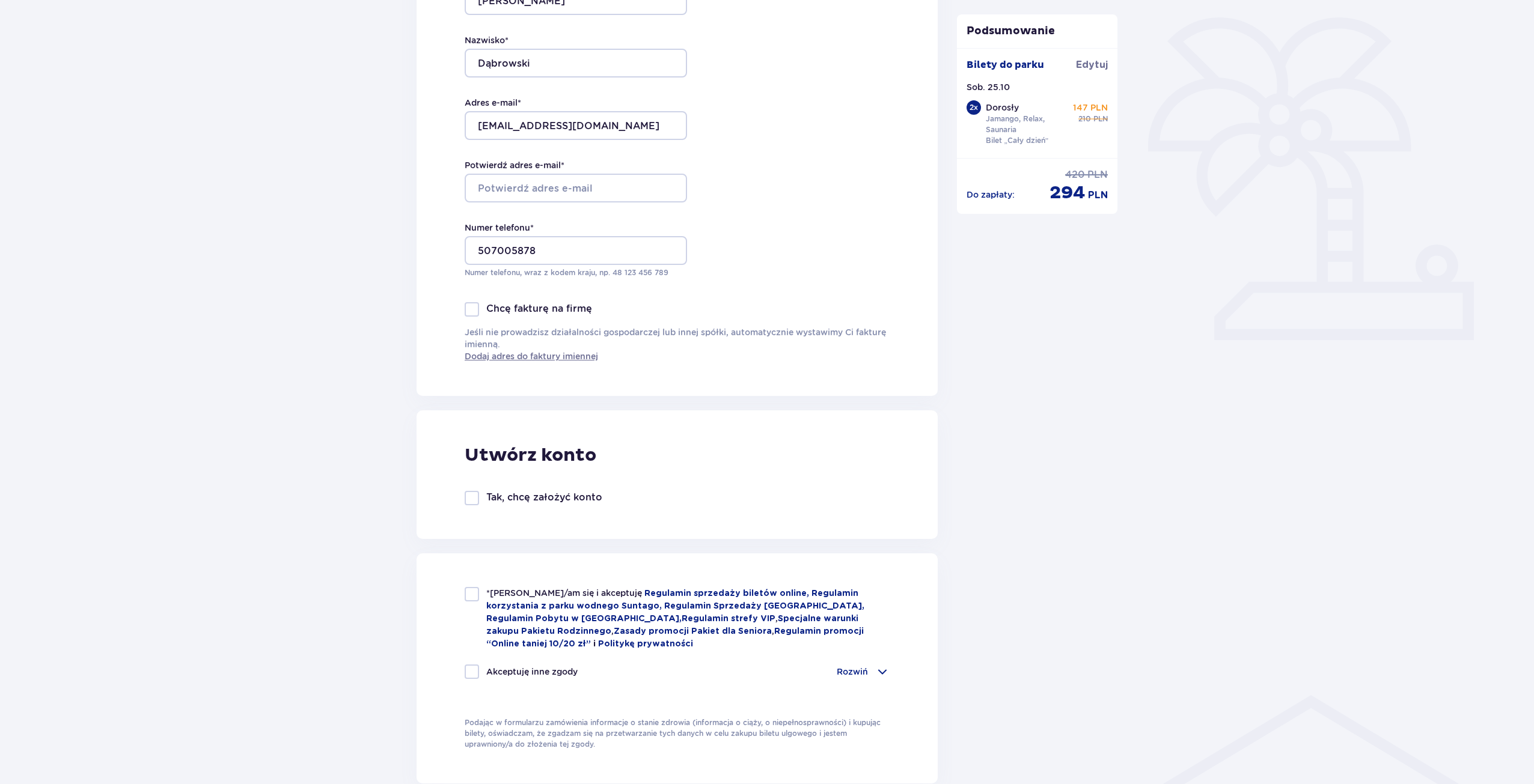
click at [478, 594] on div at bounding box center [472, 595] width 15 height 15
checkbox input "true"
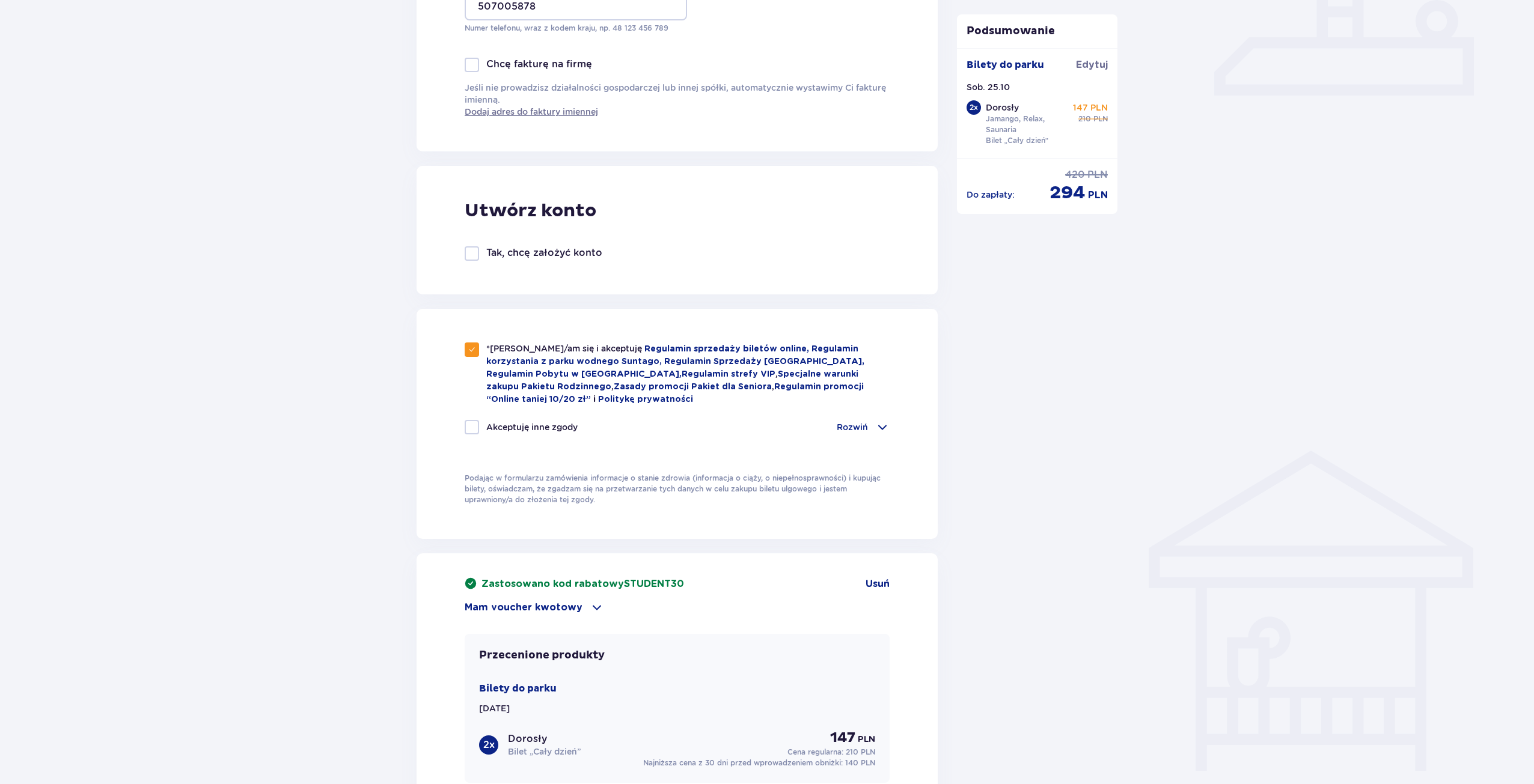
scroll to position [561, 0]
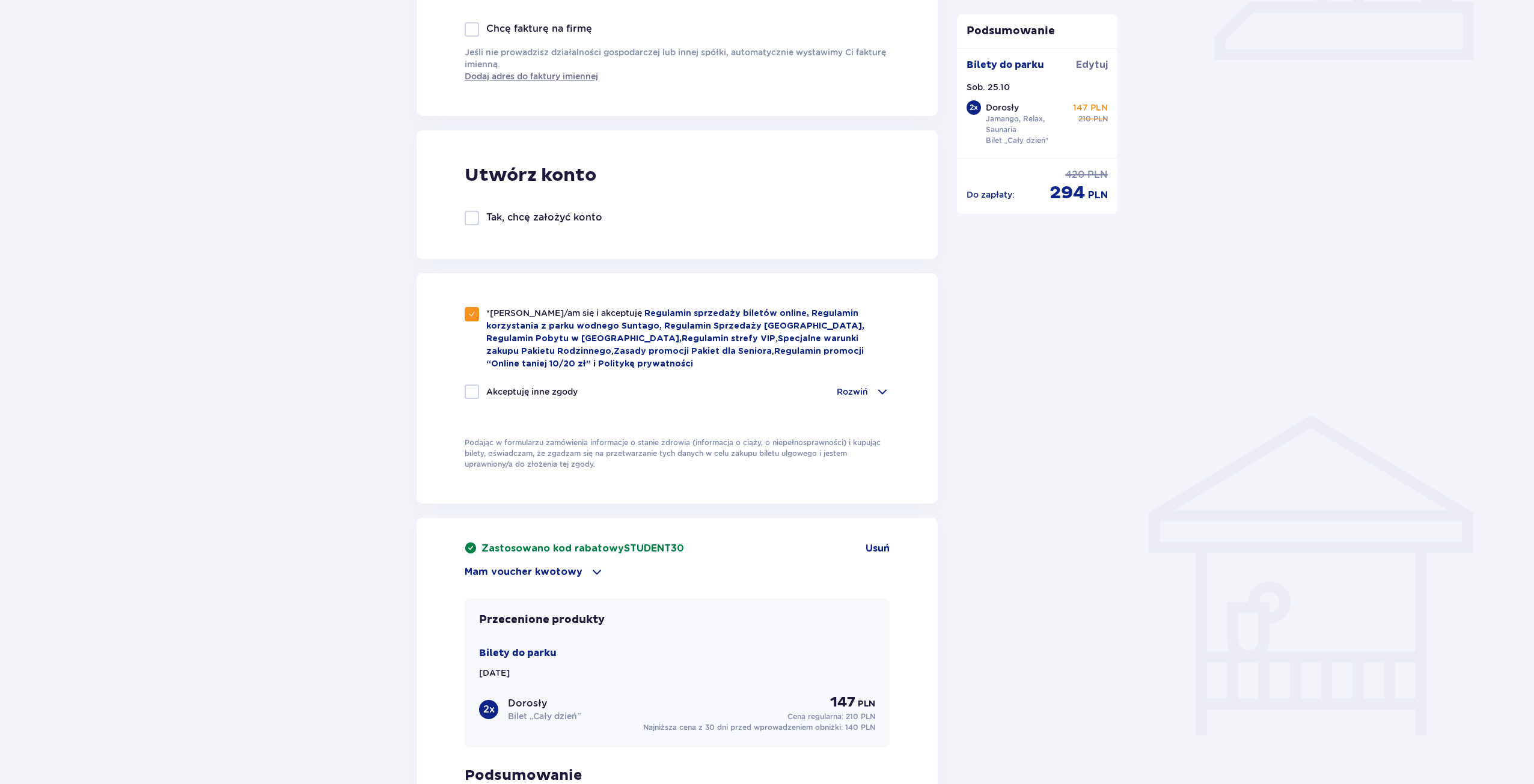
click at [864, 386] on p "Rozwiń" at bounding box center [852, 391] width 32 height 12
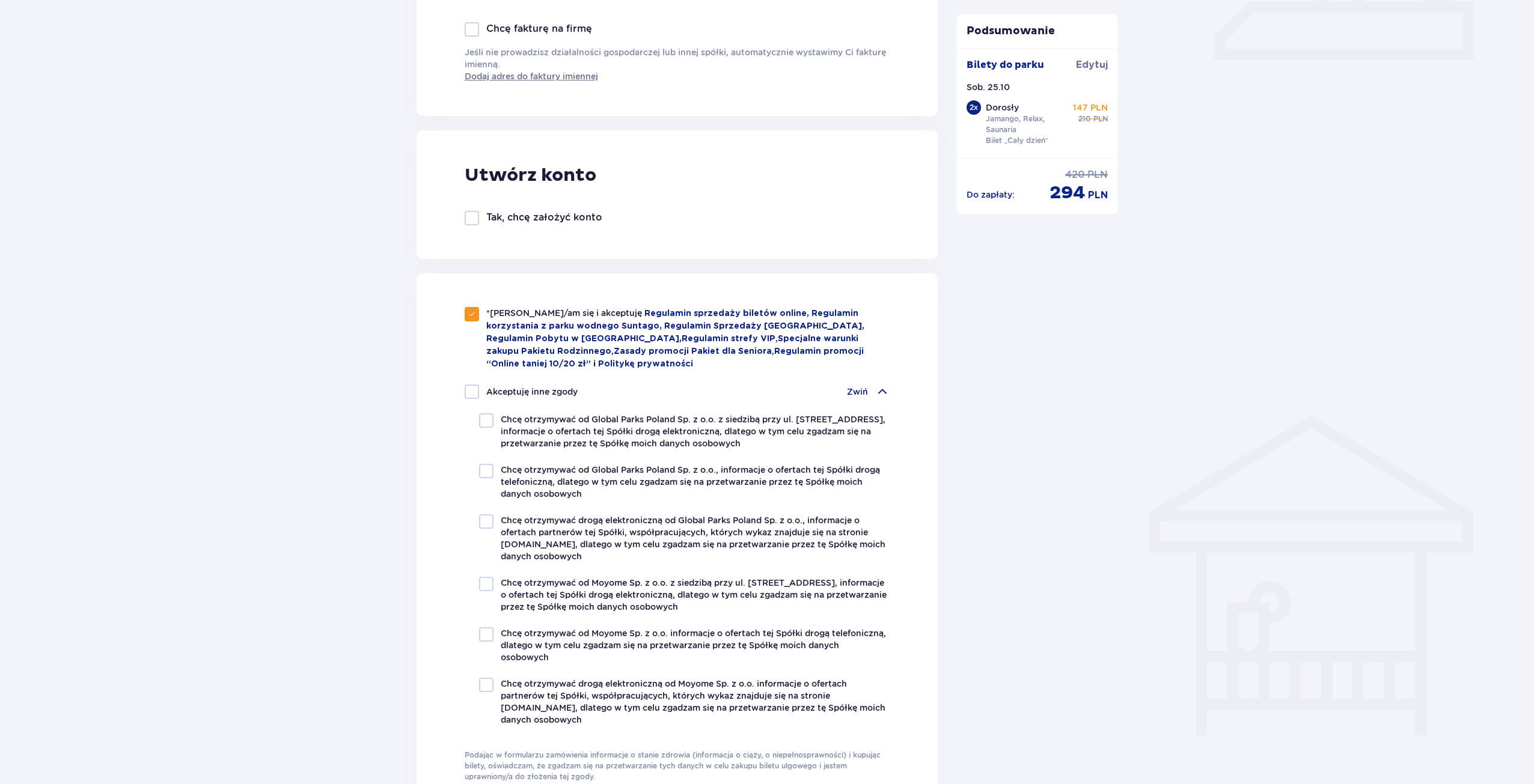
click at [861, 385] on p "Zwiń" at bounding box center [857, 391] width 21 height 12
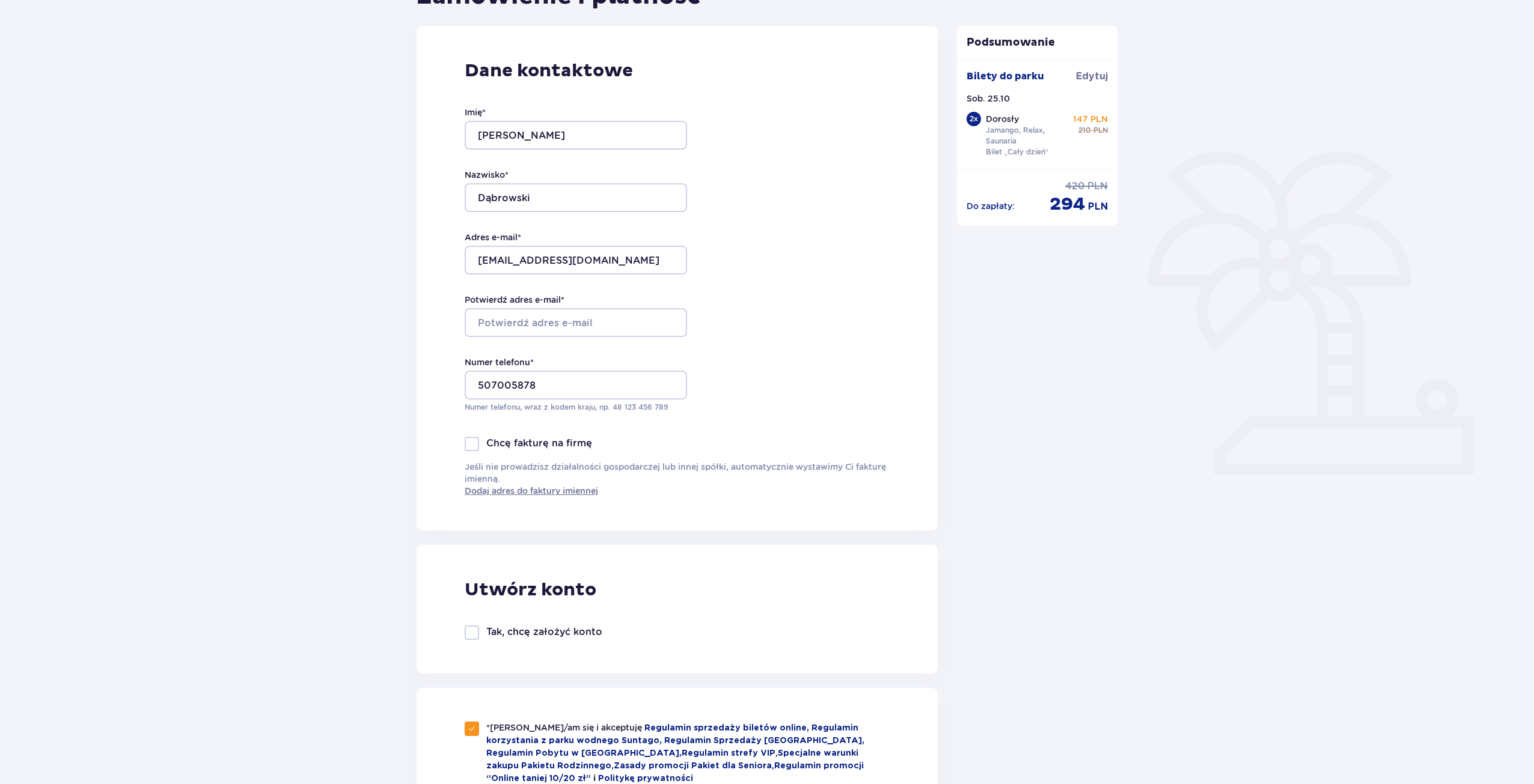
scroll to position [0, 0]
